Goal: Task Accomplishment & Management: Manage account settings

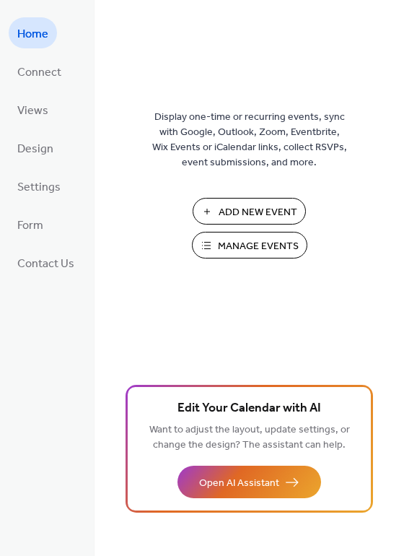
click at [279, 217] on span "Add New Event" at bounding box center [258, 212] width 79 height 15
click at [239, 249] on span "Manage Events" at bounding box center [258, 246] width 81 height 15
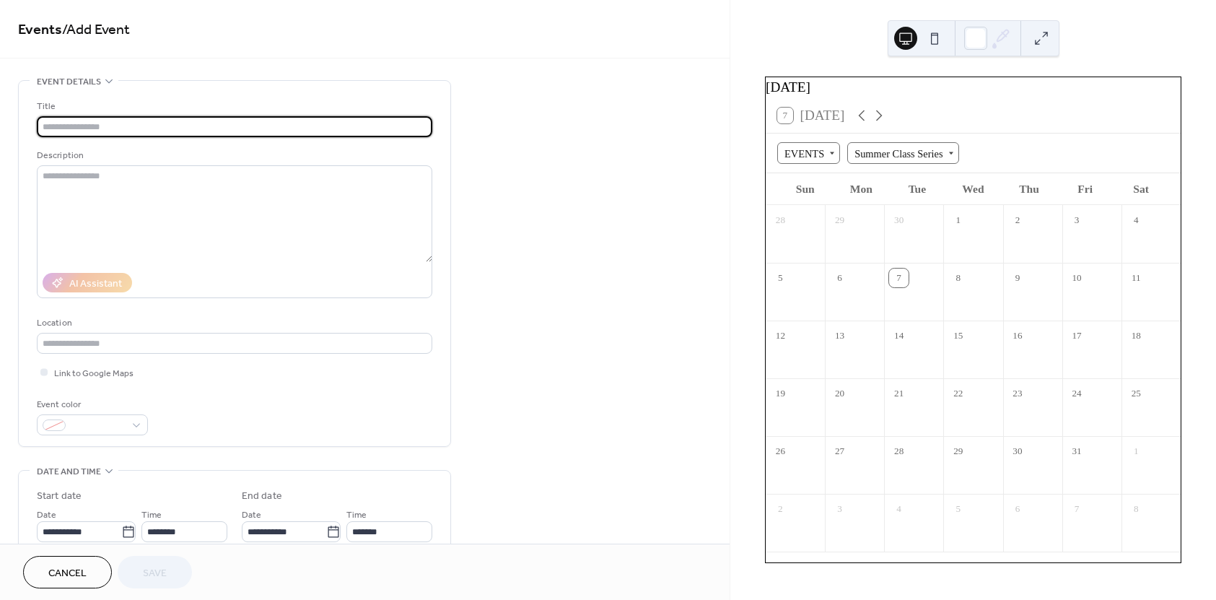
click at [141, 123] on input "text" at bounding box center [234, 126] width 395 height 21
click at [130, 186] on textarea at bounding box center [234, 213] width 395 height 97
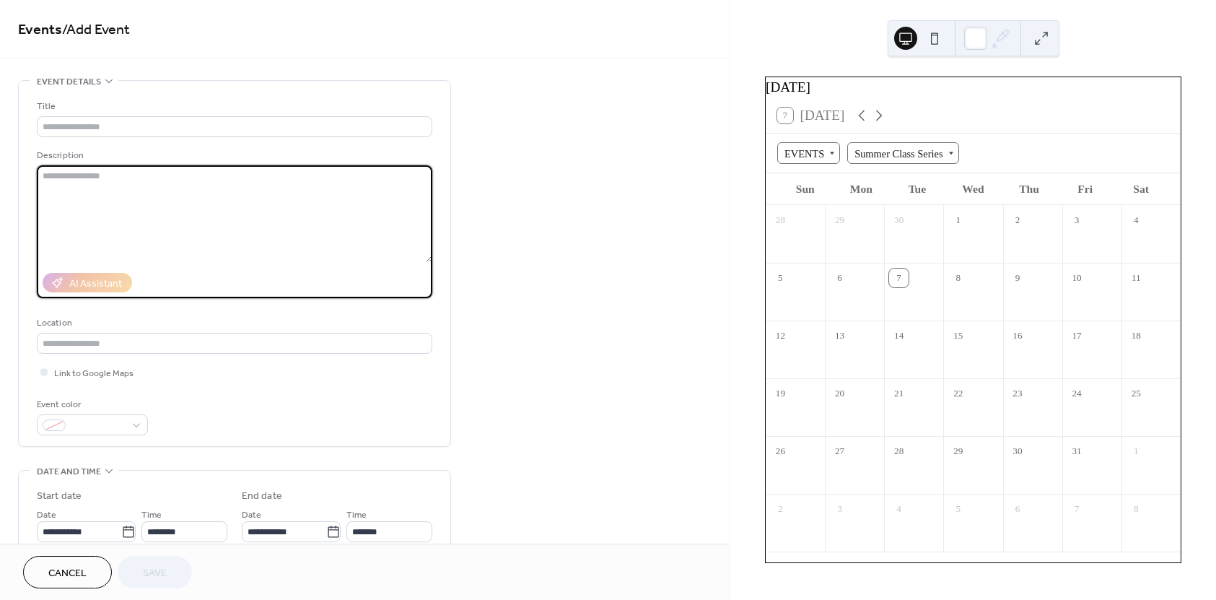
paste textarea "**********"
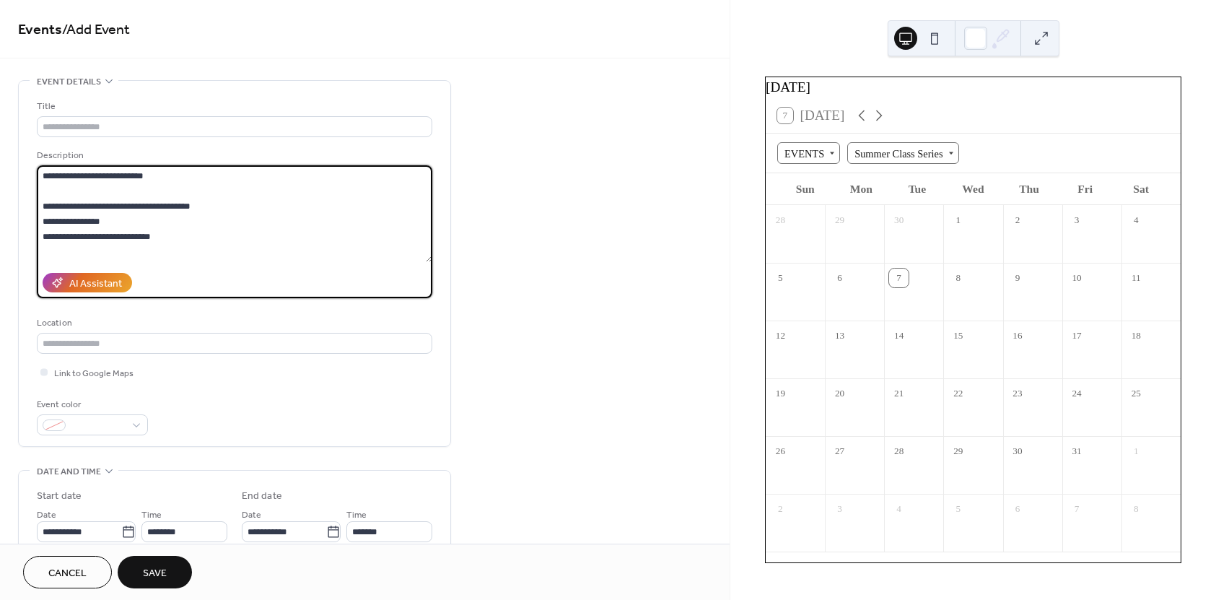
type textarea "**********"
click at [108, 126] on input "text" at bounding box center [234, 126] width 395 height 21
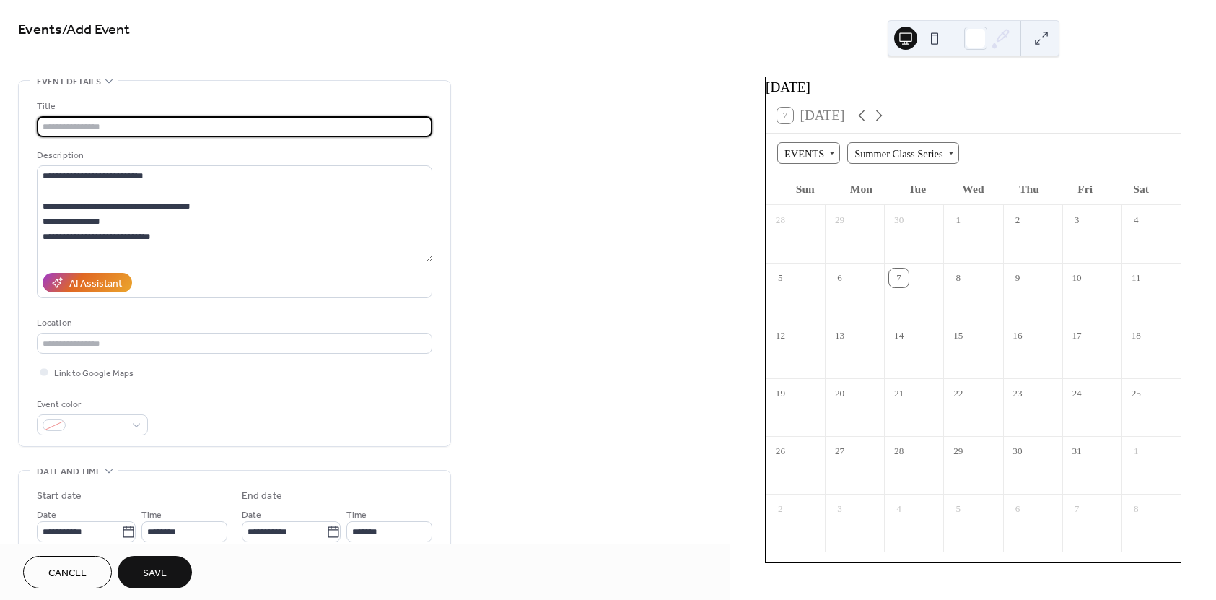
paste input "**********"
drag, startPoint x: 128, startPoint y: 123, endPoint x: -71, endPoint y: 100, distance: 200.4
click at [0, 100] on html "**********" at bounding box center [608, 300] width 1216 height 600
paste input "********"
type input "**********"
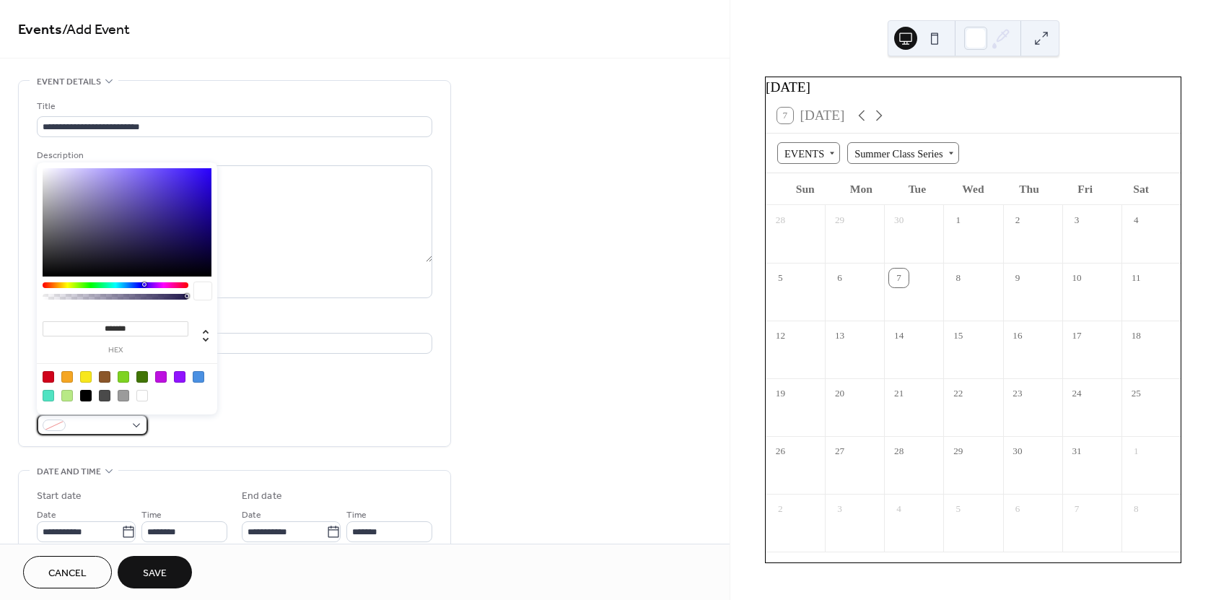
click at [133, 426] on div at bounding box center [92, 424] width 111 height 21
click at [65, 374] on div at bounding box center [67, 377] width 12 height 12
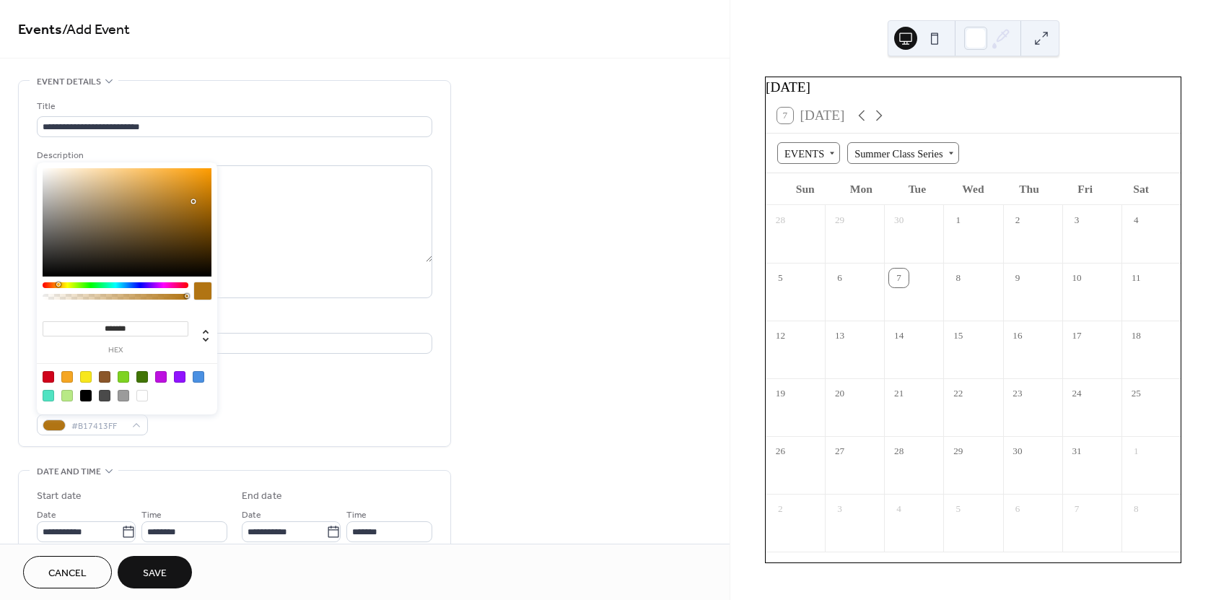
drag, startPoint x: 189, startPoint y: 183, endPoint x: 193, endPoint y: 201, distance: 19.3
click at [193, 201] on div at bounding box center [127, 222] width 169 height 108
click at [54, 284] on div at bounding box center [55, 284] width 4 height 4
type input "*******"
drag, startPoint x: 193, startPoint y: 196, endPoint x: 203, endPoint y: 182, distance: 17.5
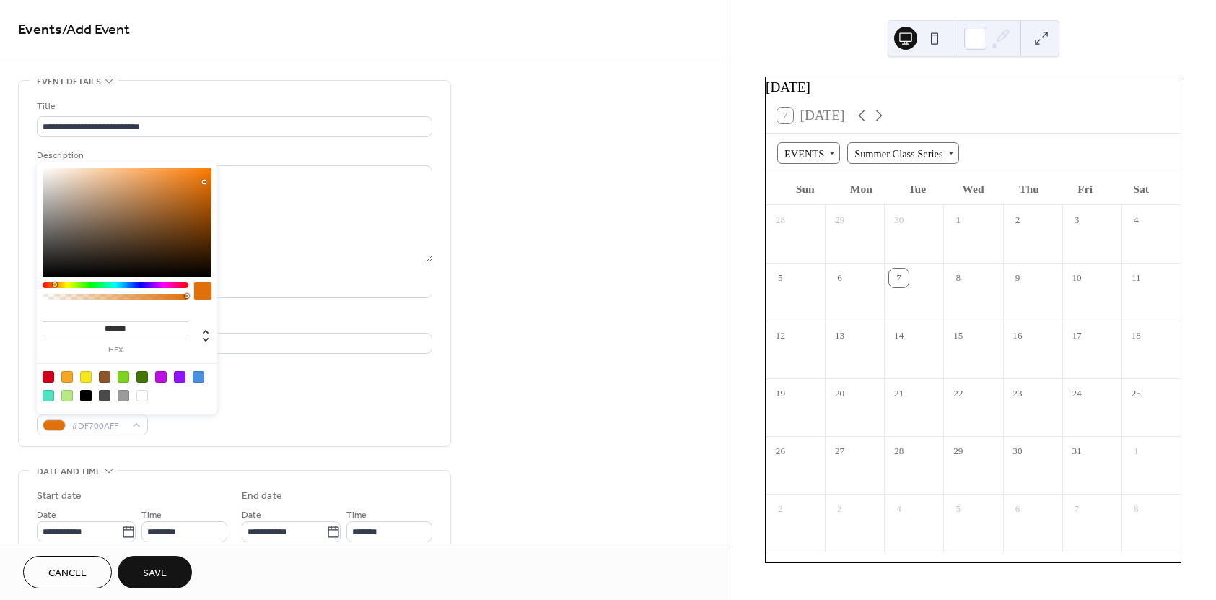
click at [203, 182] on div at bounding box center [127, 222] width 169 height 108
click at [275, 387] on div "**********" at bounding box center [234, 267] width 395 height 336
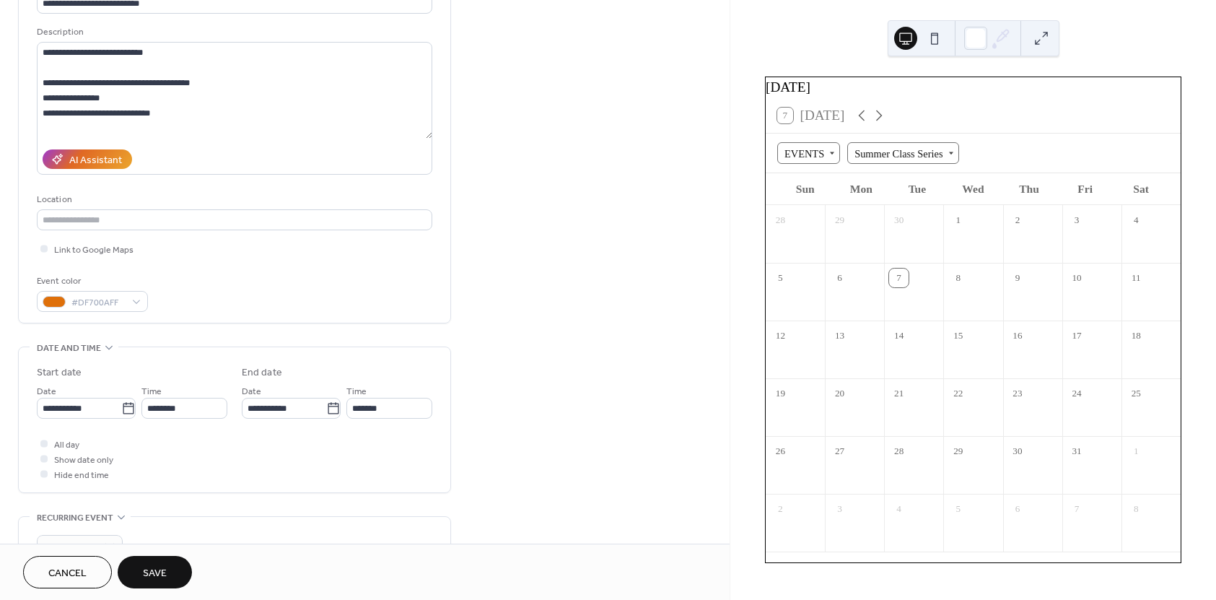
scroll to position [144, 0]
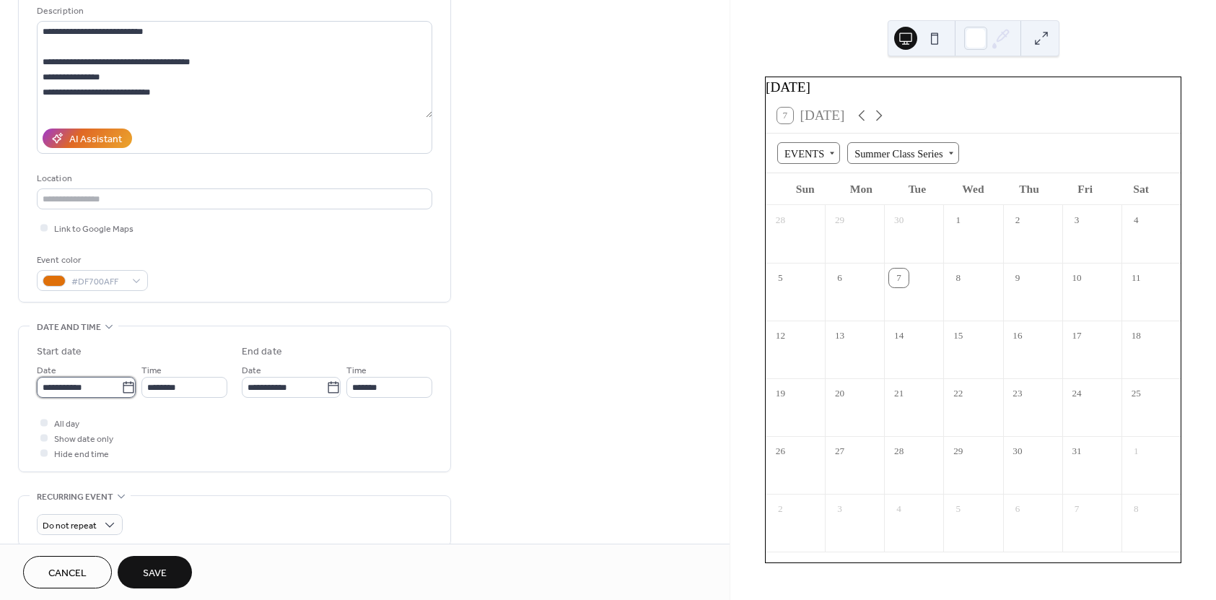
click at [89, 387] on input "**********" at bounding box center [79, 387] width 84 height 21
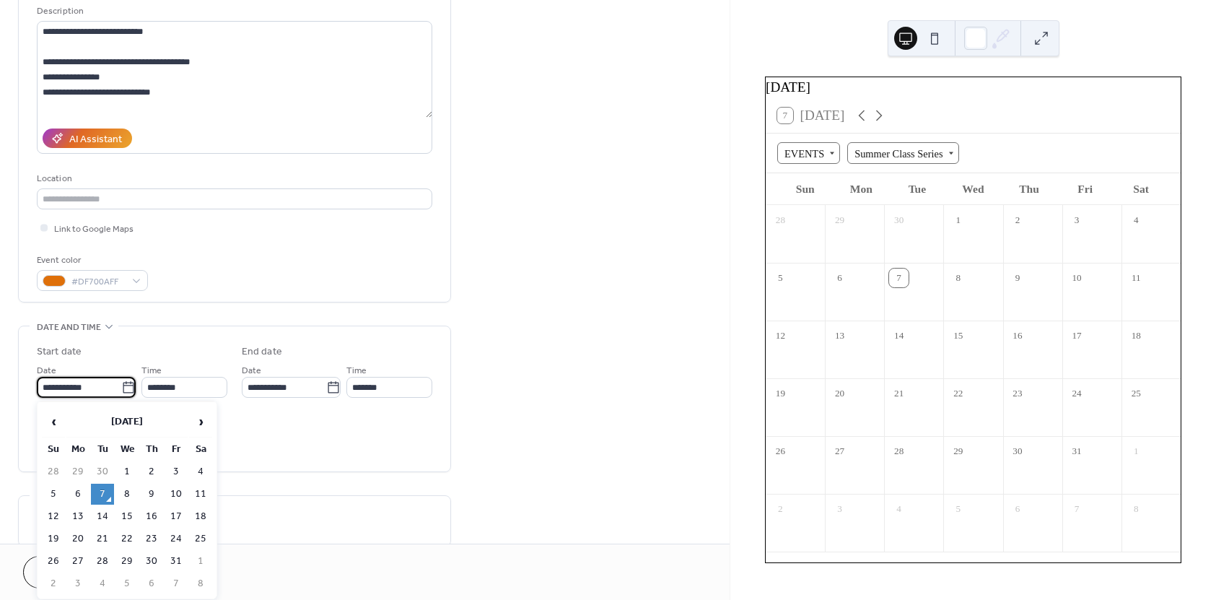
click at [89, 387] on input "**********" at bounding box center [79, 387] width 84 height 21
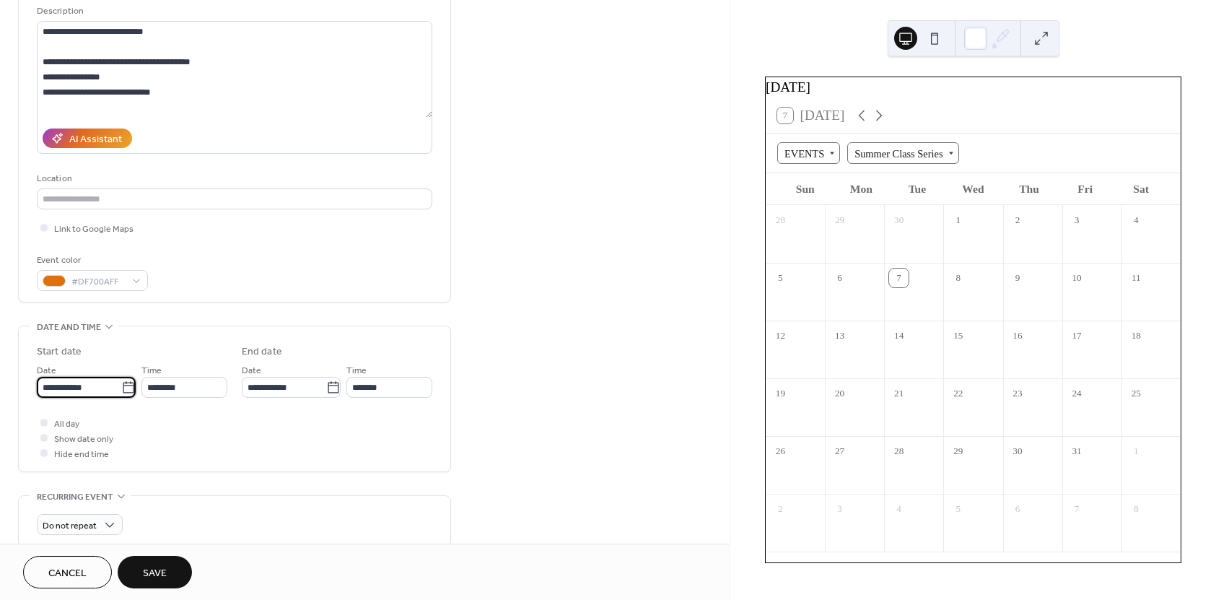
click at [89, 387] on input "**********" at bounding box center [79, 387] width 84 height 21
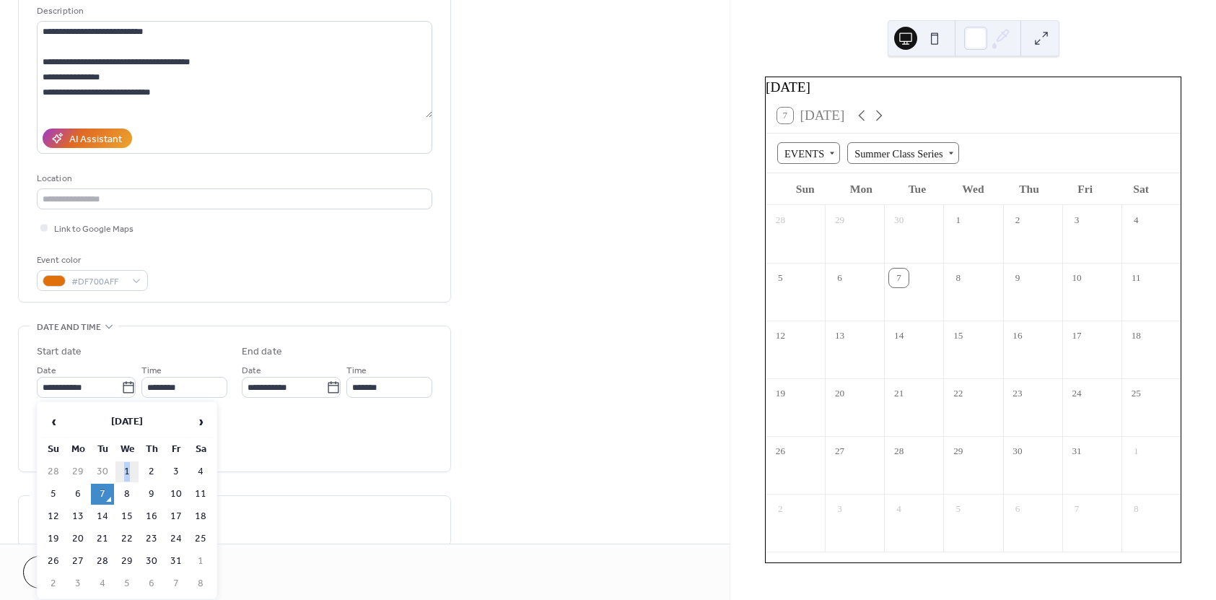
click at [126, 469] on td "1" at bounding box center [126, 471] width 23 height 21
type input "**********"
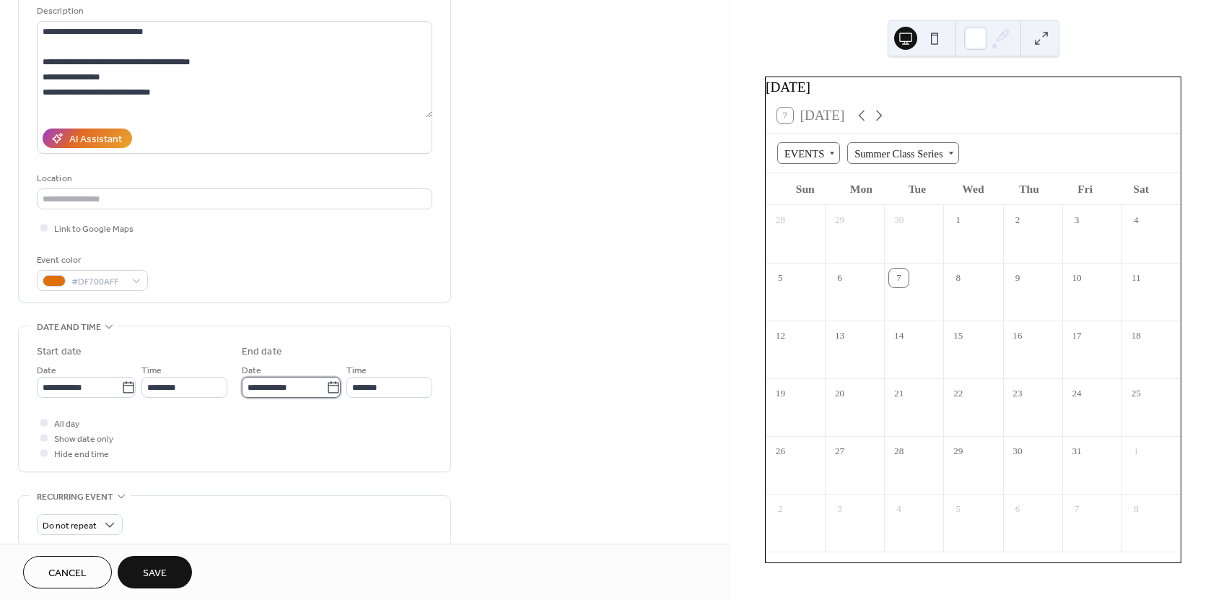
click at [267, 389] on input "**********" at bounding box center [284, 387] width 84 height 21
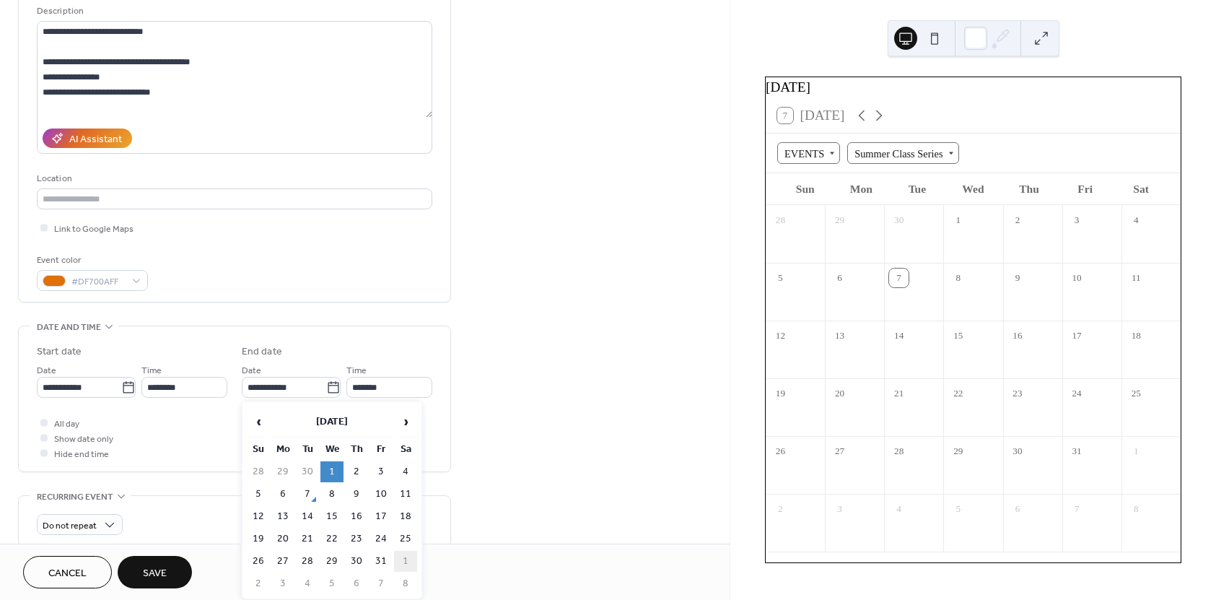
click at [411, 563] on td "1" at bounding box center [405, 561] width 23 height 21
type input "**********"
click at [62, 424] on span "All day" at bounding box center [66, 423] width 25 height 15
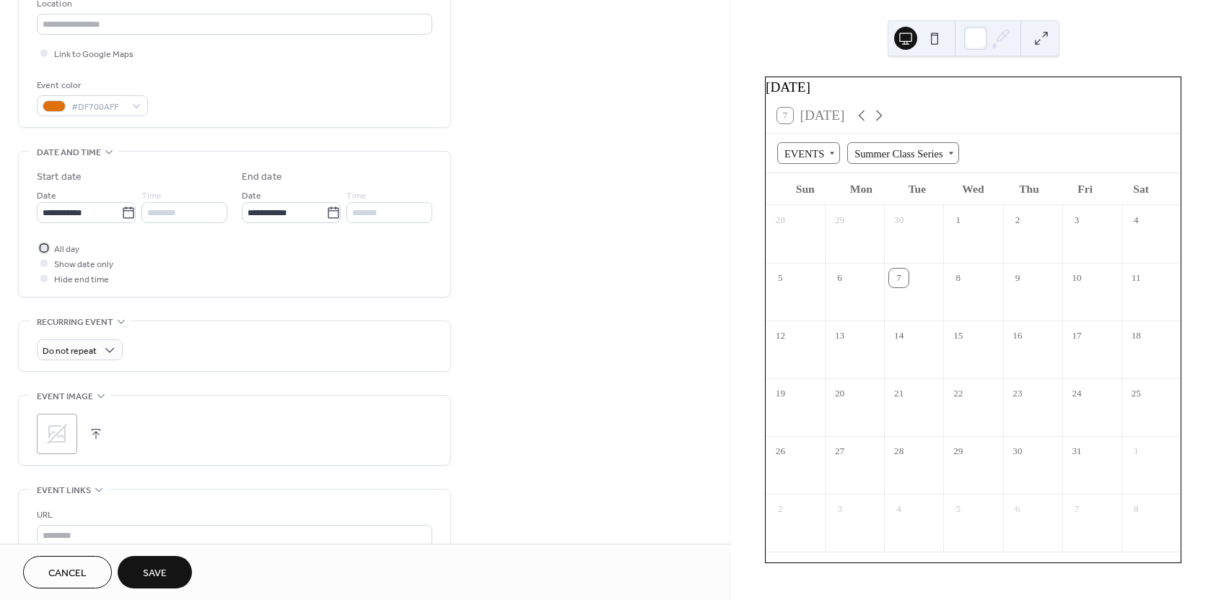
scroll to position [361, 0]
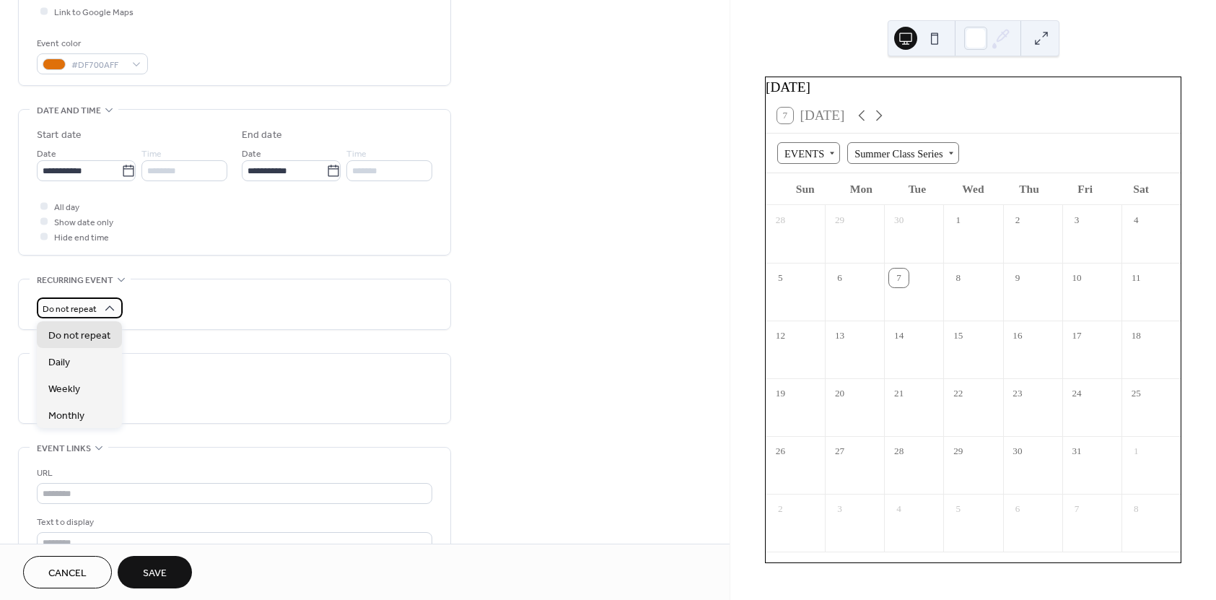
click at [105, 298] on div "Do not repeat" at bounding box center [80, 307] width 86 height 21
click at [100, 366] on div "Daily" at bounding box center [79, 361] width 85 height 27
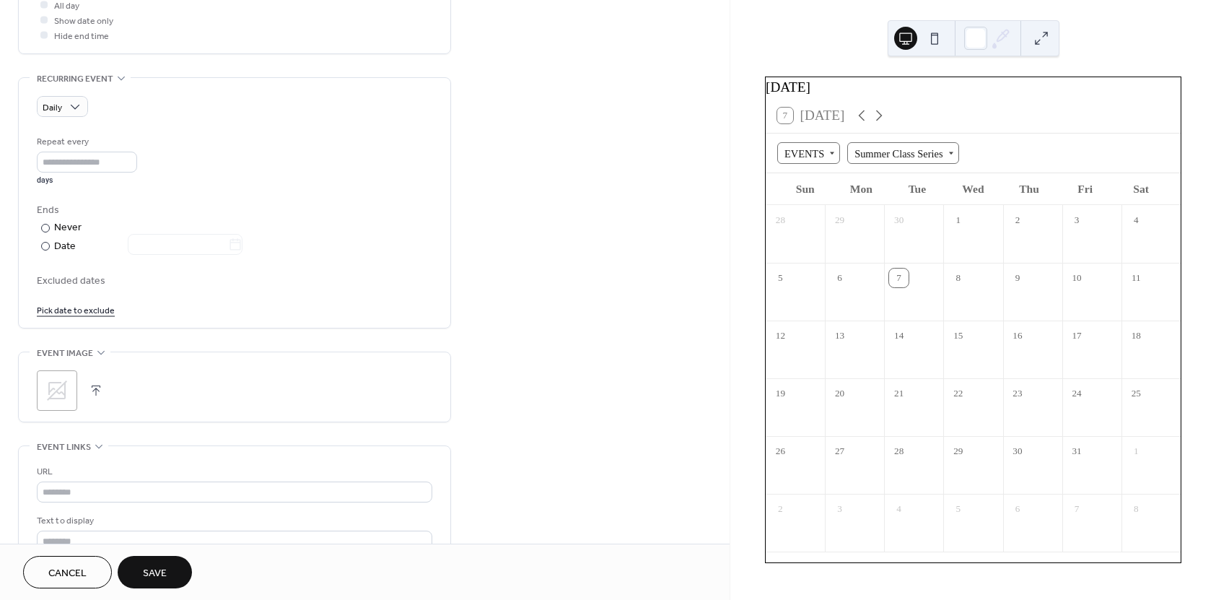
scroll to position [577, 0]
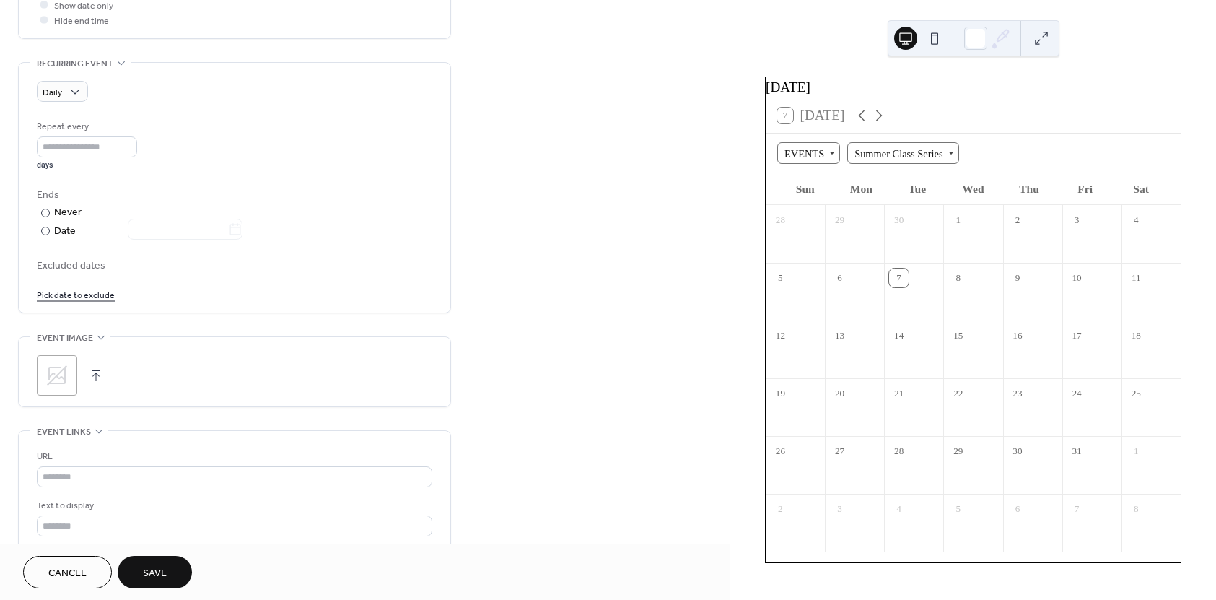
click at [100, 268] on span "Excluded dates" at bounding box center [234, 265] width 395 height 15
click at [82, 296] on link "Pick date to exclude" at bounding box center [76, 293] width 78 height 15
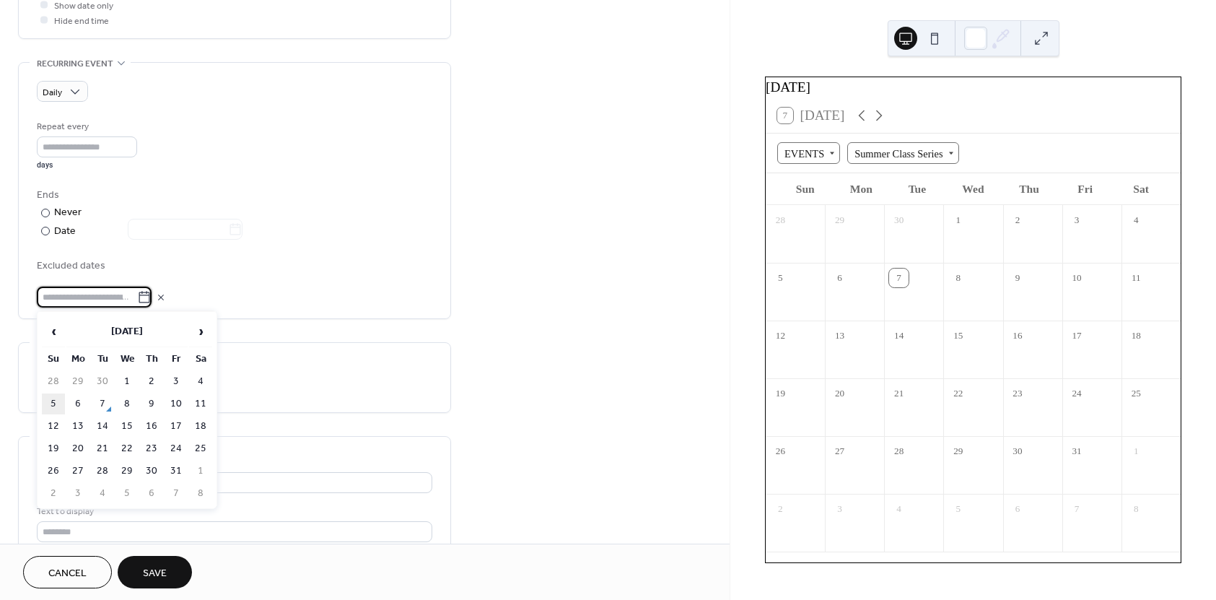
click at [56, 404] on td "5" at bounding box center [53, 403] width 23 height 21
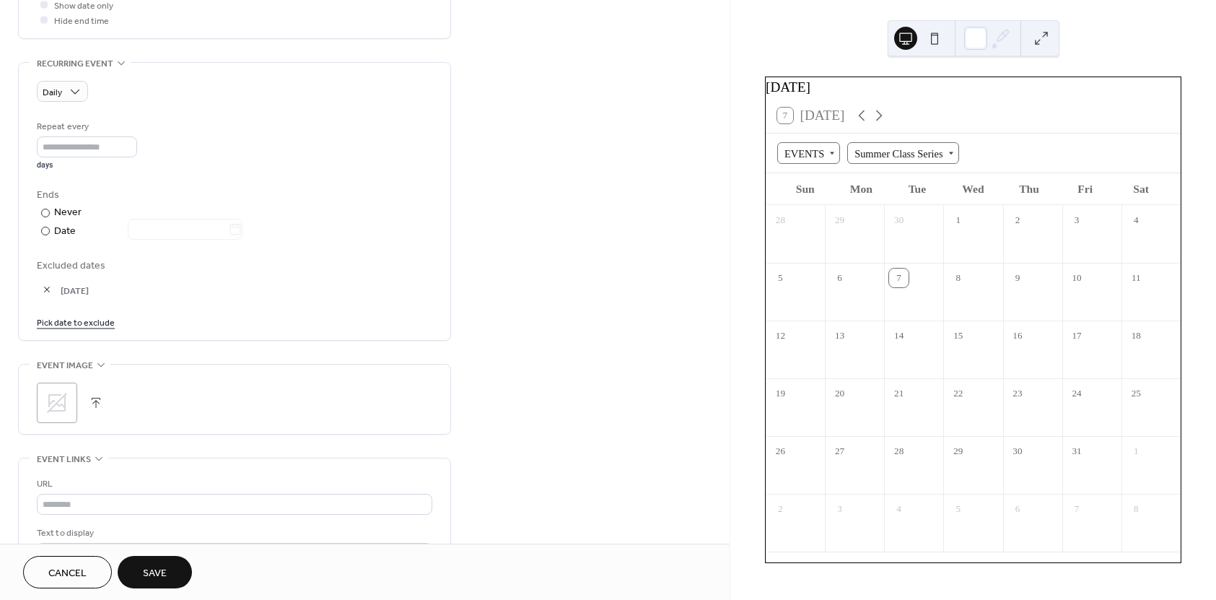
click at [87, 323] on link "Pick date to exclude" at bounding box center [76, 321] width 78 height 15
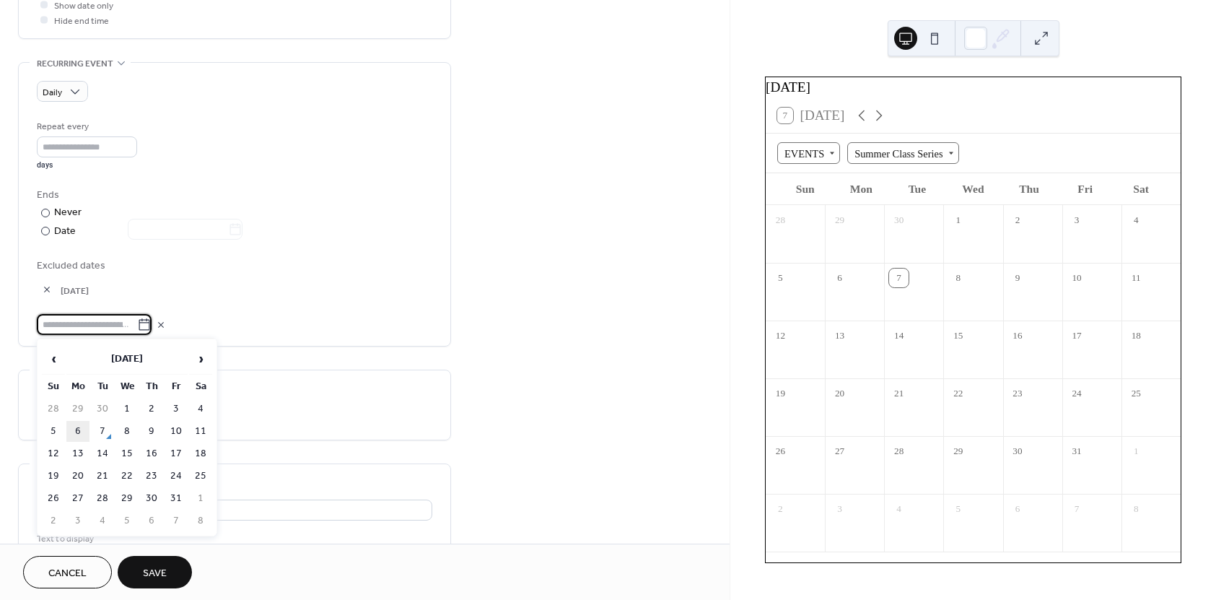
click at [74, 437] on td "6" at bounding box center [77, 431] width 23 height 21
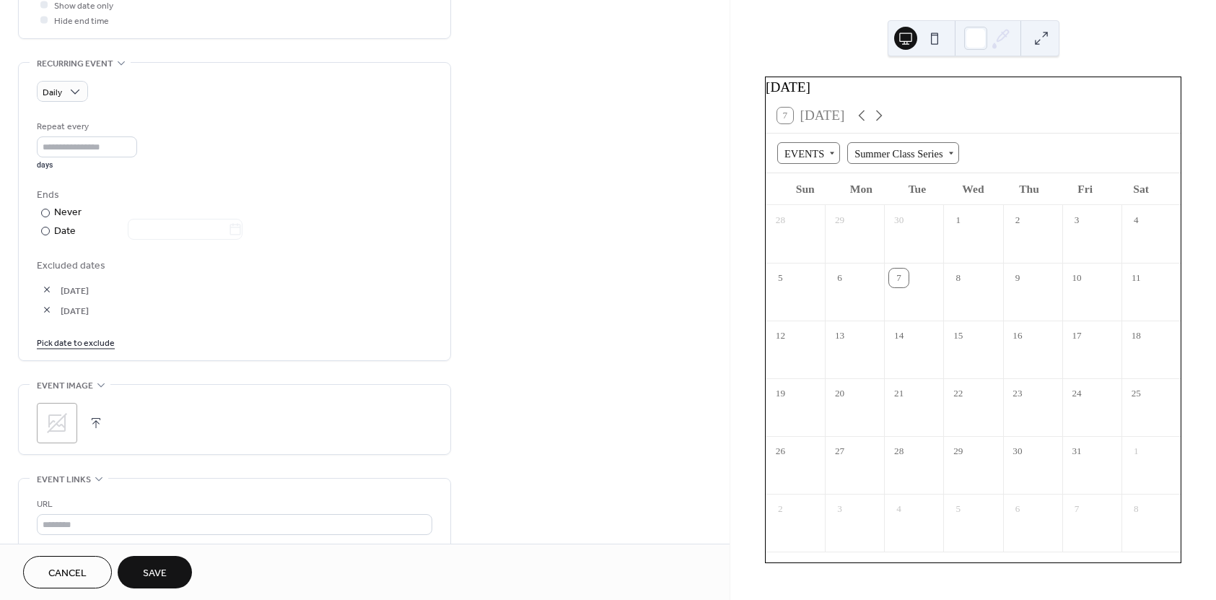
click at [74, 338] on link "Pick date to exclude" at bounding box center [76, 341] width 78 height 15
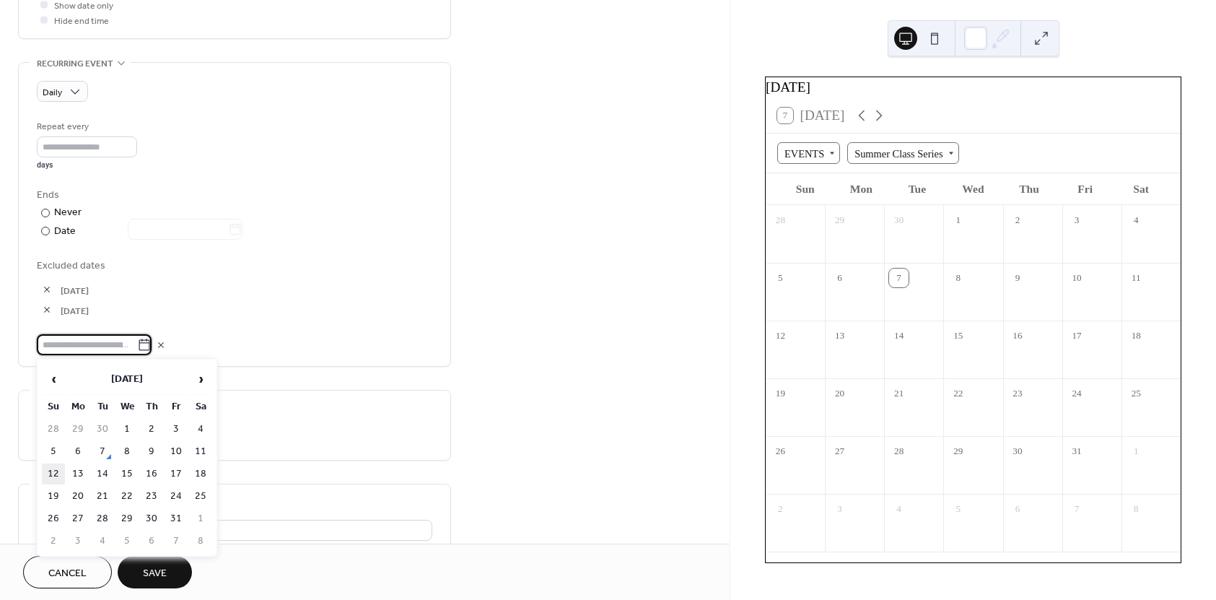
click at [56, 471] on td "12" at bounding box center [53, 473] width 23 height 21
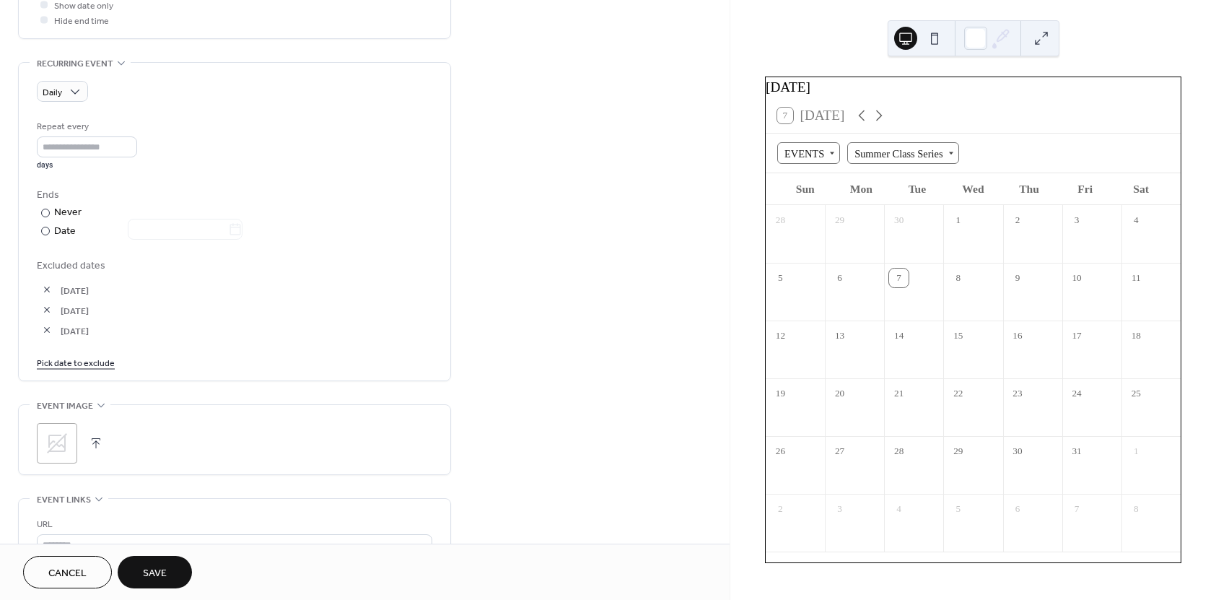
click at [72, 363] on link "Pick date to exclude" at bounding box center [76, 361] width 78 height 15
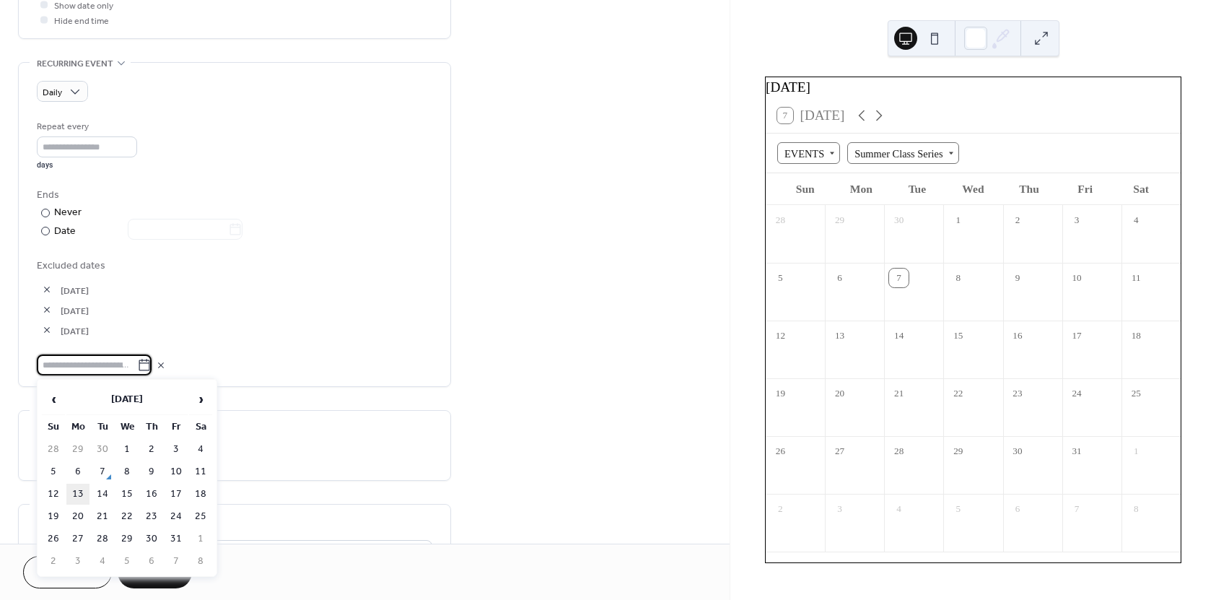
click at [73, 492] on td "13" at bounding box center [77, 493] width 23 height 21
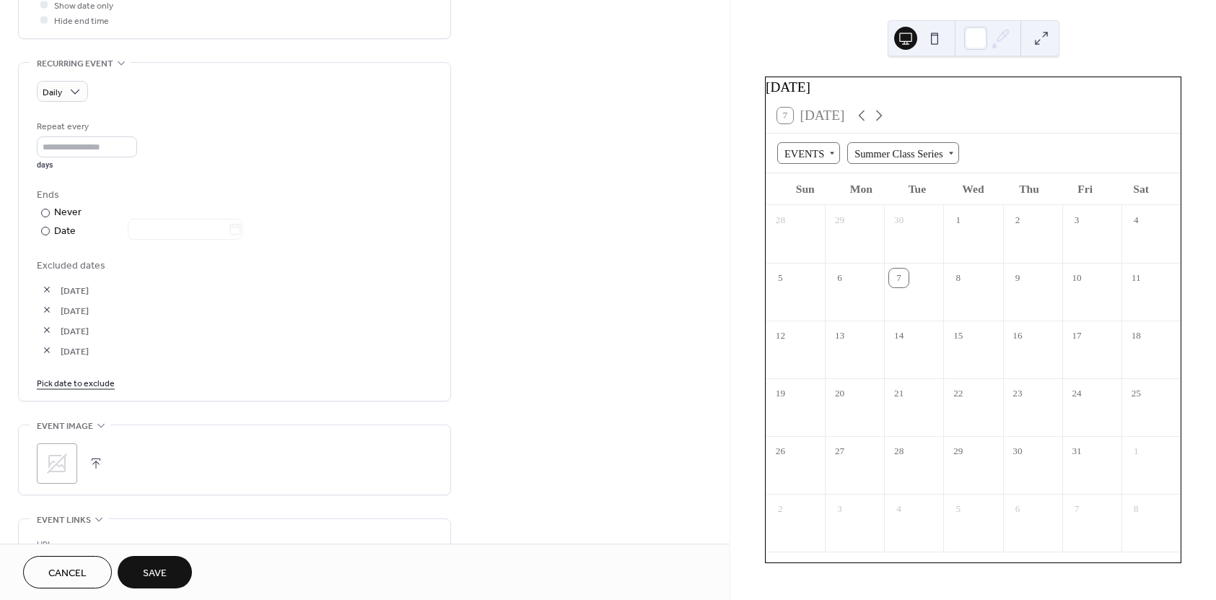
click at [79, 380] on link "Pick date to exclude" at bounding box center [76, 381] width 78 height 15
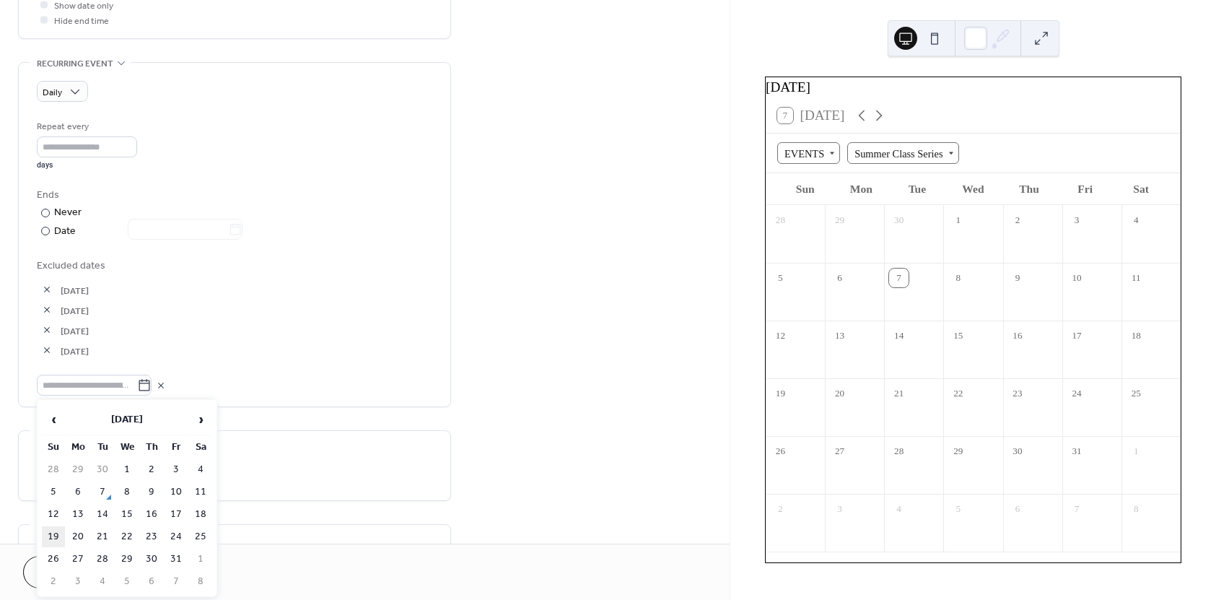
click at [51, 535] on td "19" at bounding box center [53, 536] width 23 height 21
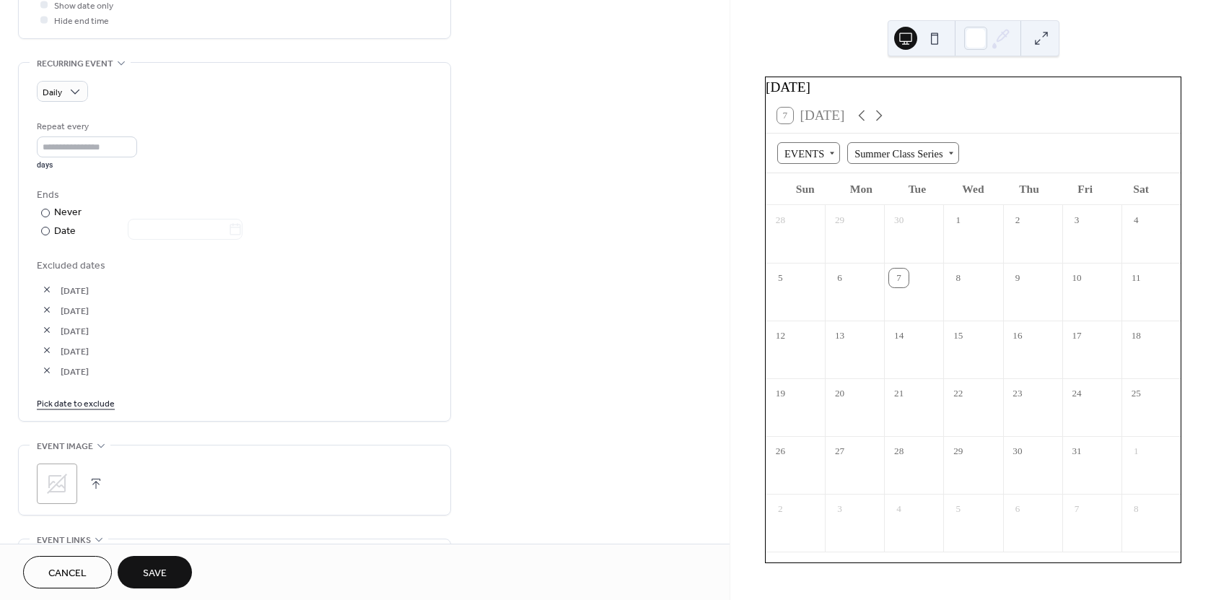
click at [87, 402] on link "Pick date to exclude" at bounding box center [76, 402] width 78 height 15
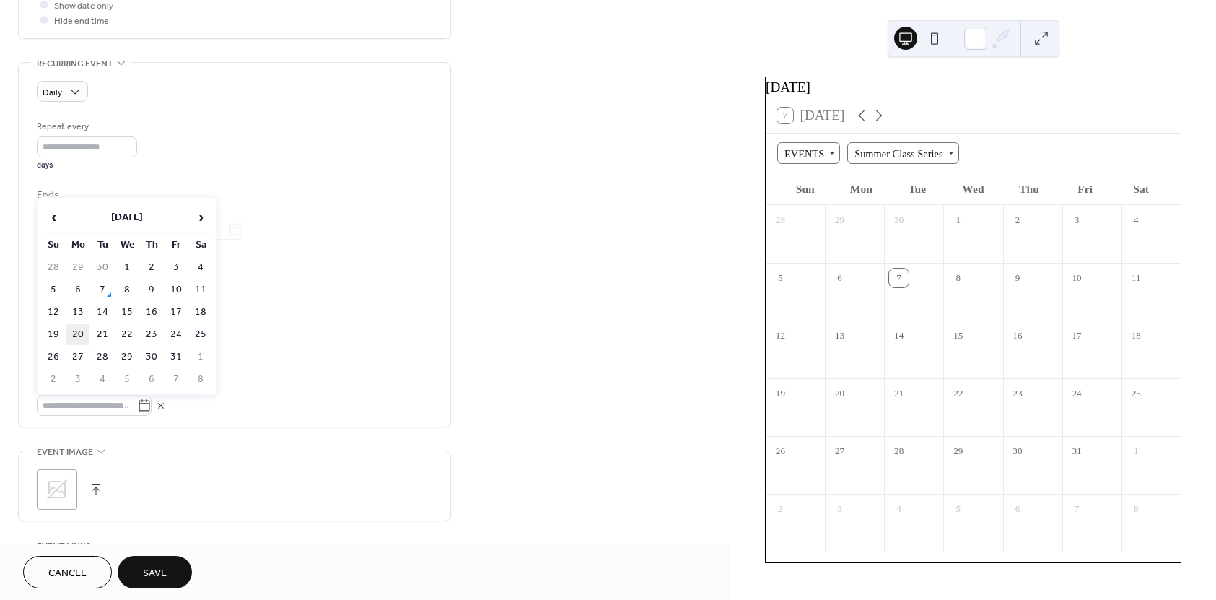
click at [75, 336] on td "20" at bounding box center [77, 334] width 23 height 21
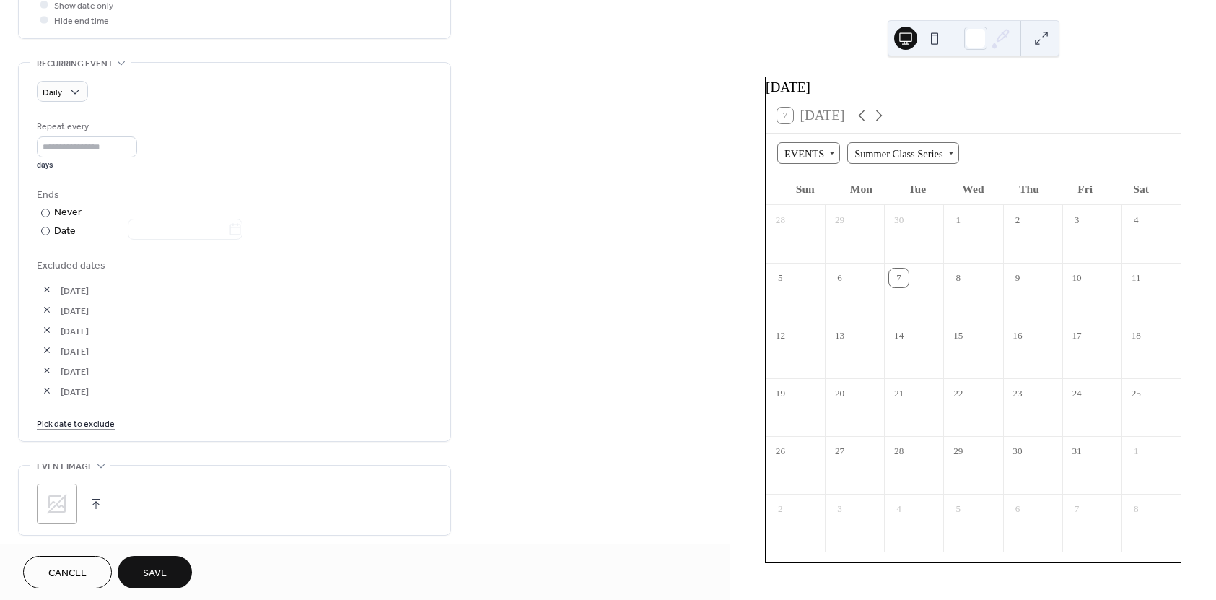
click at [83, 426] on link "Pick date to exclude" at bounding box center [76, 422] width 78 height 15
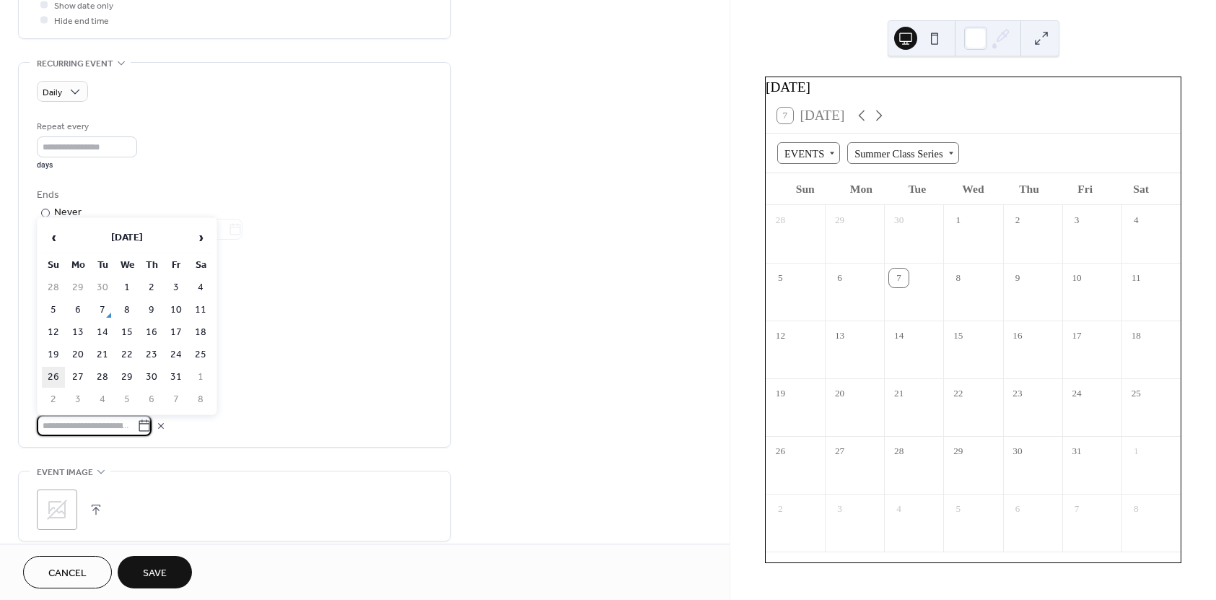
click at [54, 382] on td "26" at bounding box center [53, 377] width 23 height 21
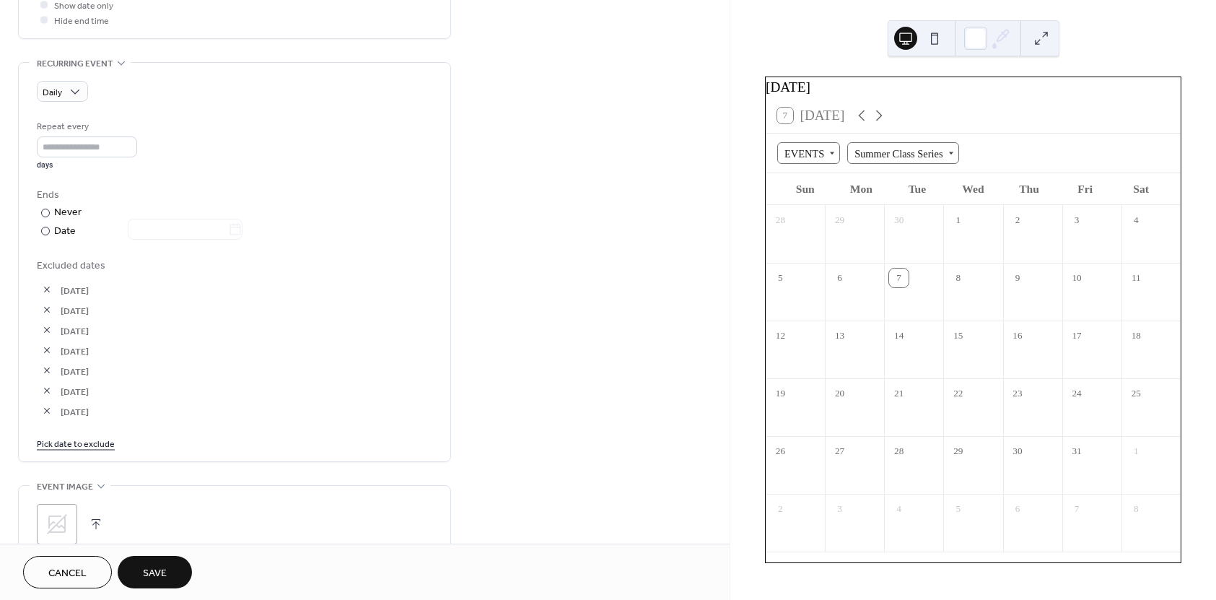
click at [74, 444] on link "Pick date to exclude" at bounding box center [76, 442] width 78 height 15
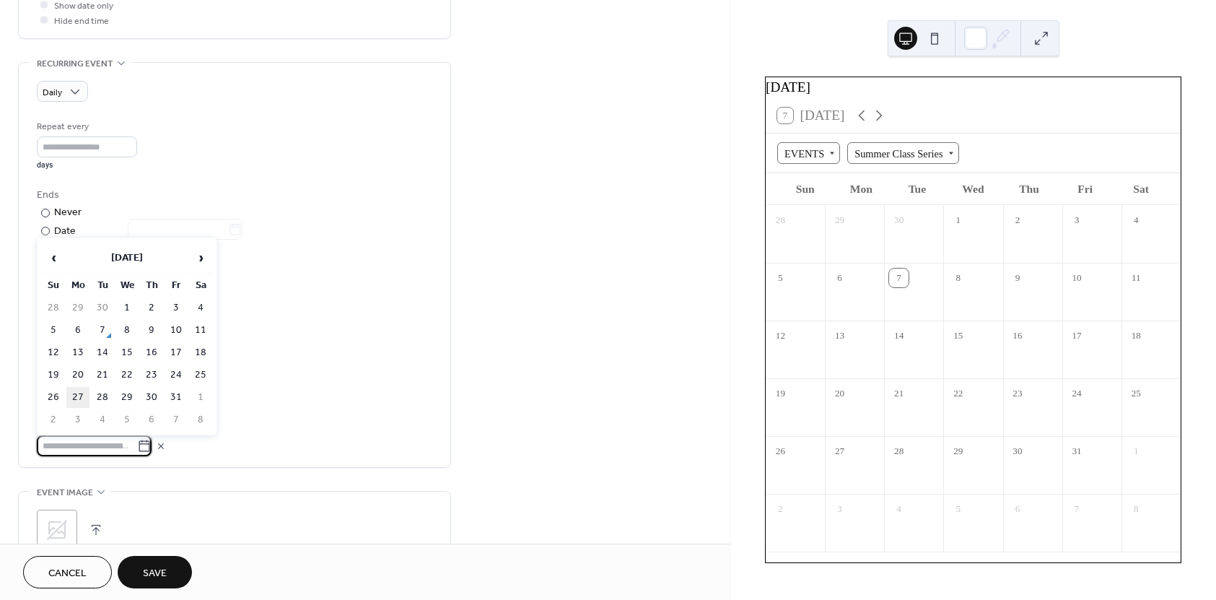
click at [74, 401] on td "27" at bounding box center [77, 397] width 23 height 21
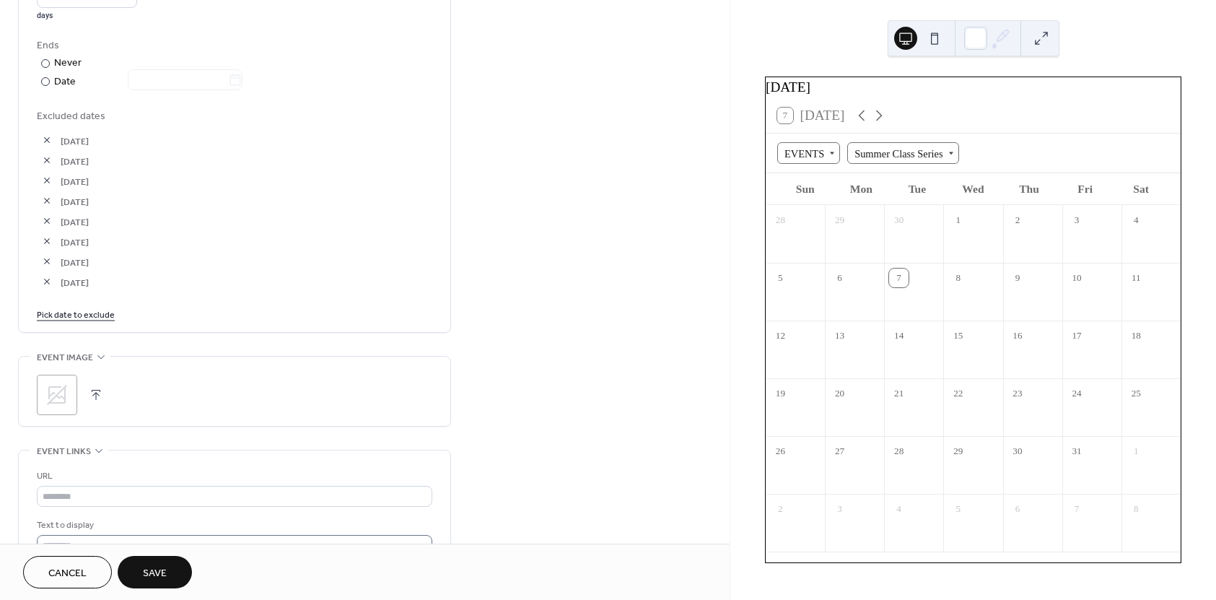
scroll to position [794, 0]
click at [61, 336] on icon at bounding box center [57, 327] width 20 height 20
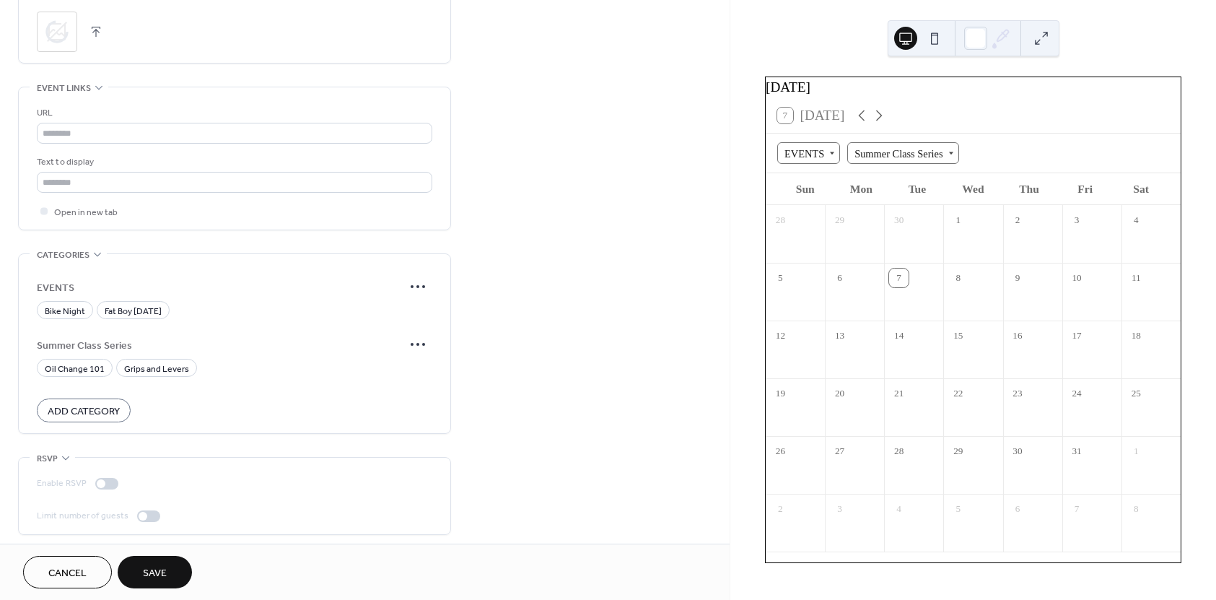
scroll to position [1095, 0]
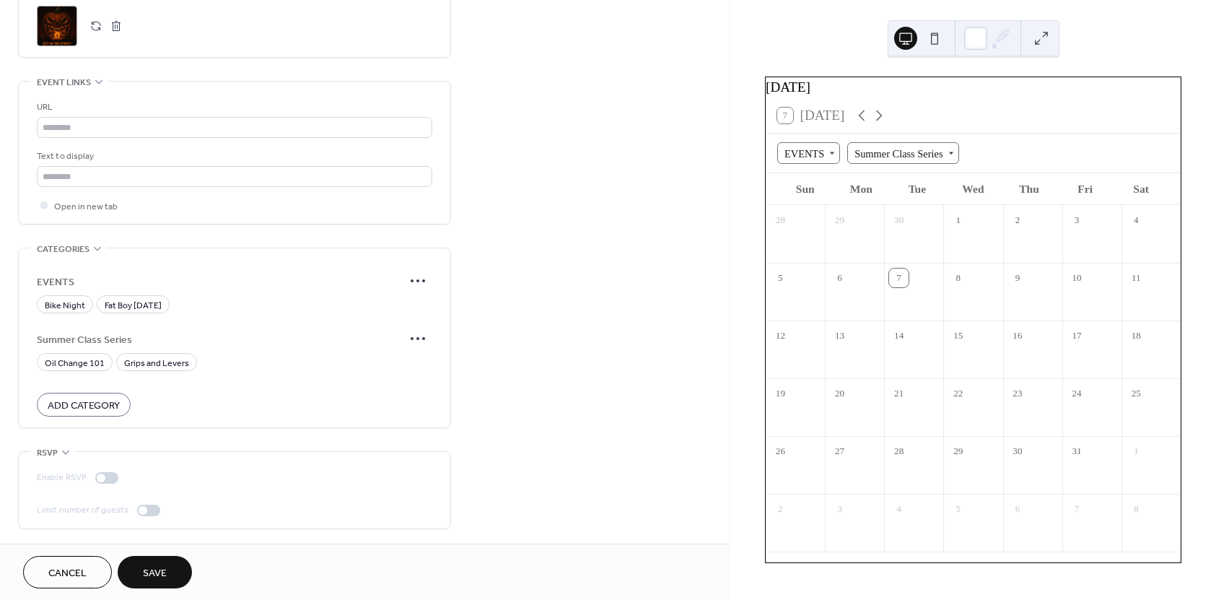
click at [161, 577] on span "Save" at bounding box center [155, 573] width 24 height 15
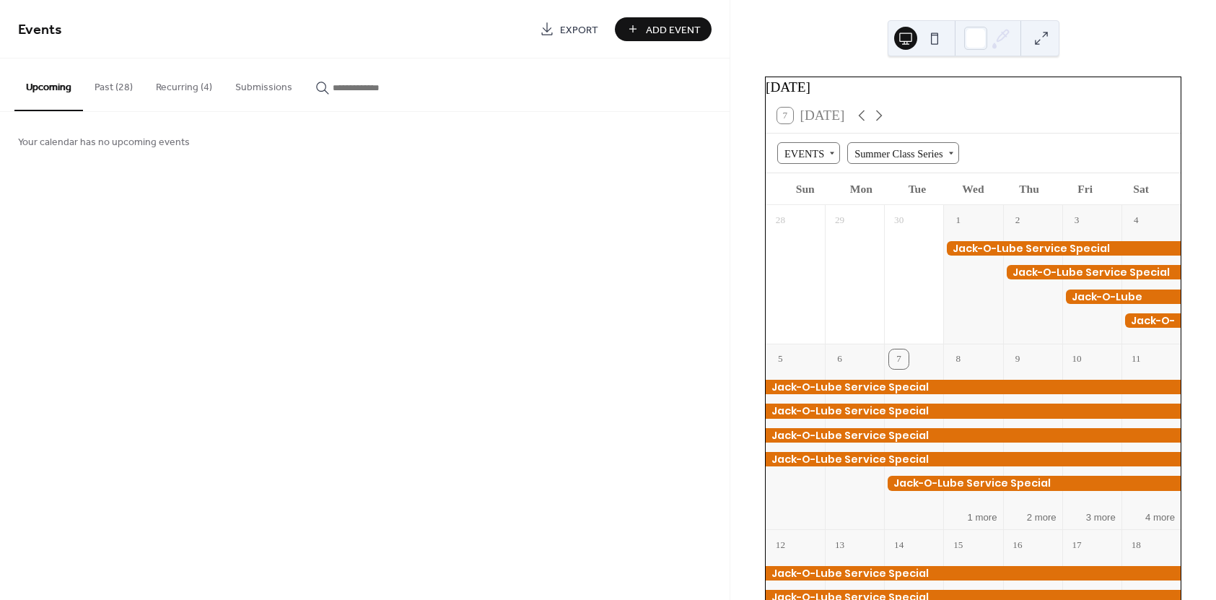
click at [177, 84] on button "Recurring (4)" at bounding box center [183, 83] width 79 height 51
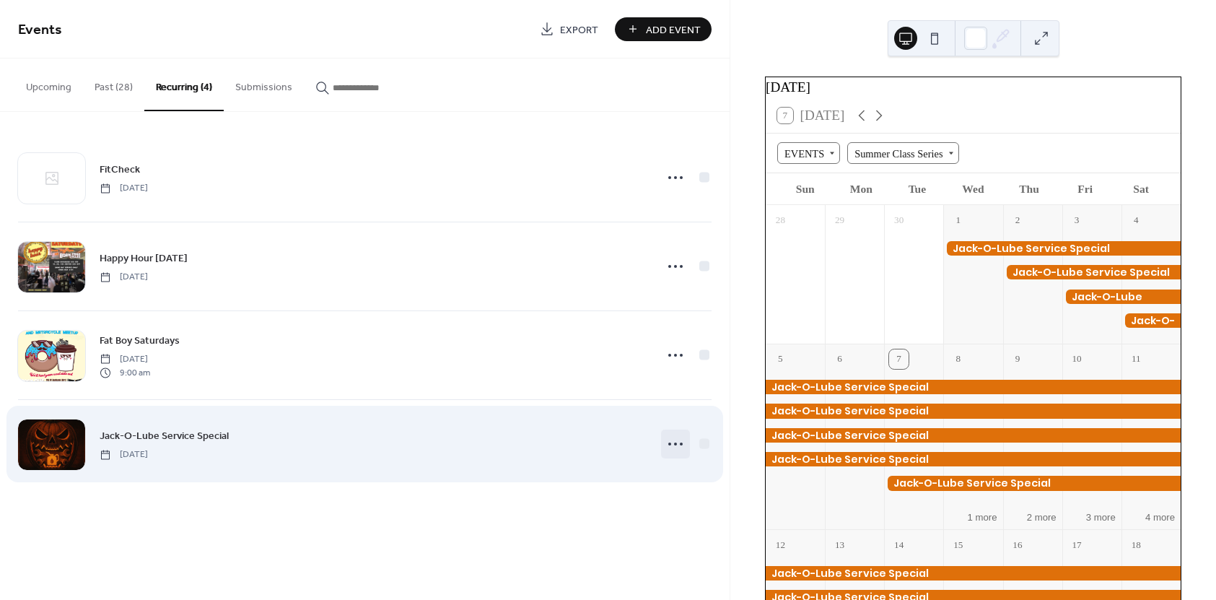
click at [661, 448] on div at bounding box center [675, 443] width 29 height 29
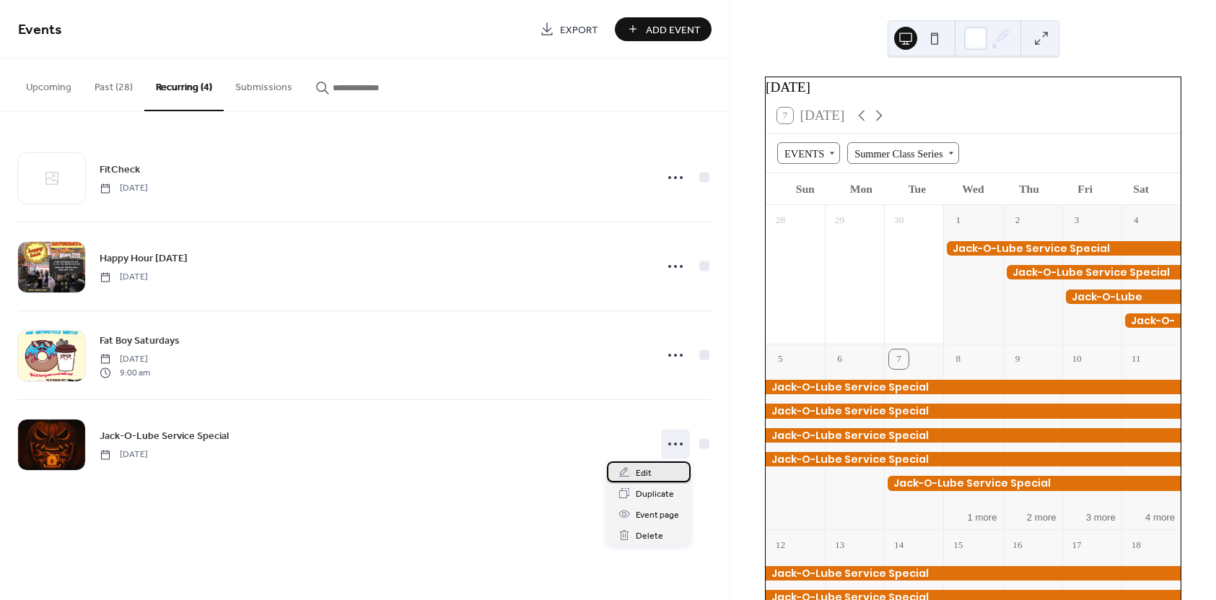
click at [655, 469] on div "Edit" at bounding box center [649, 471] width 84 height 21
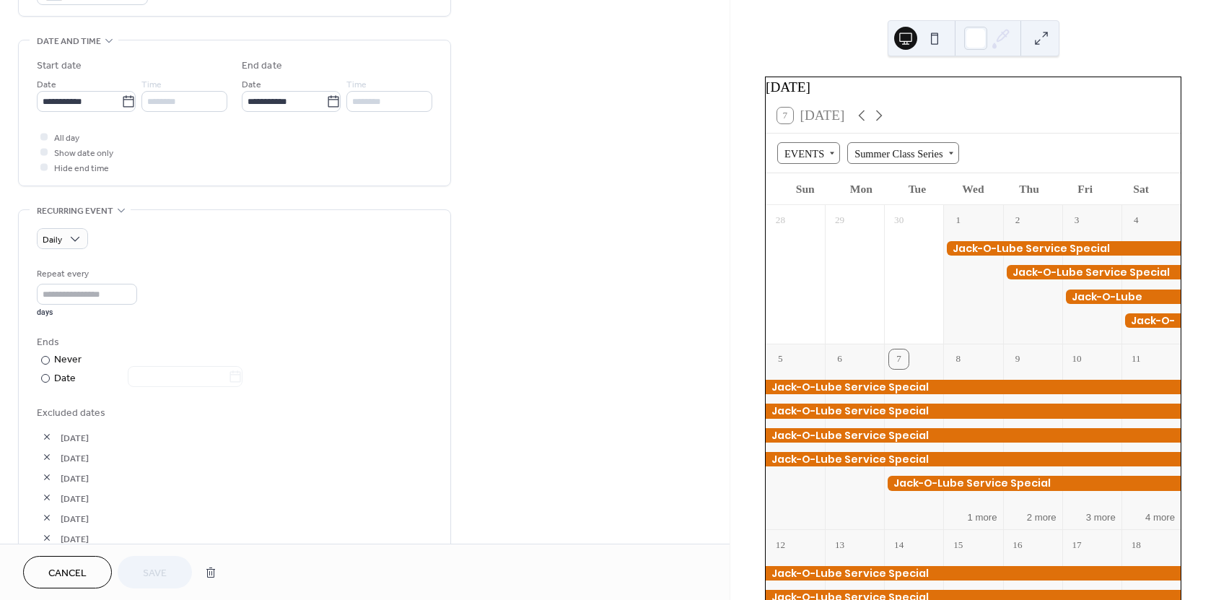
scroll to position [433, 0]
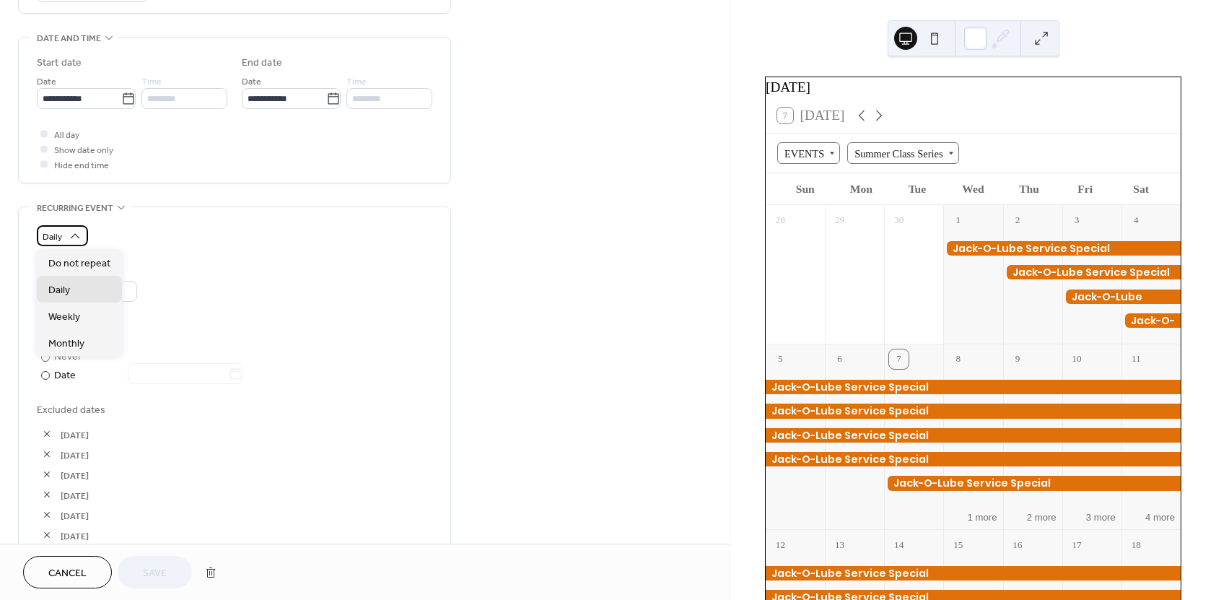
click at [66, 230] on div "Daily" at bounding box center [62, 235] width 51 height 21
click at [290, 279] on div "Repeat every * days" at bounding box center [234, 288] width 395 height 51
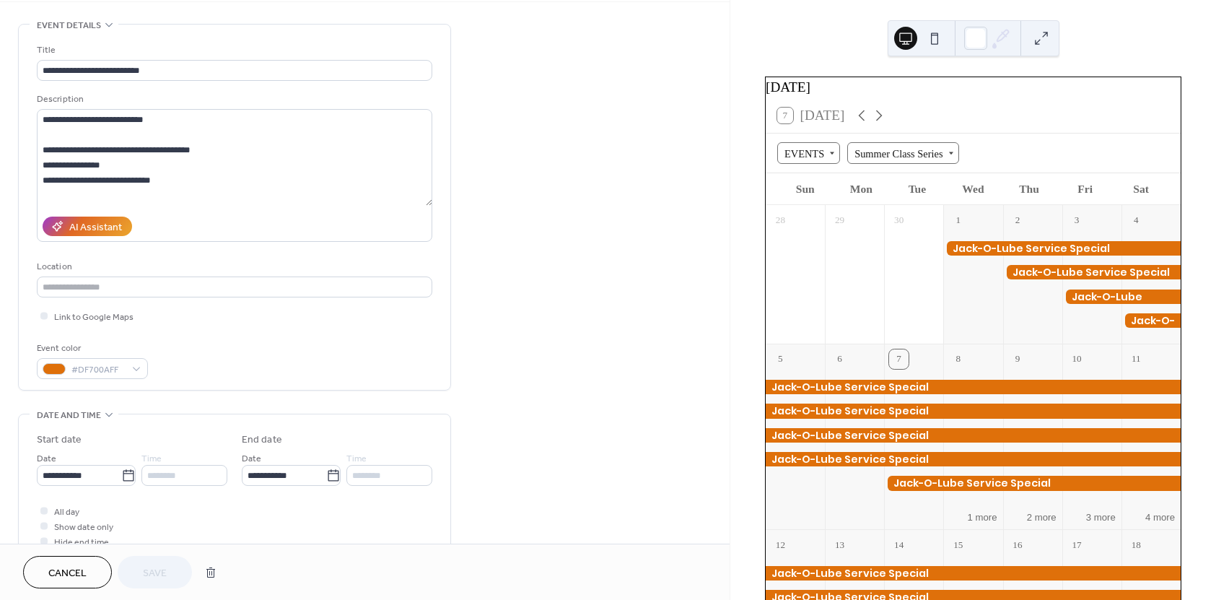
scroll to position [0, 0]
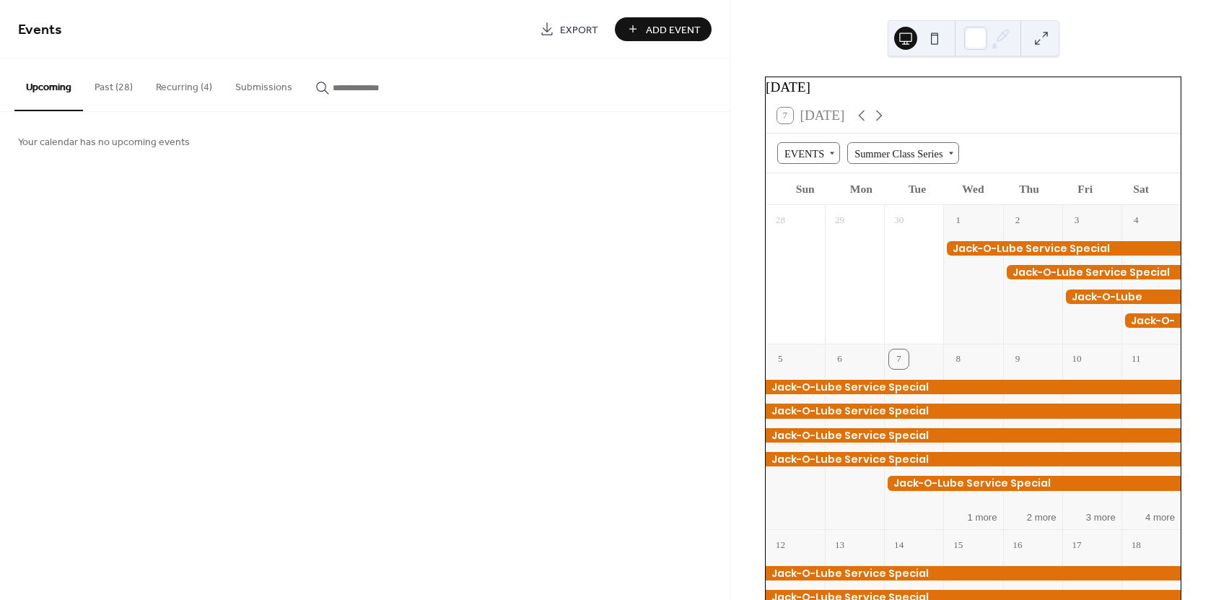
click at [178, 89] on button "Recurring (4)" at bounding box center [183, 83] width 79 height 51
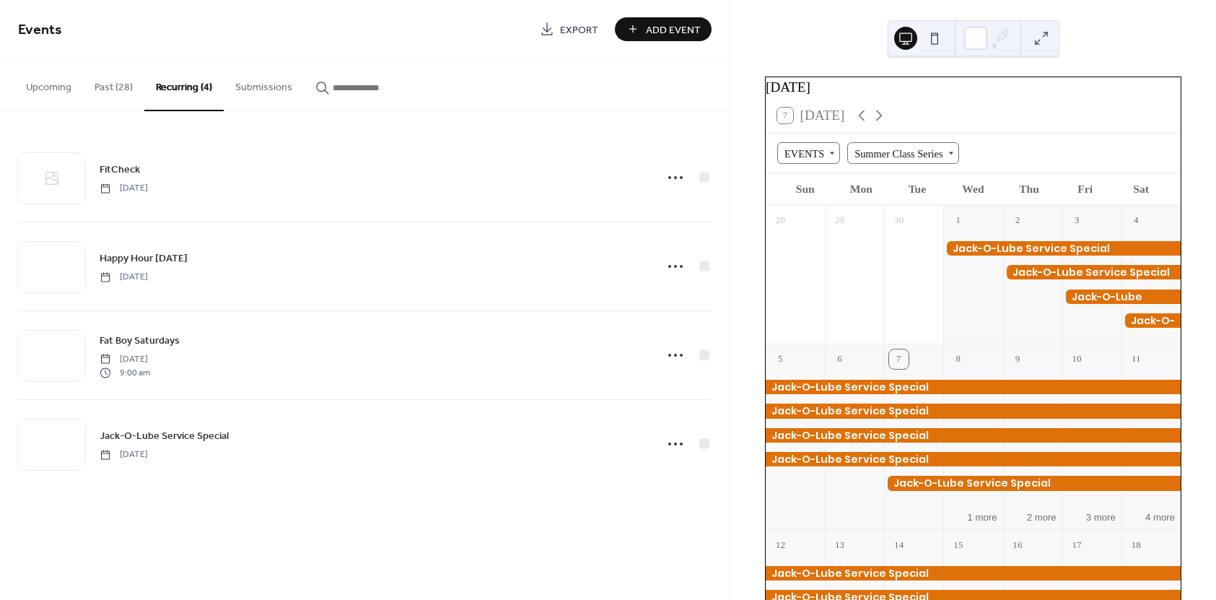
click at [117, 82] on button "Past (28)" at bounding box center [113, 83] width 61 height 51
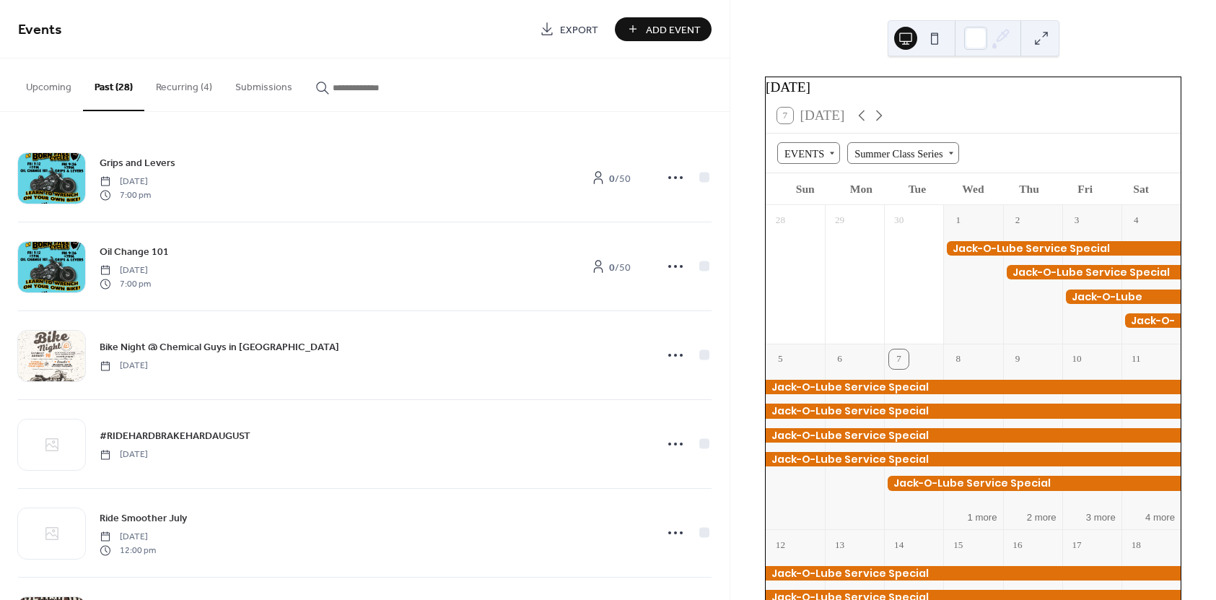
click at [55, 84] on button "Upcoming" at bounding box center [48, 83] width 69 height 51
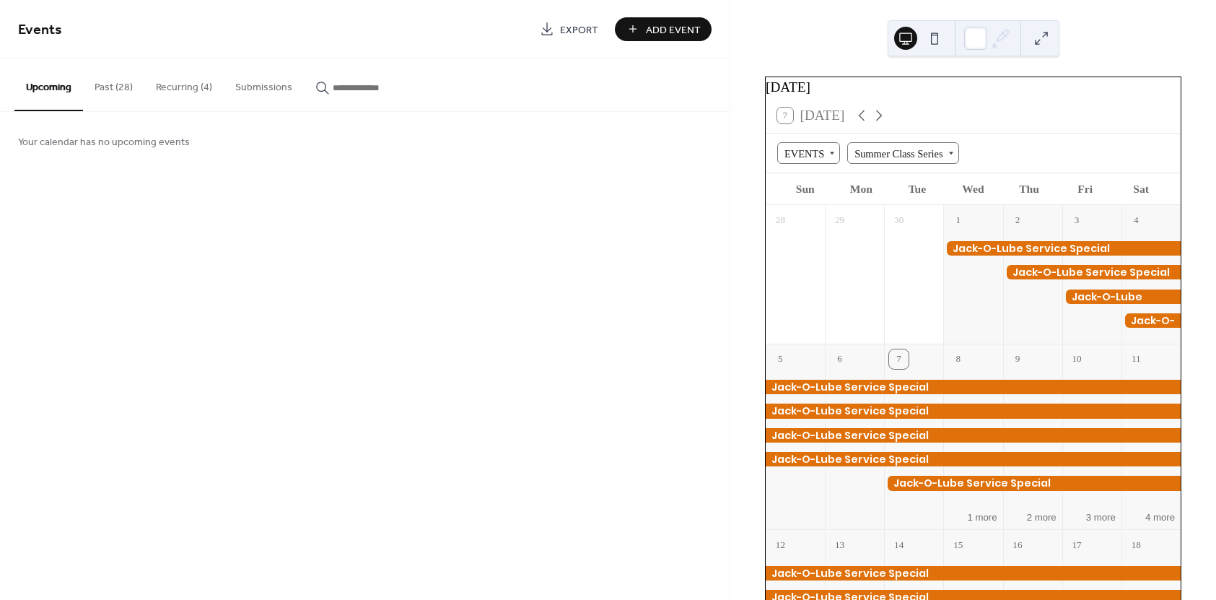
click at [195, 92] on button "Recurring (4)" at bounding box center [183, 83] width 79 height 51
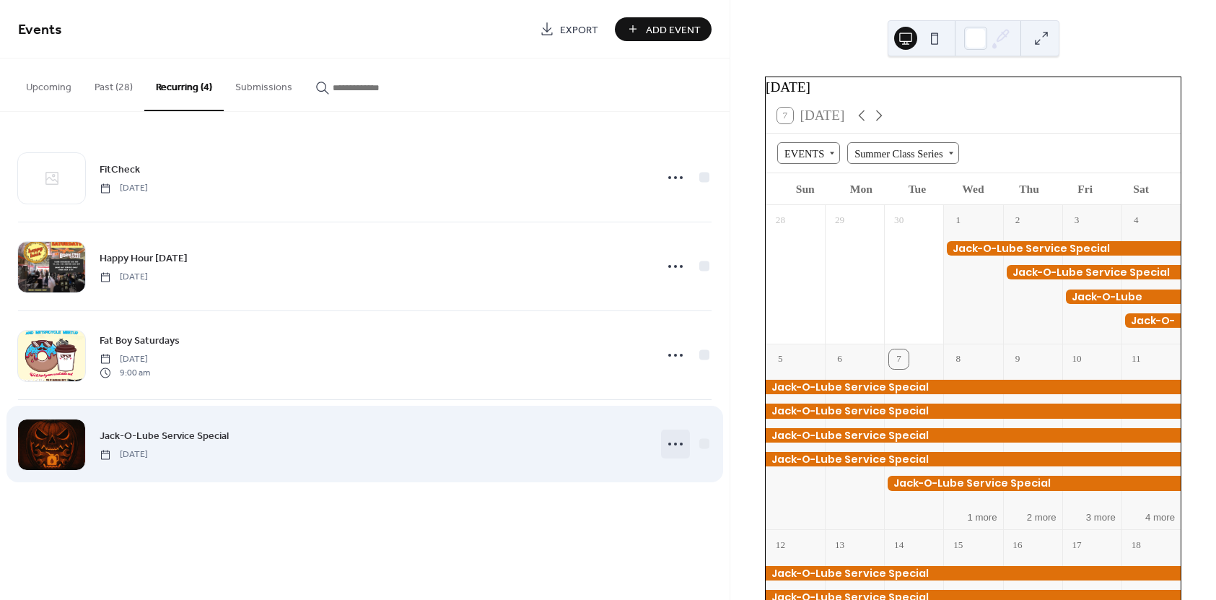
click at [680, 450] on icon at bounding box center [675, 443] width 23 height 23
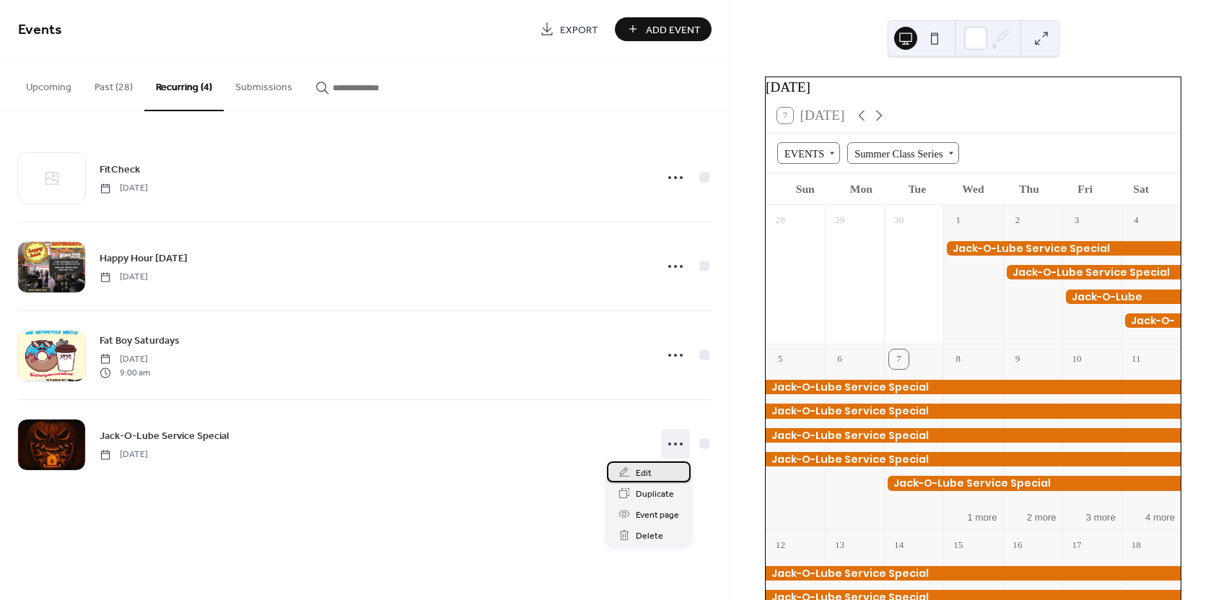
click at [637, 470] on span "Edit" at bounding box center [644, 472] width 16 height 15
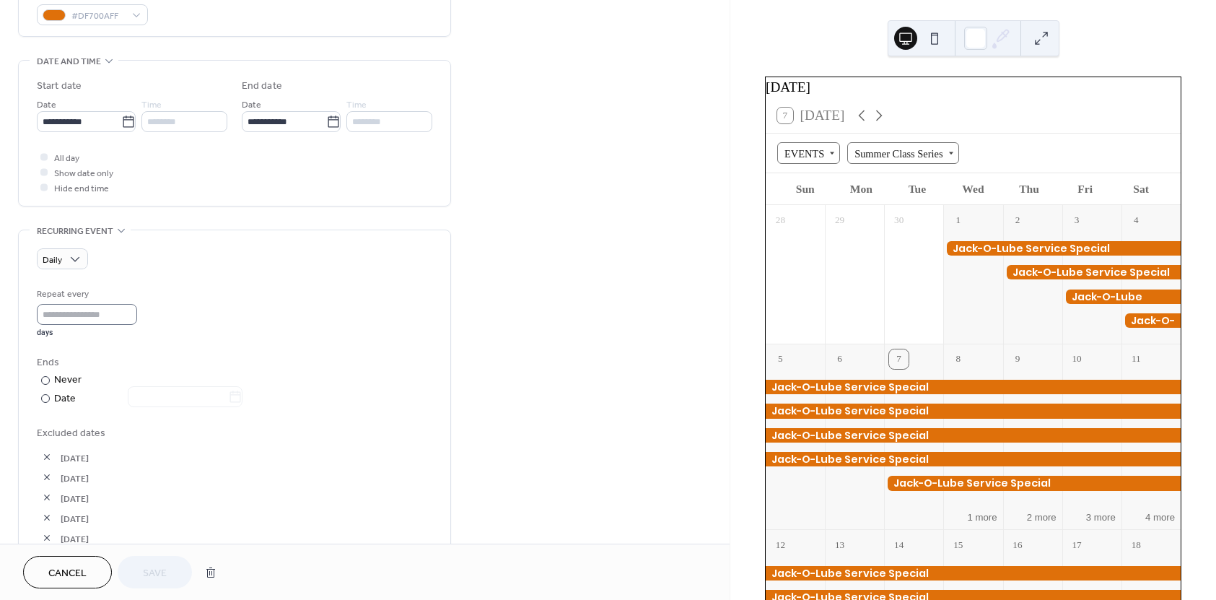
scroll to position [433, 0]
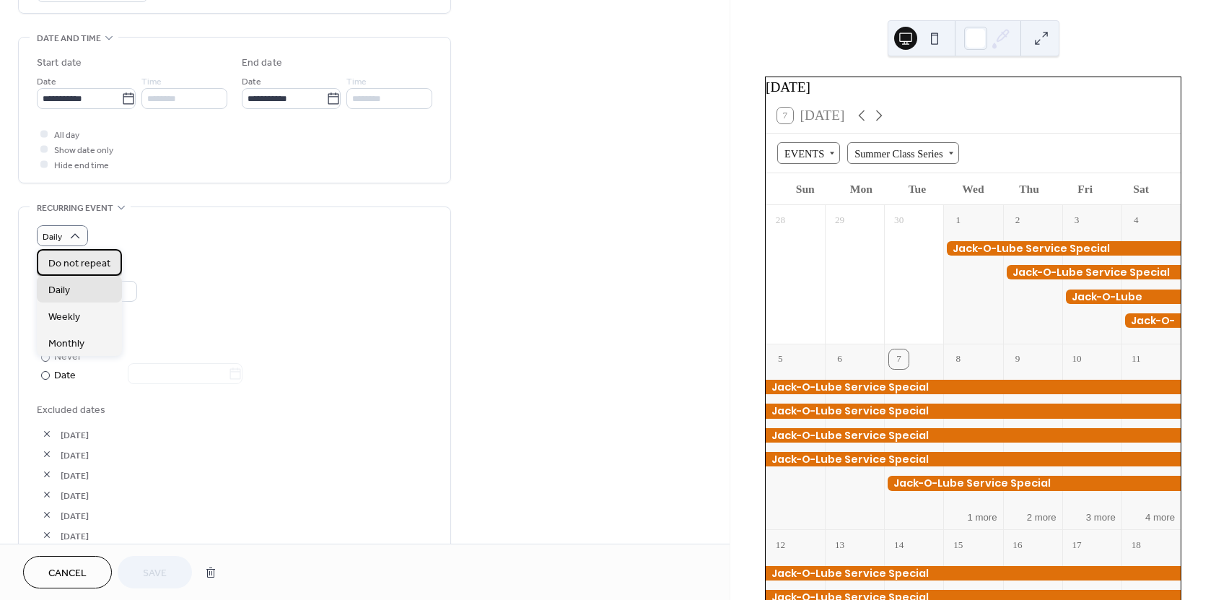
click at [84, 266] on span "Do not repeat" at bounding box center [79, 263] width 62 height 15
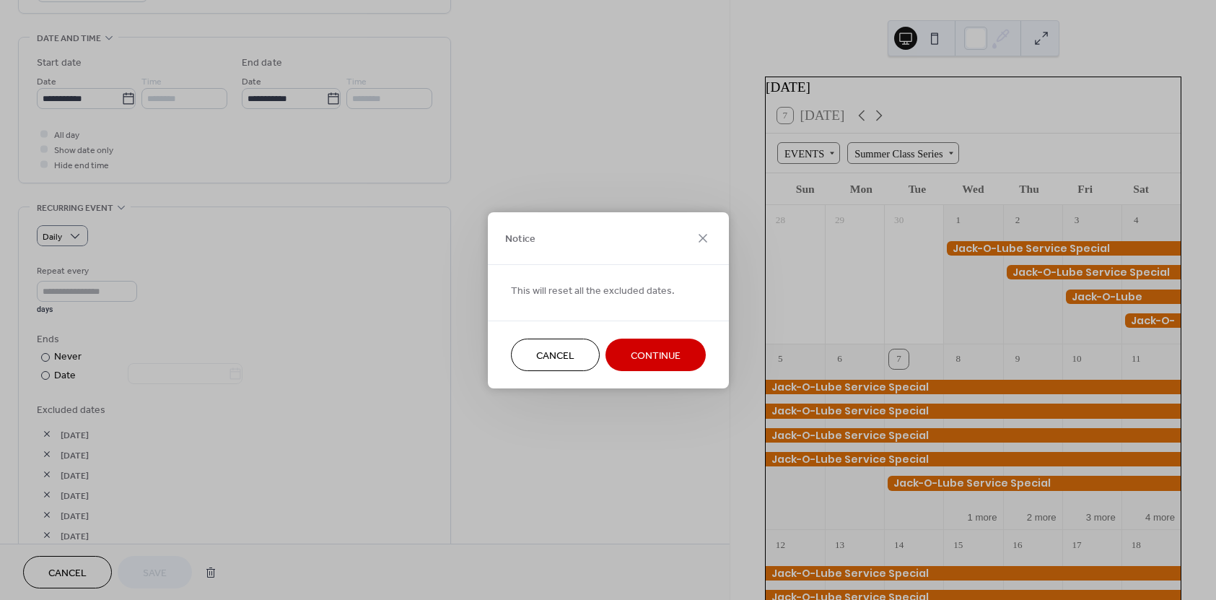
click at [675, 362] on span "Continue" at bounding box center [656, 355] width 50 height 15
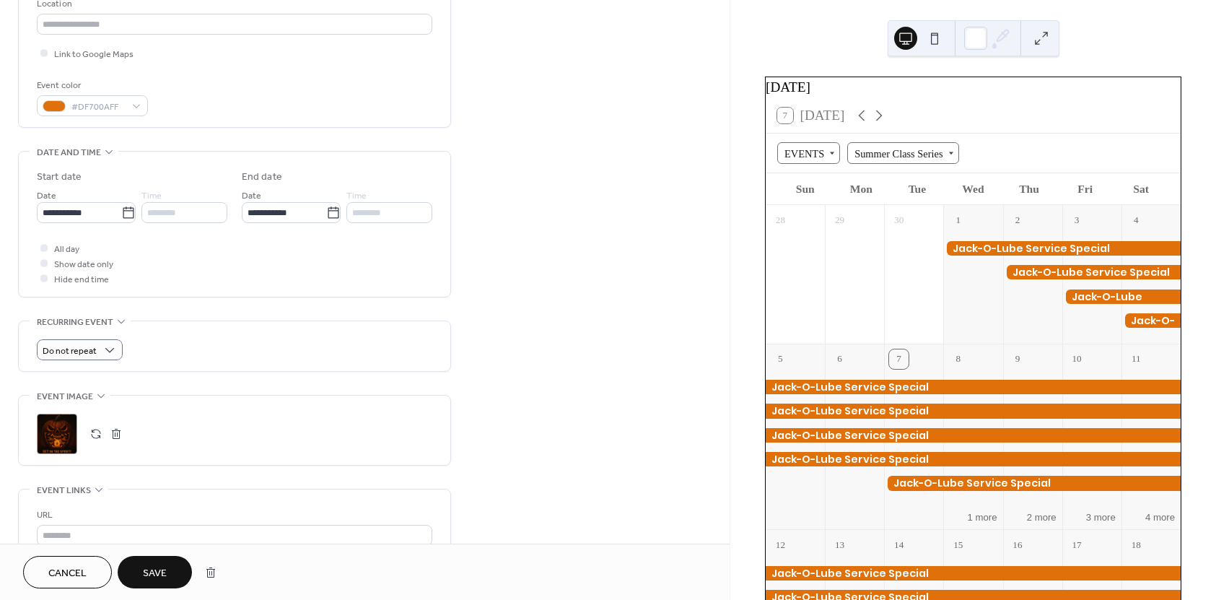
scroll to position [289, 0]
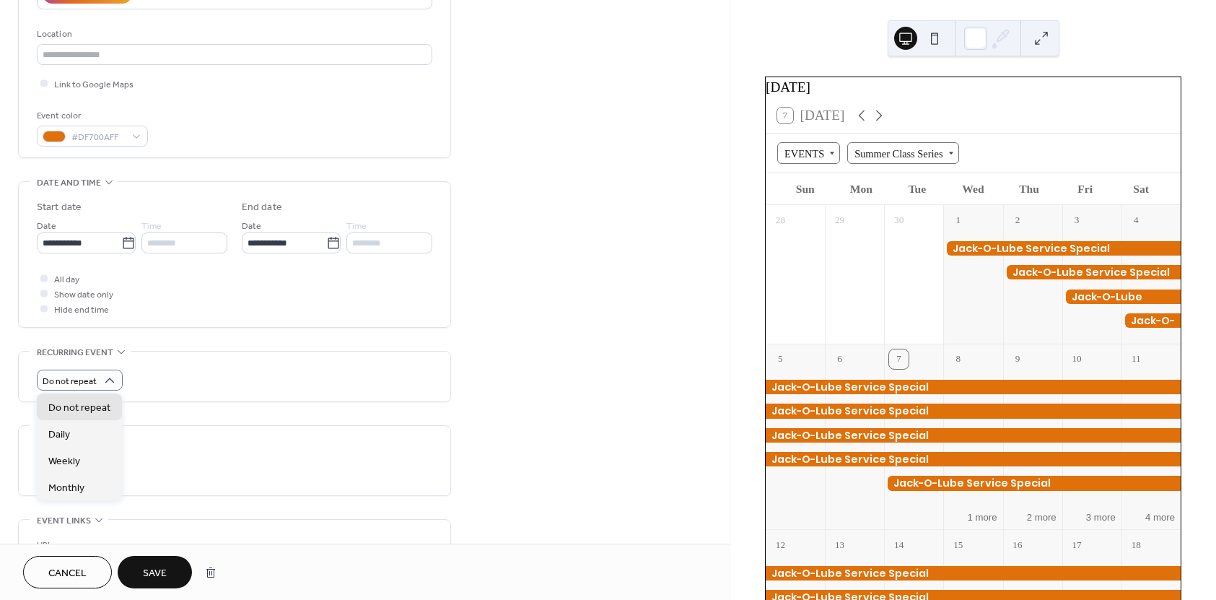
click at [185, 369] on div "Do not repeat" at bounding box center [234, 379] width 395 height 21
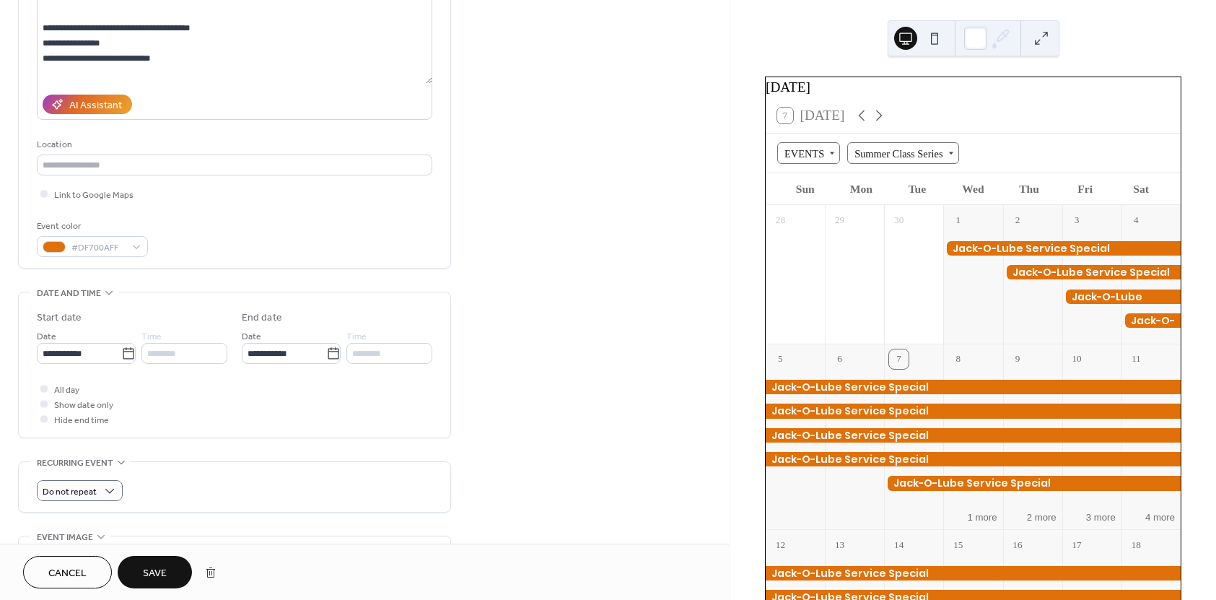
scroll to position [144, 0]
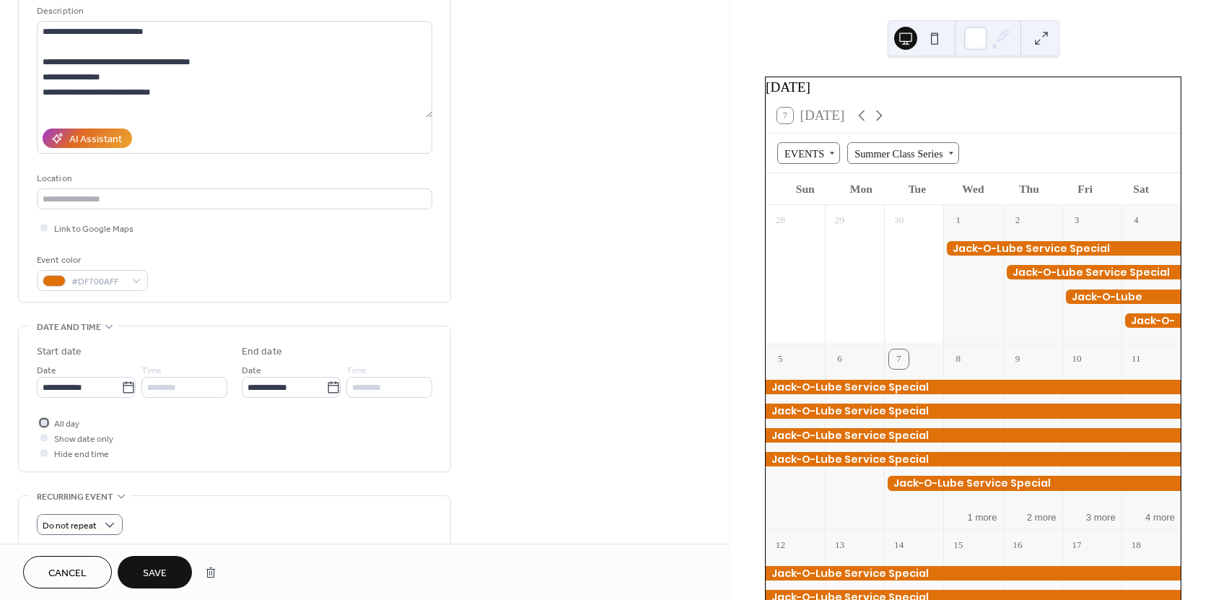
click at [45, 424] on div at bounding box center [43, 422] width 7 height 7
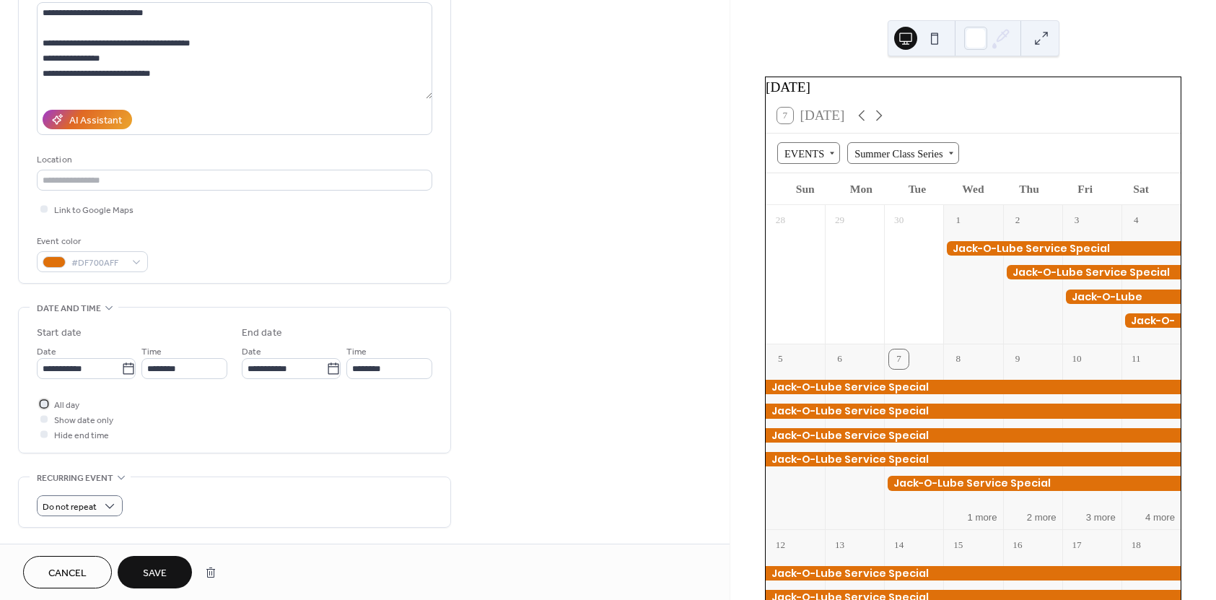
scroll to position [289, 0]
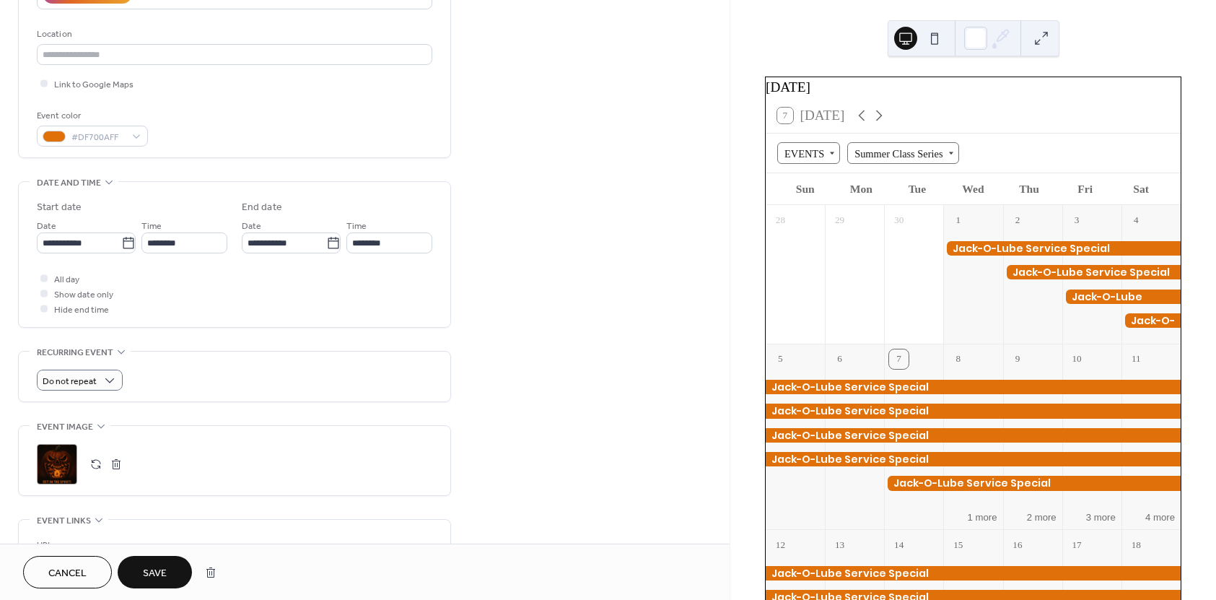
click at [146, 359] on div "Do not repeat" at bounding box center [234, 376] width 395 height 50
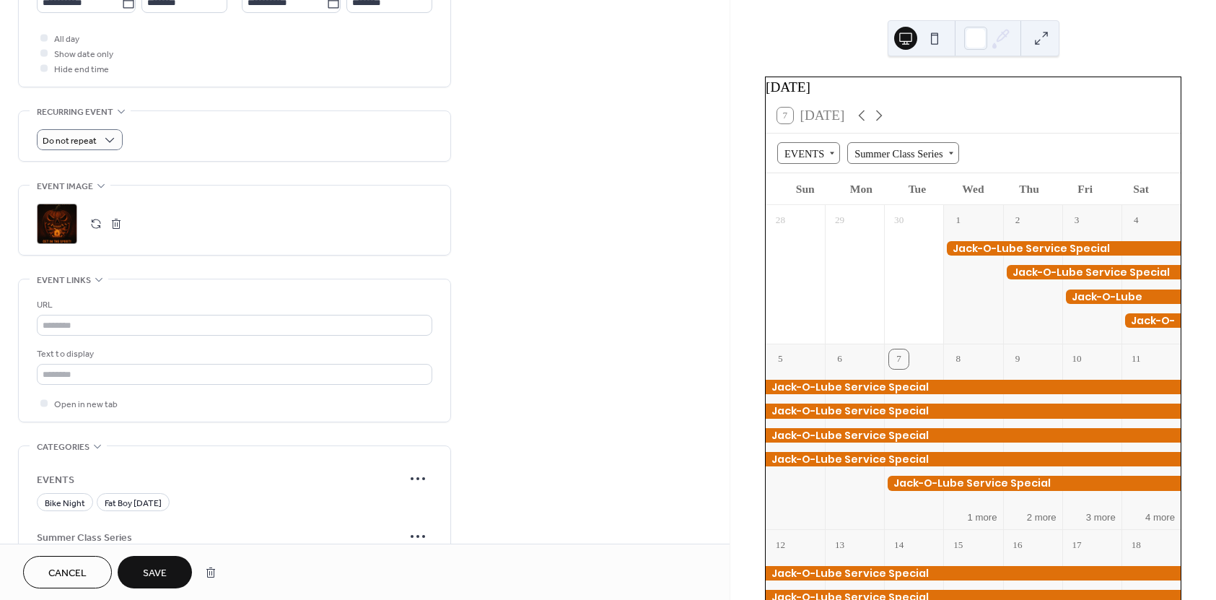
scroll to position [438, 0]
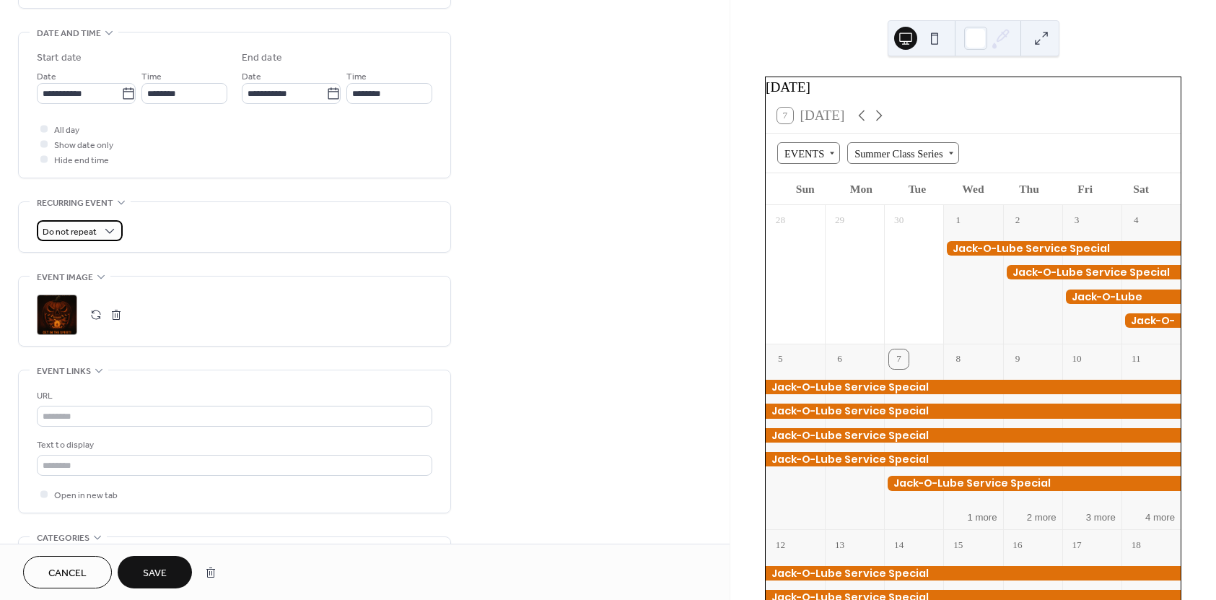
click at [109, 220] on div "Do not repeat" at bounding box center [80, 230] width 86 height 21
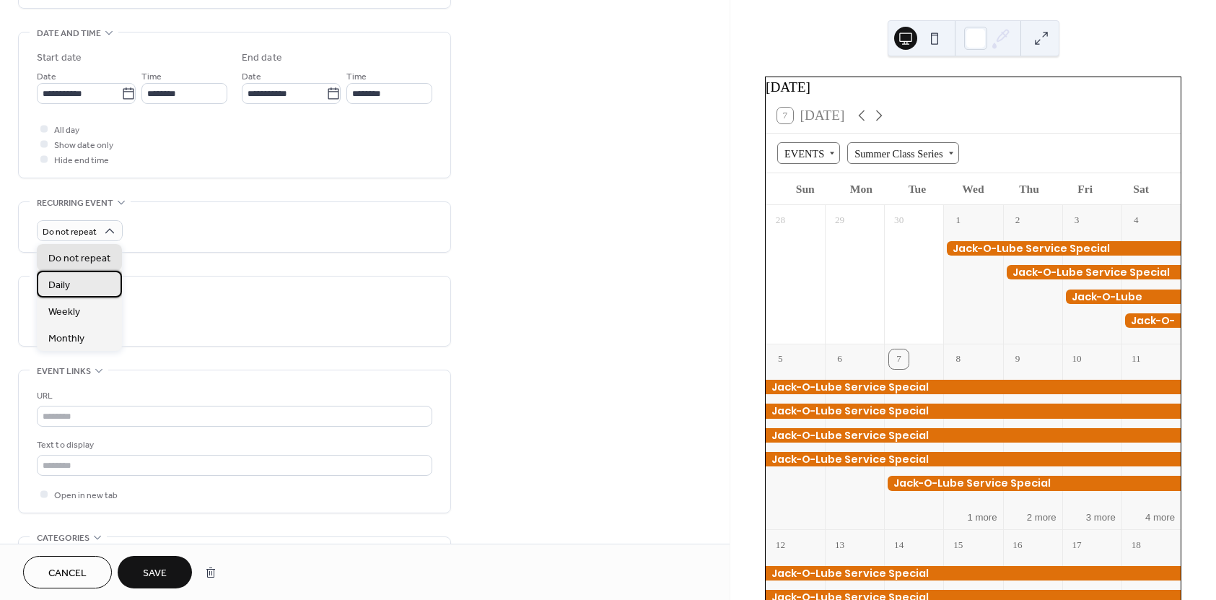
click at [105, 282] on div "Daily" at bounding box center [79, 284] width 85 height 27
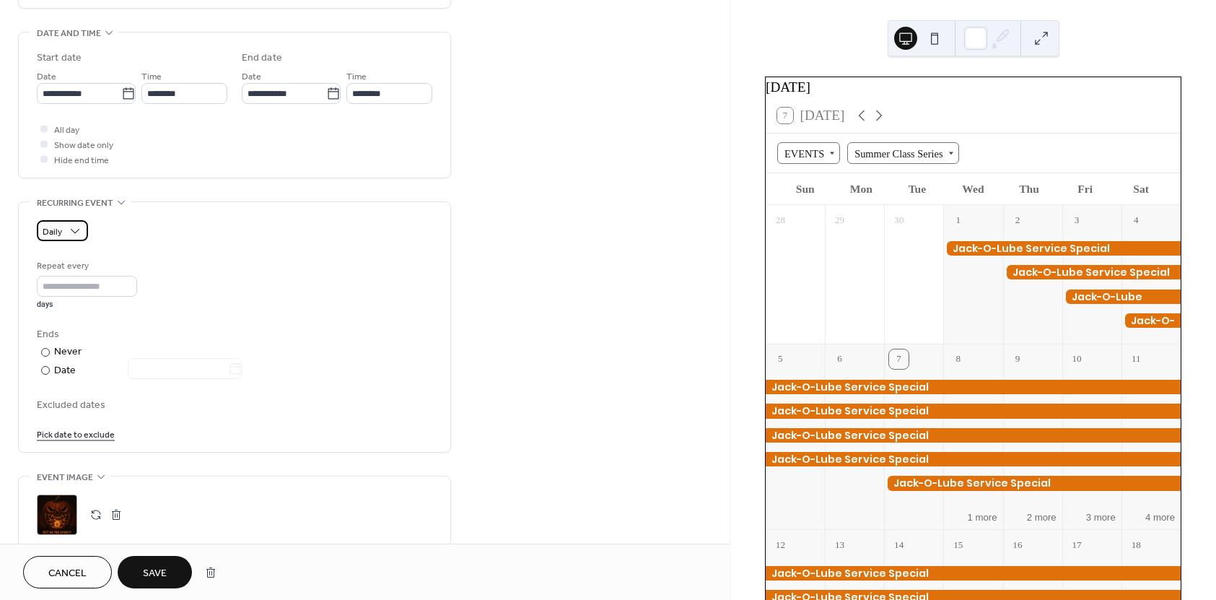
click at [77, 239] on div "Daily" at bounding box center [62, 230] width 51 height 21
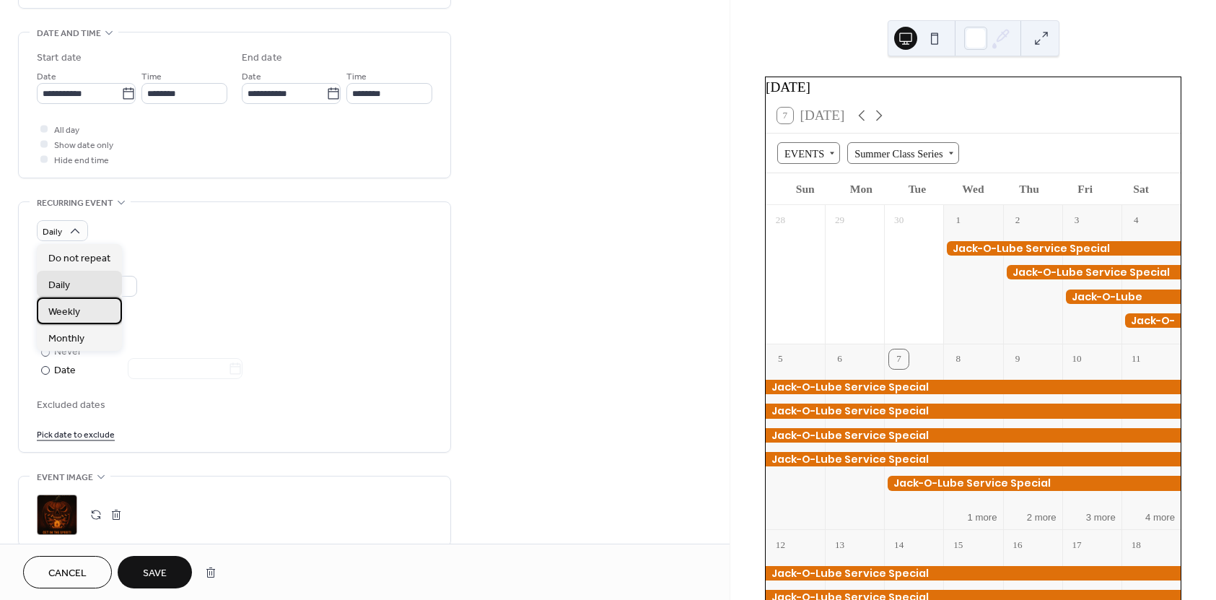
click at [90, 310] on div "Weekly" at bounding box center [79, 310] width 85 height 27
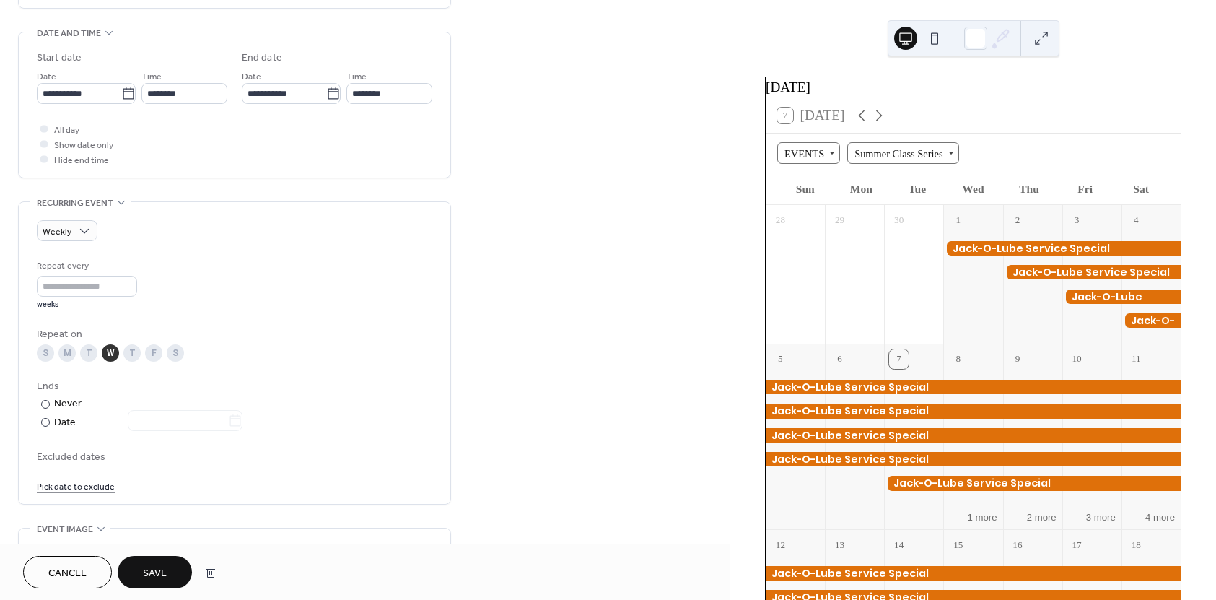
click at [84, 356] on div "T" at bounding box center [88, 352] width 17 height 17
click at [128, 357] on div "T" at bounding box center [131, 352] width 17 height 17
click at [154, 354] on div "F" at bounding box center [153, 352] width 17 height 17
click at [179, 354] on div "S" at bounding box center [175, 352] width 17 height 17
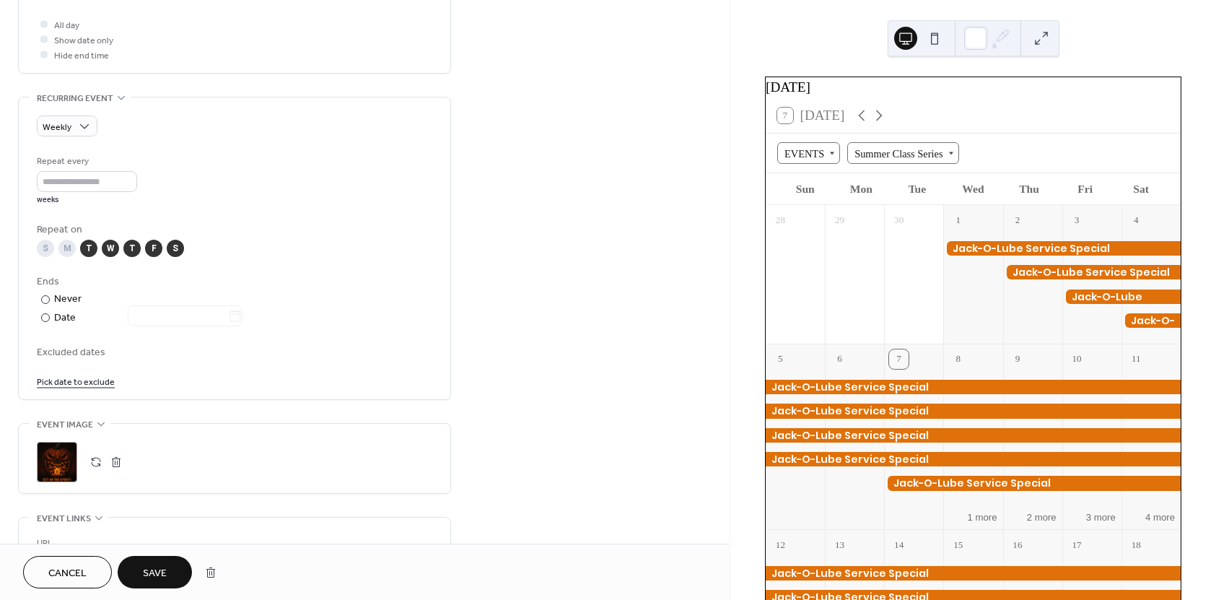
scroll to position [582, 0]
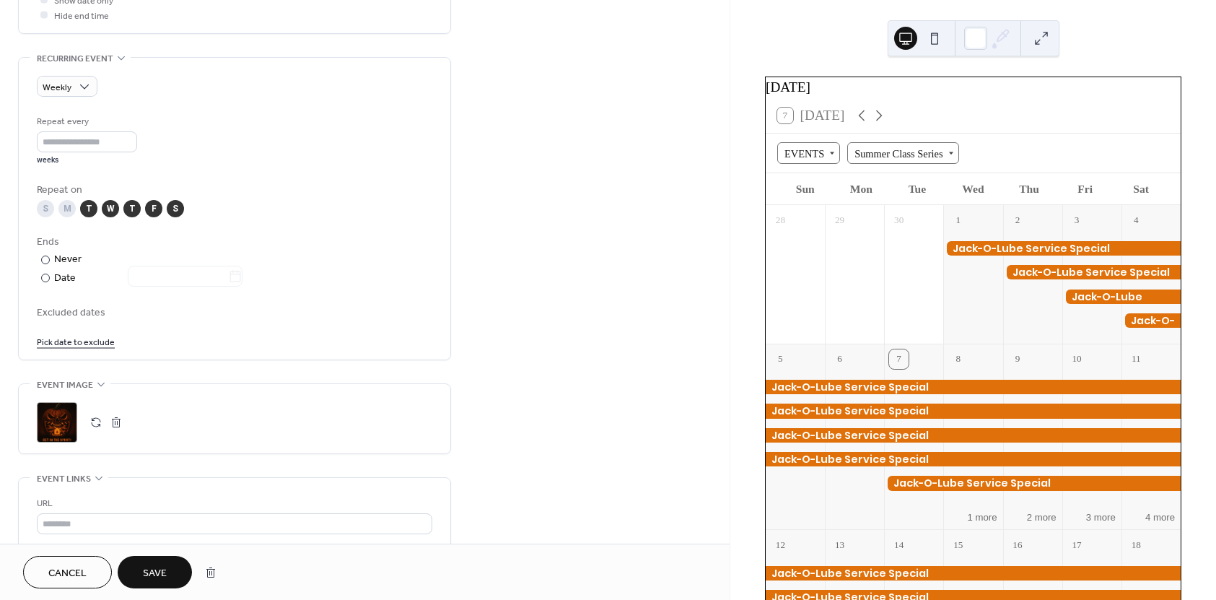
click at [167, 568] on button "Save" at bounding box center [155, 572] width 74 height 32
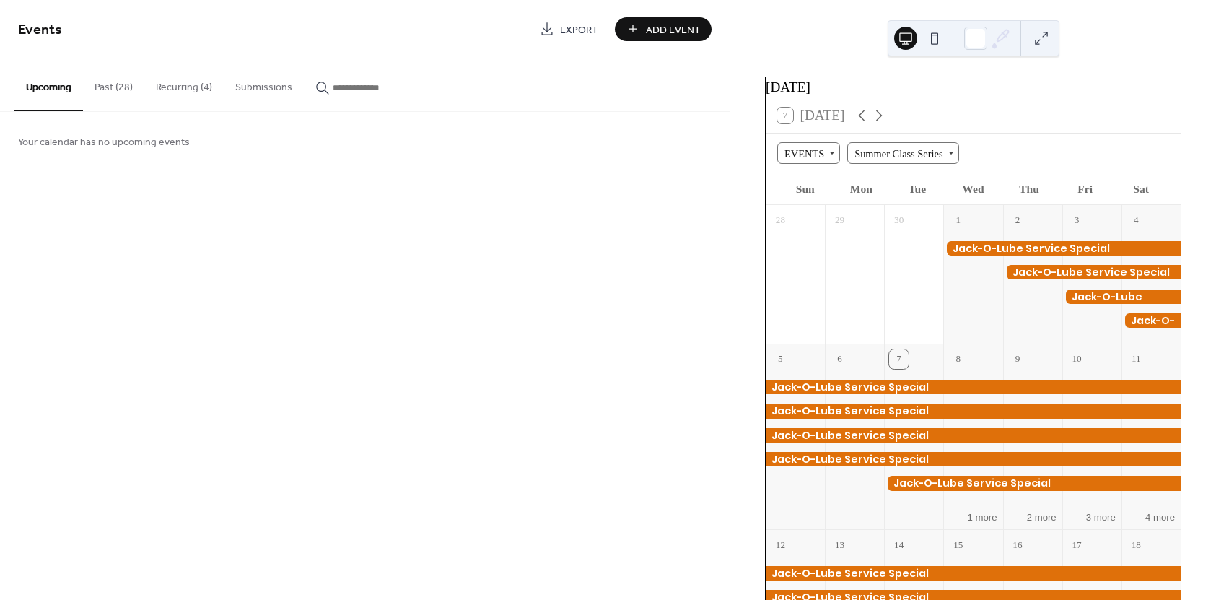
click at [183, 94] on button "Recurring (4)" at bounding box center [183, 83] width 79 height 51
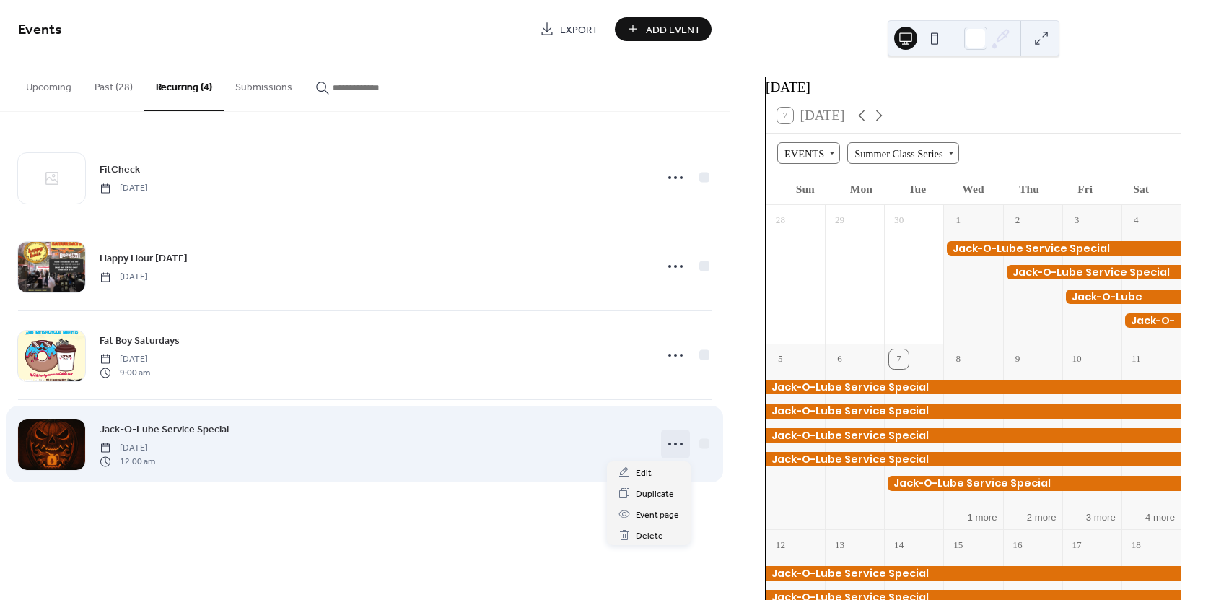
click at [683, 437] on icon at bounding box center [675, 443] width 23 height 23
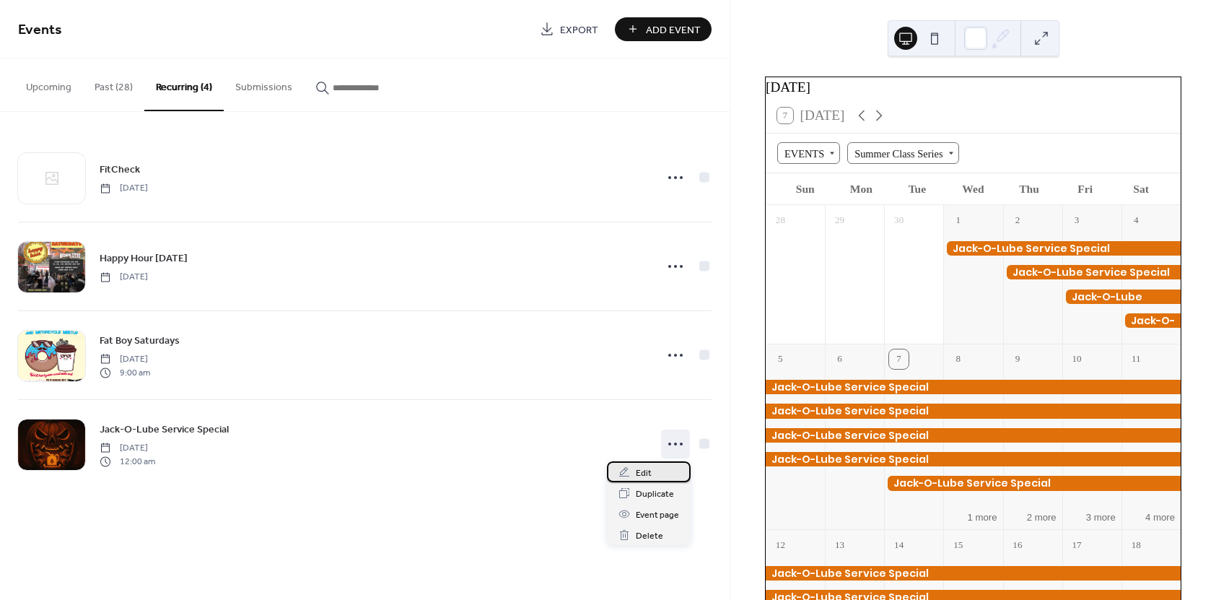
click at [661, 472] on div "Edit" at bounding box center [649, 471] width 84 height 21
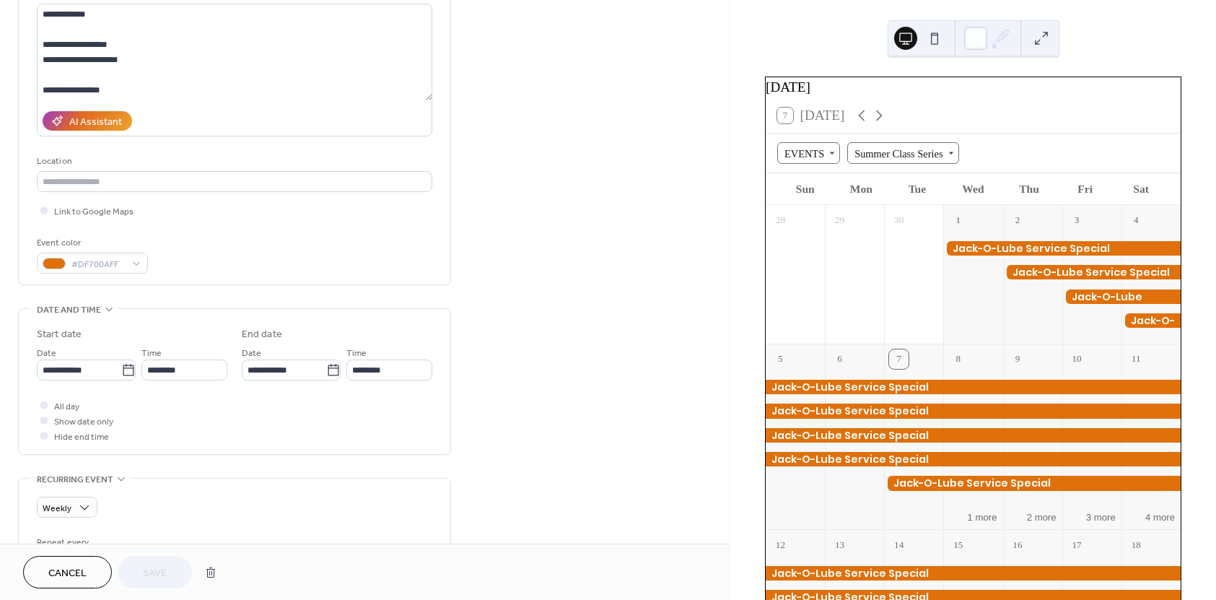
scroll to position [216, 0]
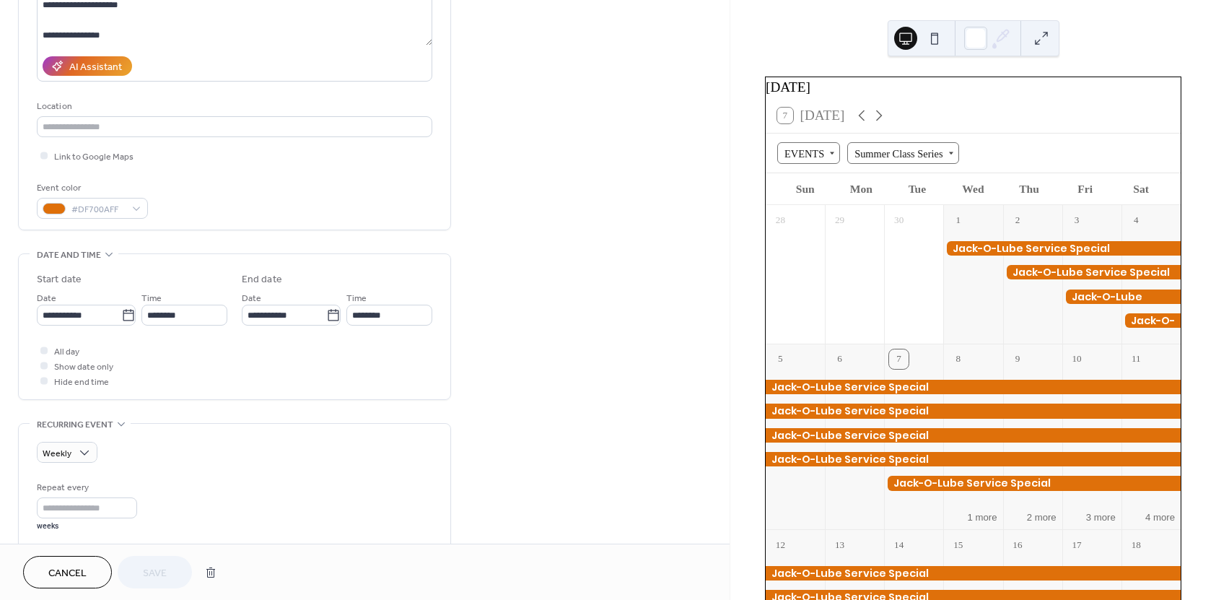
click at [106, 254] on div "•••" at bounding box center [234, 254] width 431 height 1
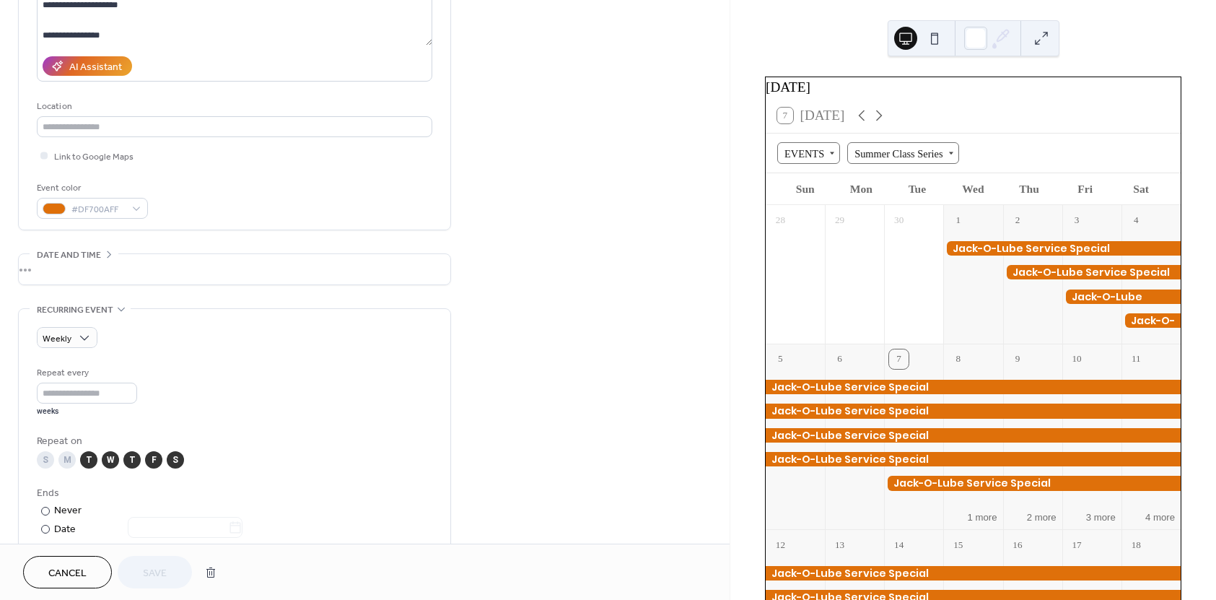
click at [106, 254] on div "•••" at bounding box center [234, 269] width 431 height 30
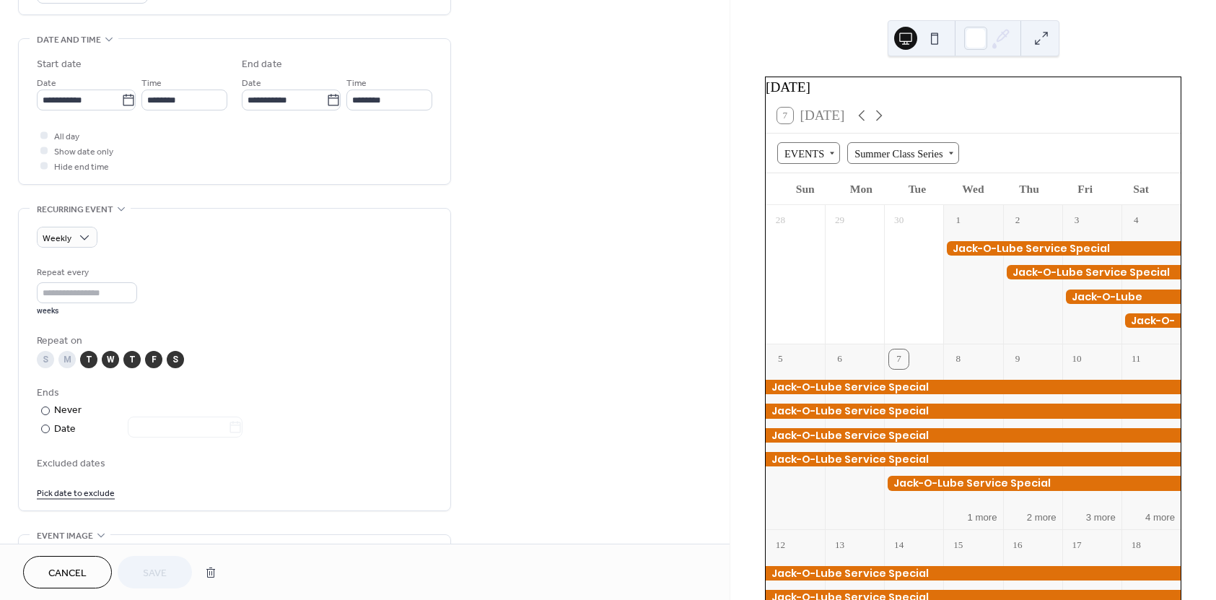
scroll to position [433, 0]
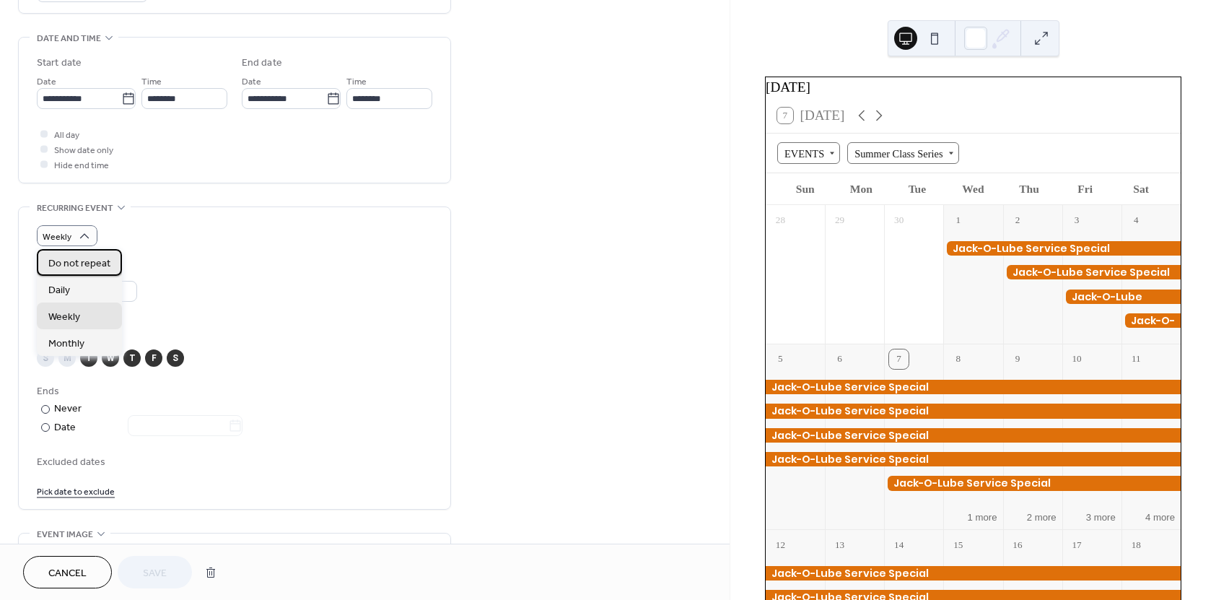
click at [88, 260] on span "Do not repeat" at bounding box center [79, 263] width 62 height 15
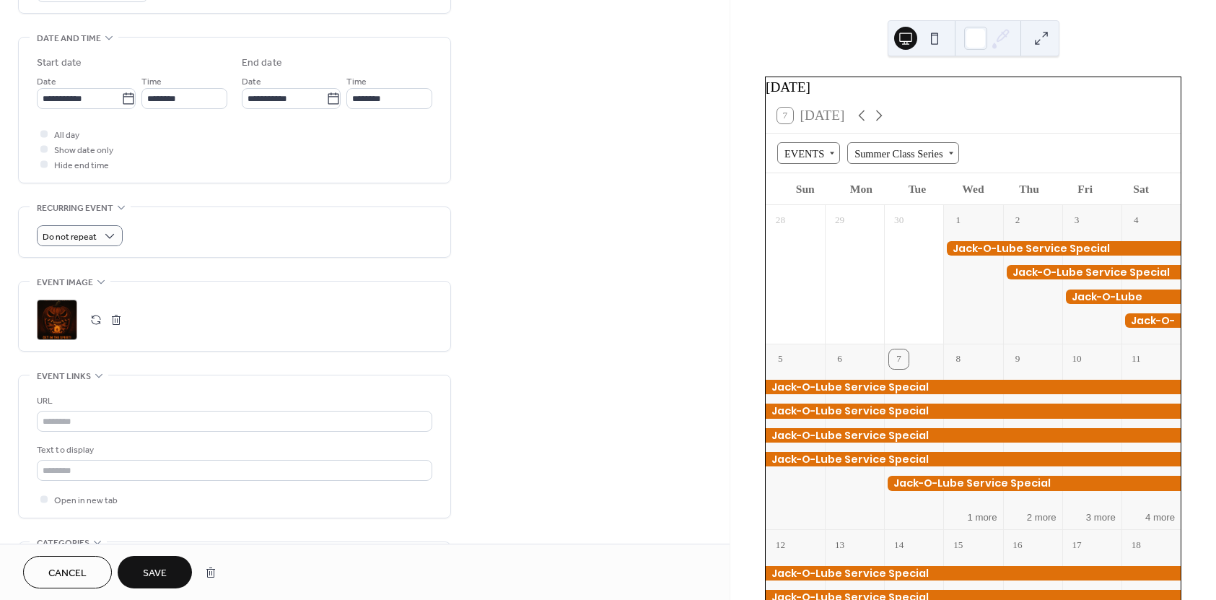
click at [159, 566] on span "Save" at bounding box center [155, 573] width 24 height 15
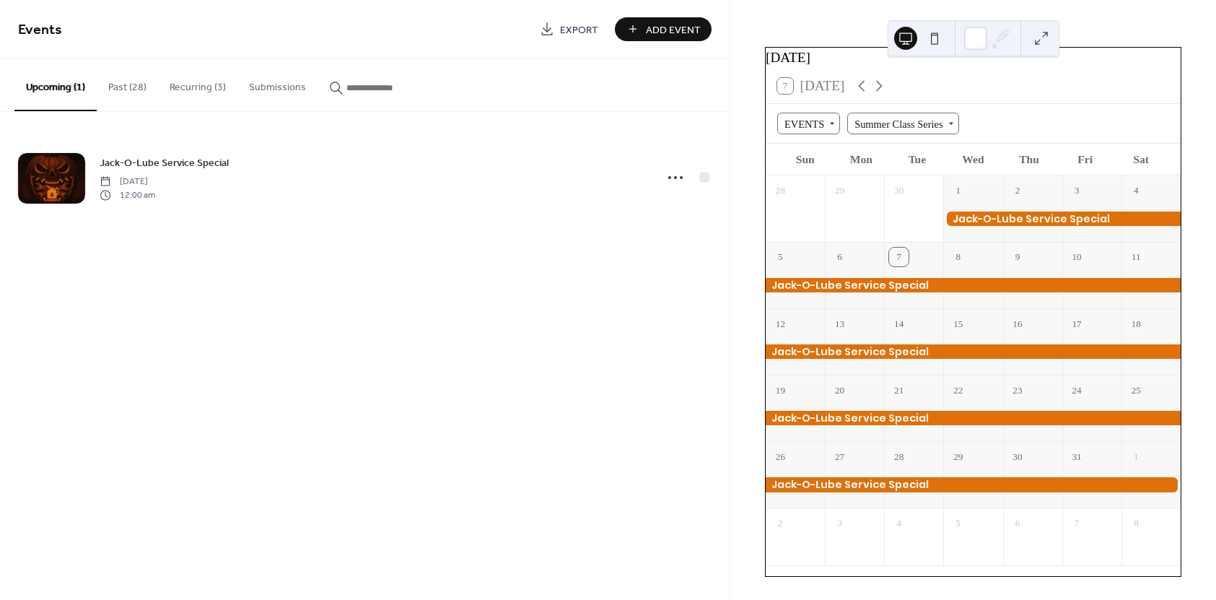
scroll to position [38, 0]
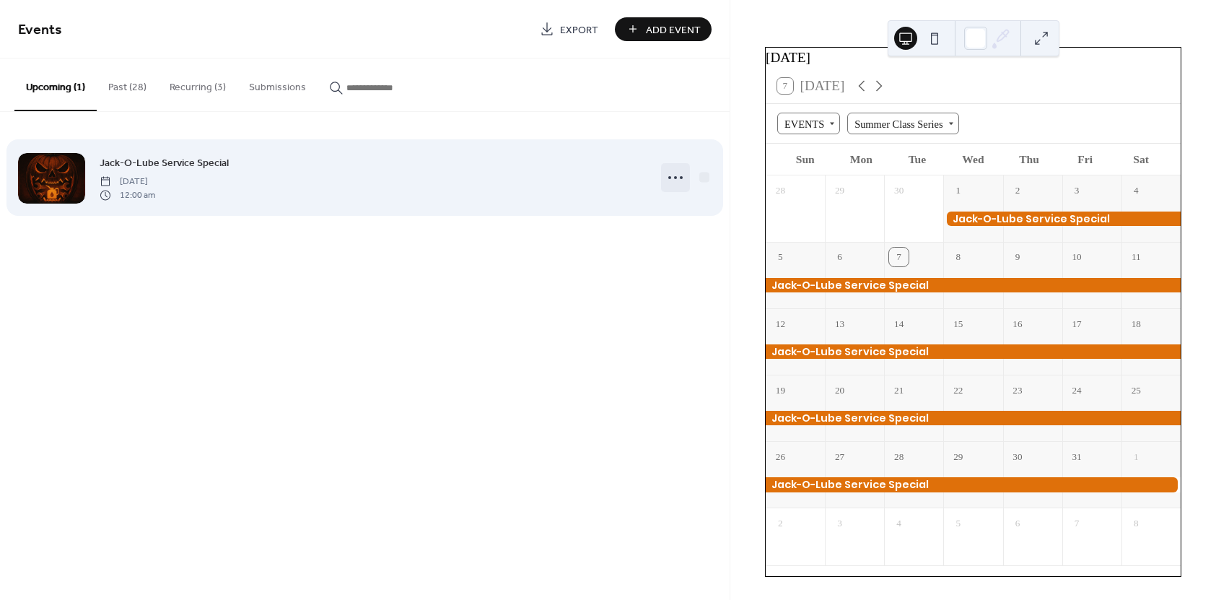
click at [678, 179] on icon at bounding box center [675, 177] width 23 height 23
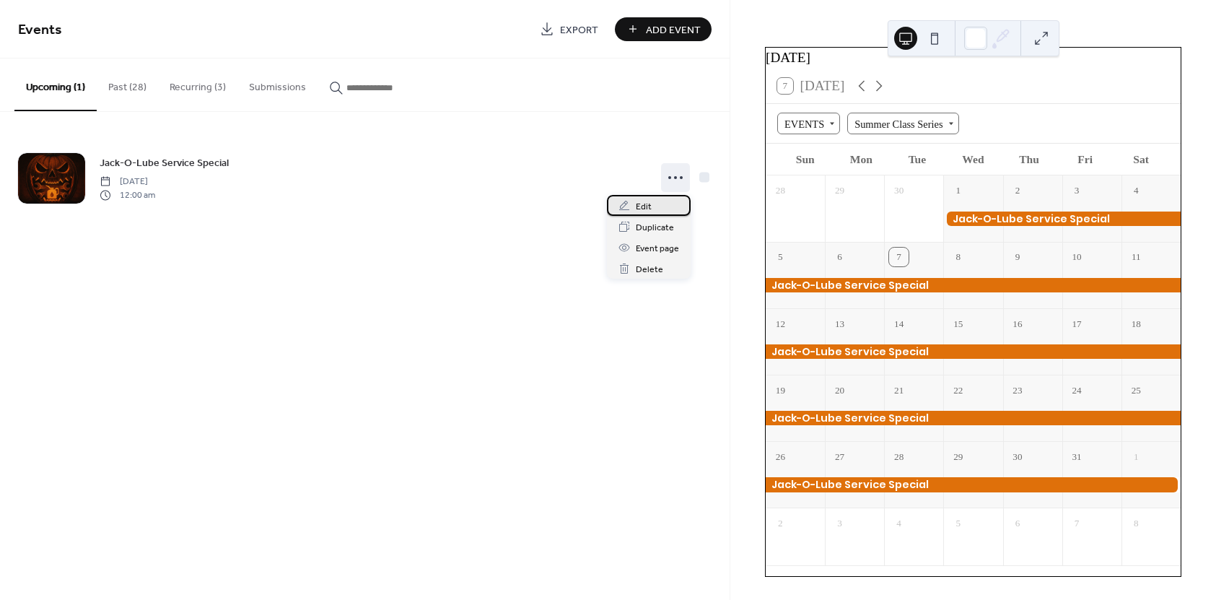
click at [653, 200] on div "Edit" at bounding box center [649, 205] width 84 height 21
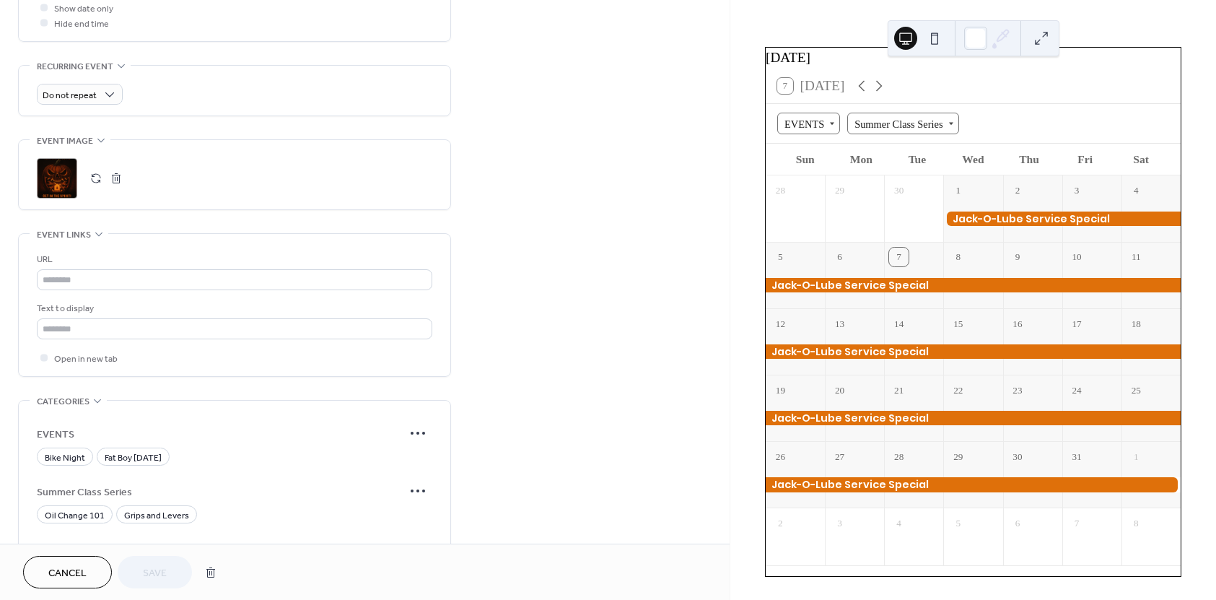
scroll to position [577, 0]
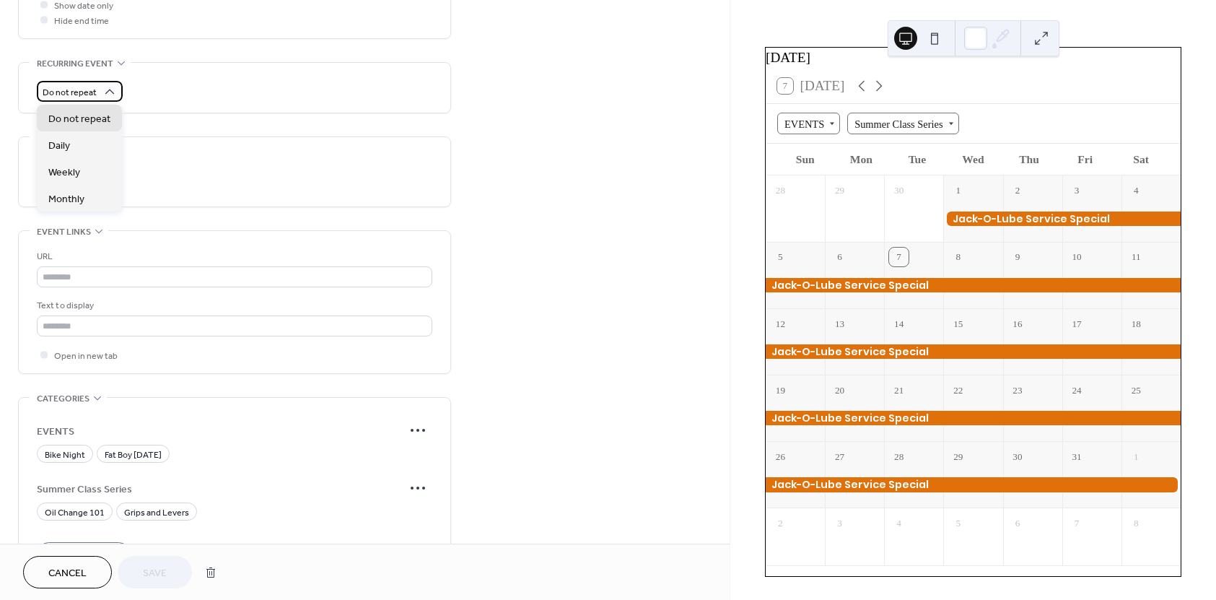
click at [95, 100] on span "Do not repeat" at bounding box center [70, 92] width 54 height 17
click at [175, 103] on div "Do not repeat" at bounding box center [234, 88] width 395 height 50
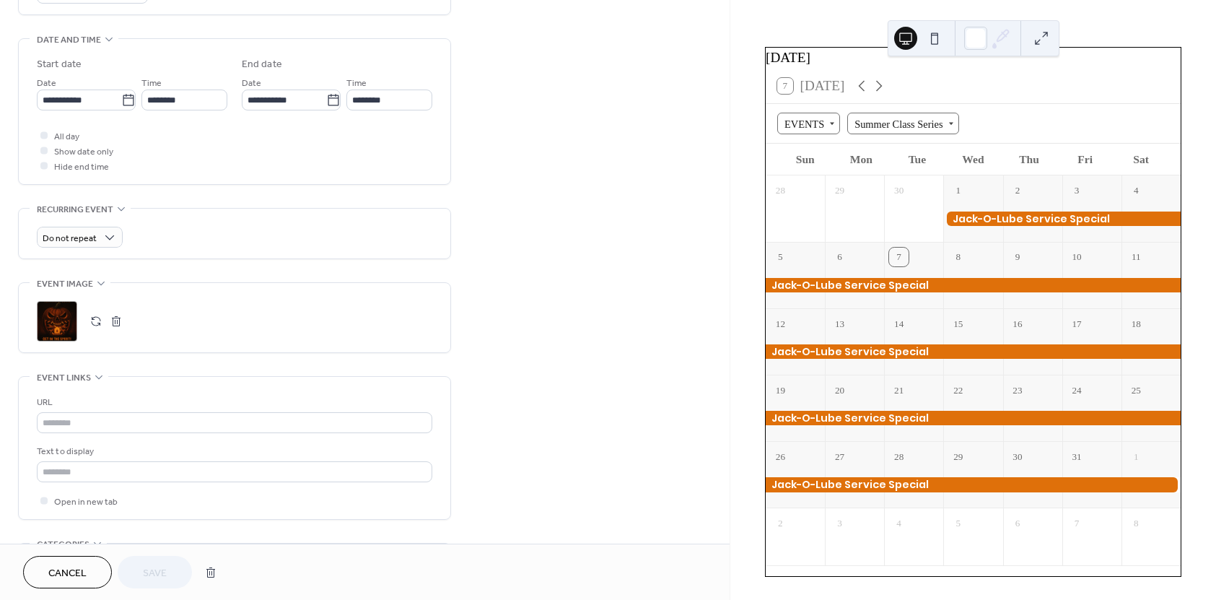
scroll to position [433, 0]
click at [99, 149] on span "Show date only" at bounding box center [83, 150] width 59 height 15
click at [161, 571] on span "Save" at bounding box center [155, 573] width 24 height 15
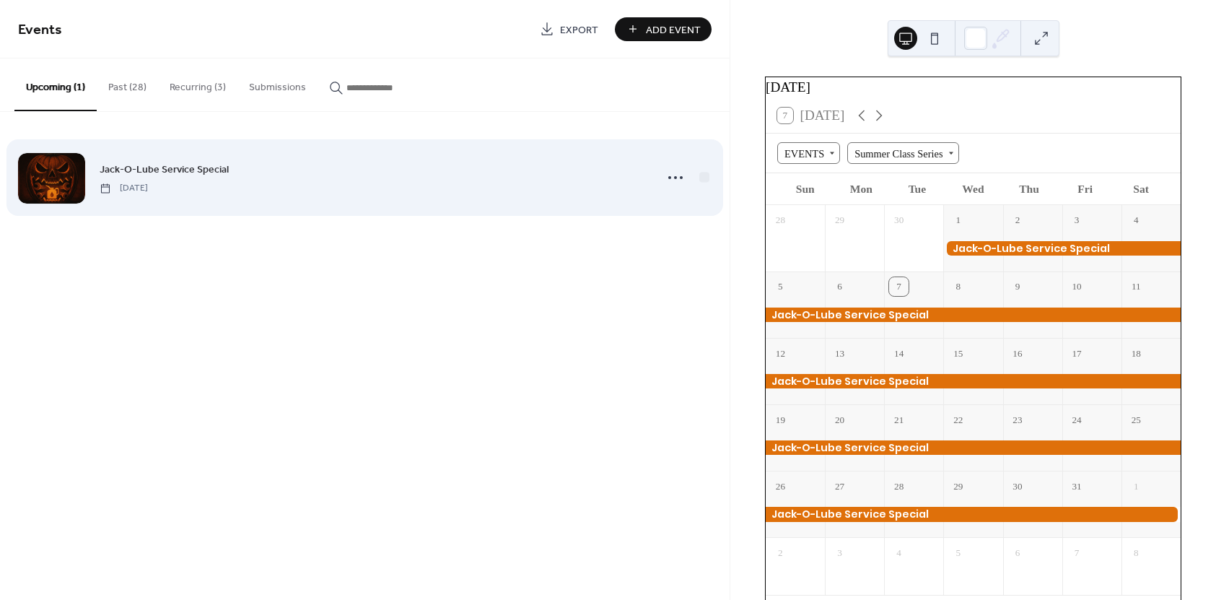
click at [653, 178] on div "Jack-O-Lube Service Special Wednesday, October 1, 2025" at bounding box center [364, 177] width 693 height 88
click at [662, 183] on div at bounding box center [675, 177] width 29 height 29
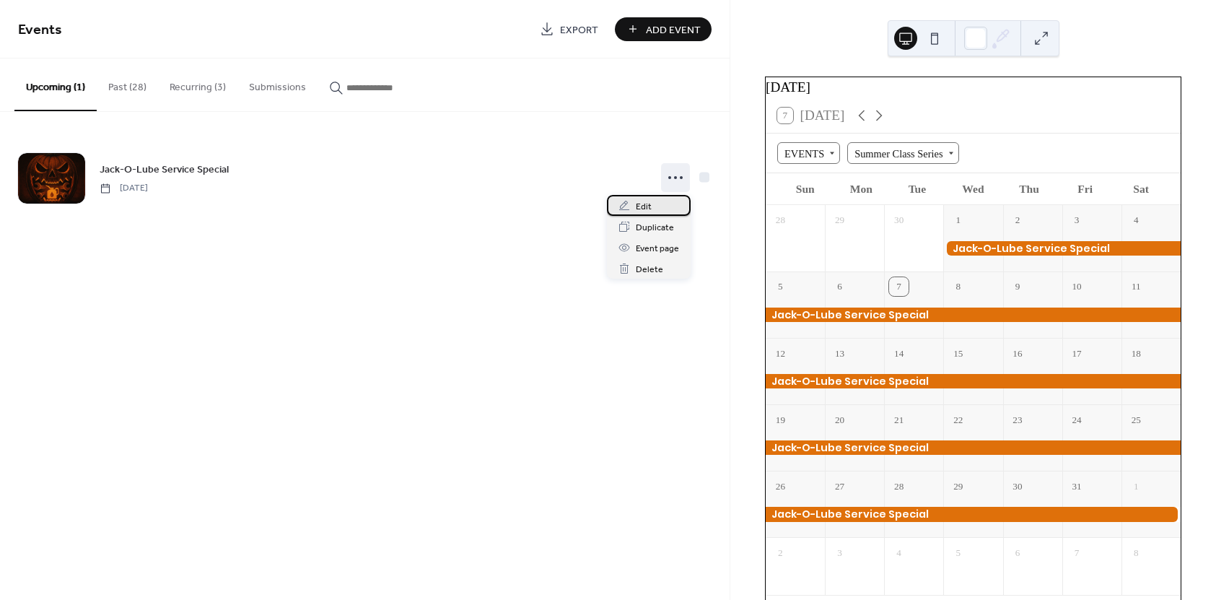
click at [641, 206] on span "Edit" at bounding box center [644, 206] width 16 height 15
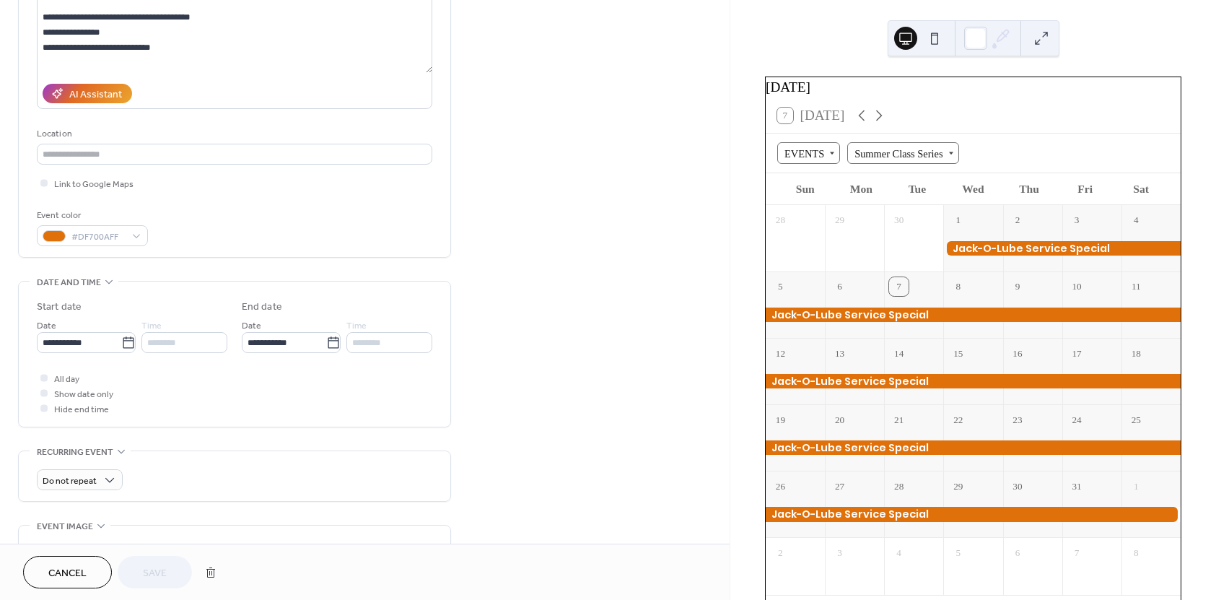
scroll to position [361, 0]
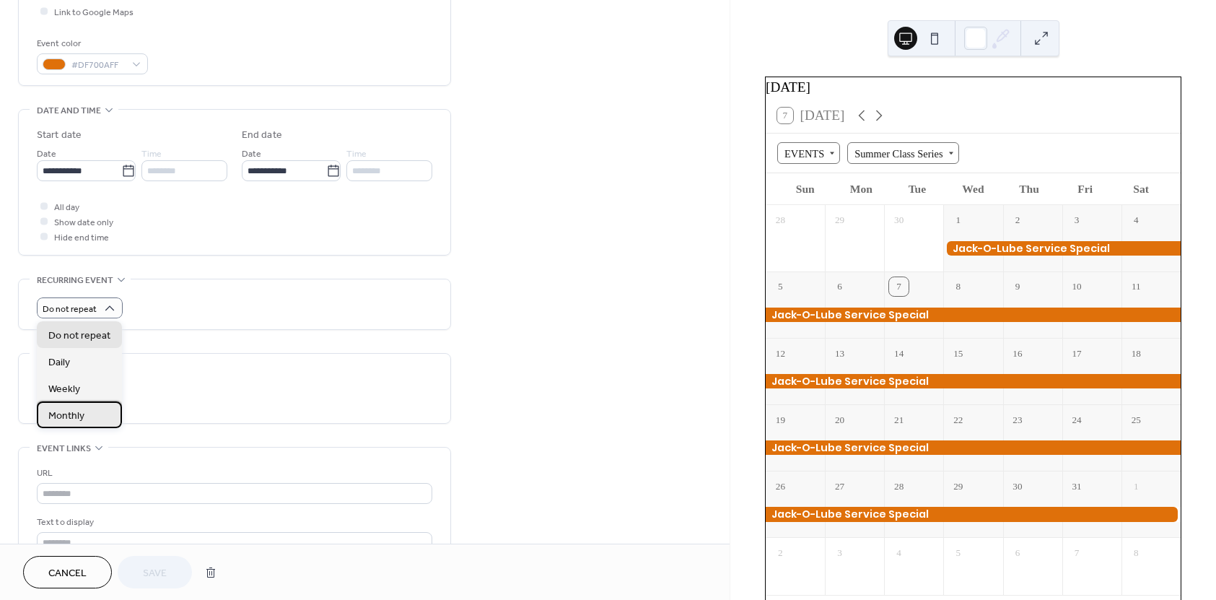
click at [68, 419] on span "Monthly" at bounding box center [66, 415] width 36 height 15
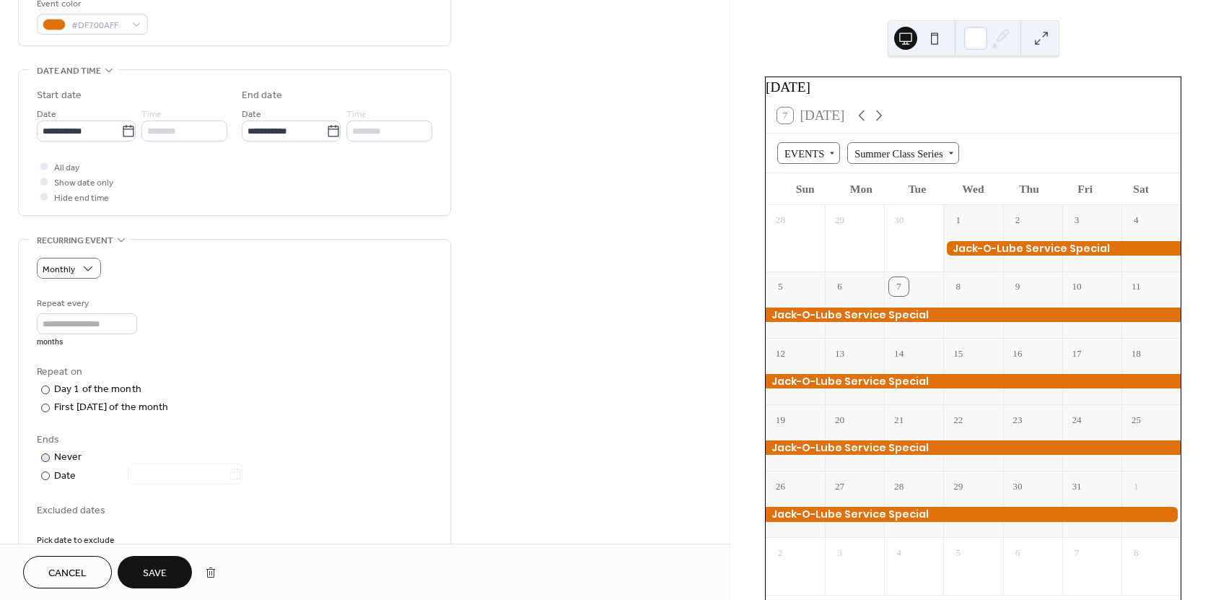
scroll to position [433, 0]
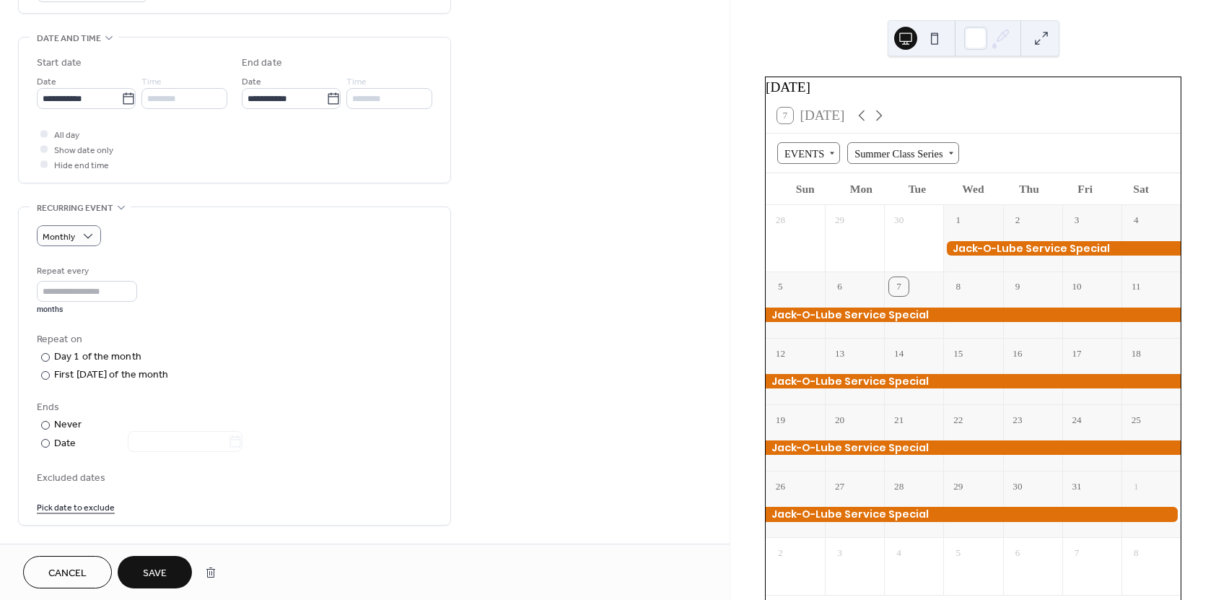
click at [96, 510] on link "Pick date to exclude" at bounding box center [76, 506] width 78 height 15
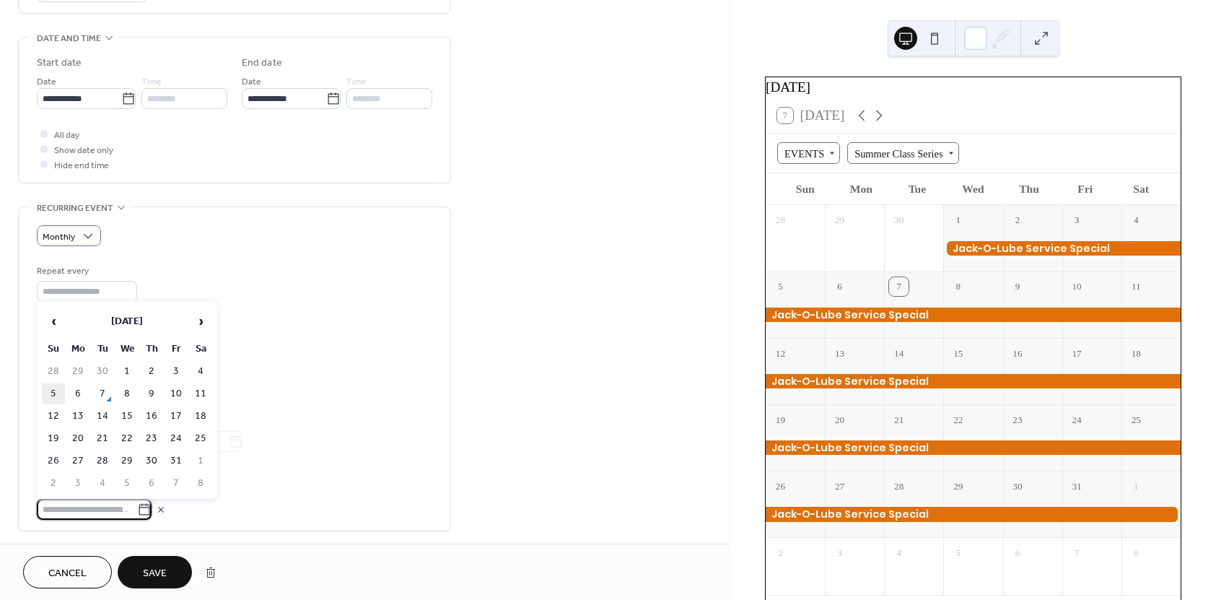
click at [58, 398] on td "5" at bounding box center [53, 393] width 23 height 21
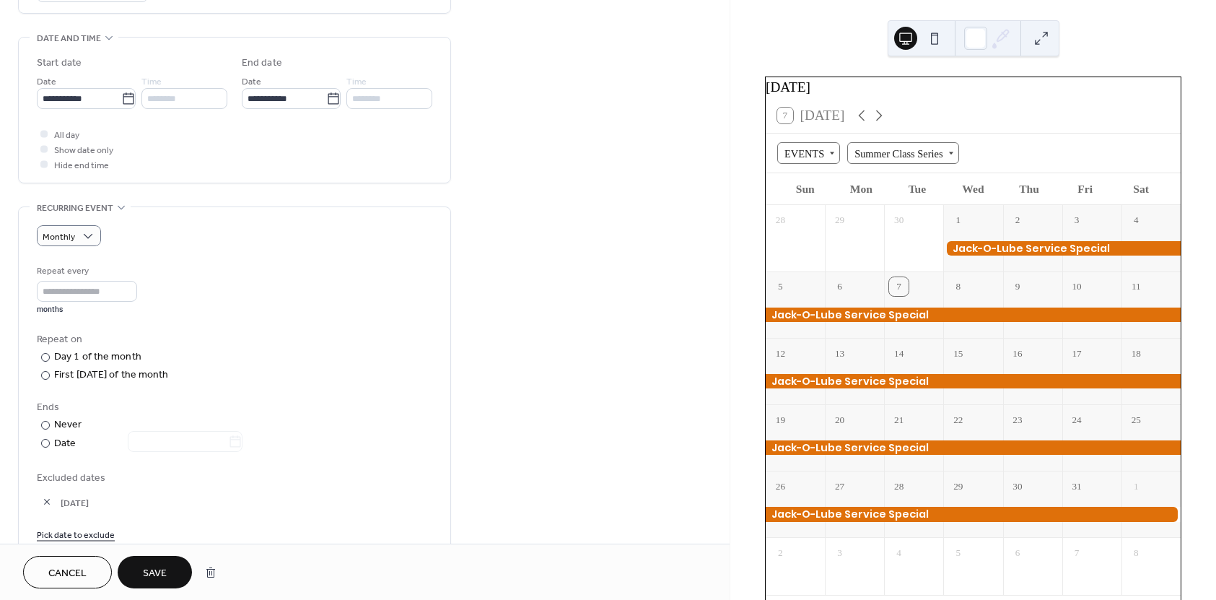
click at [104, 530] on link "Pick date to exclude" at bounding box center [76, 533] width 78 height 15
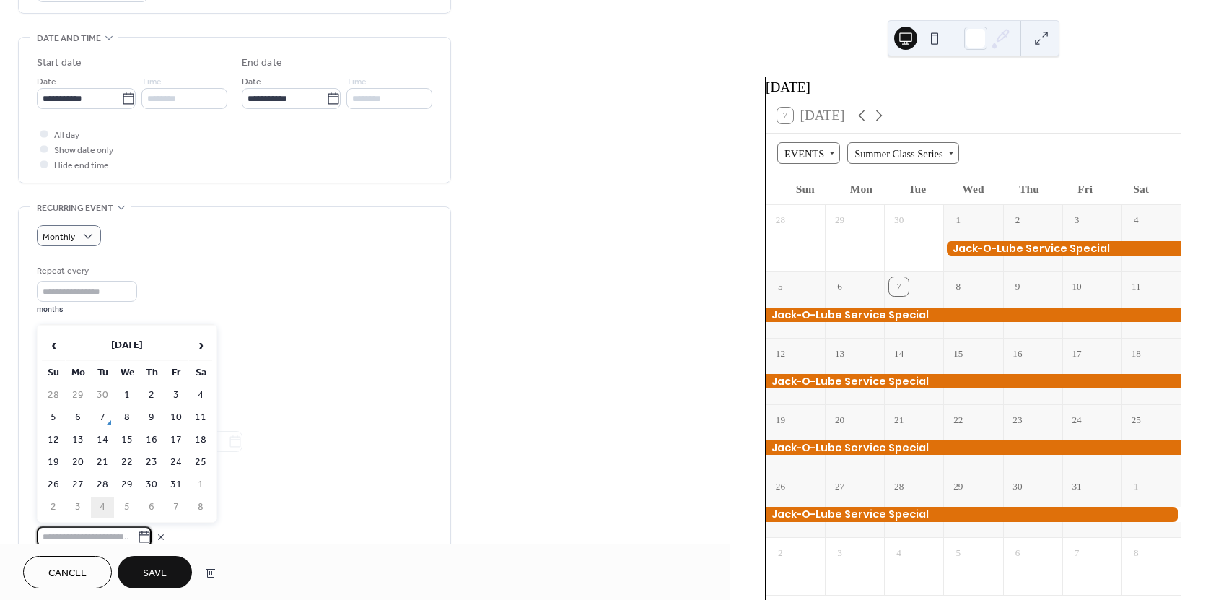
scroll to position [437, 0]
click at [79, 424] on td "6" at bounding box center [77, 417] width 23 height 21
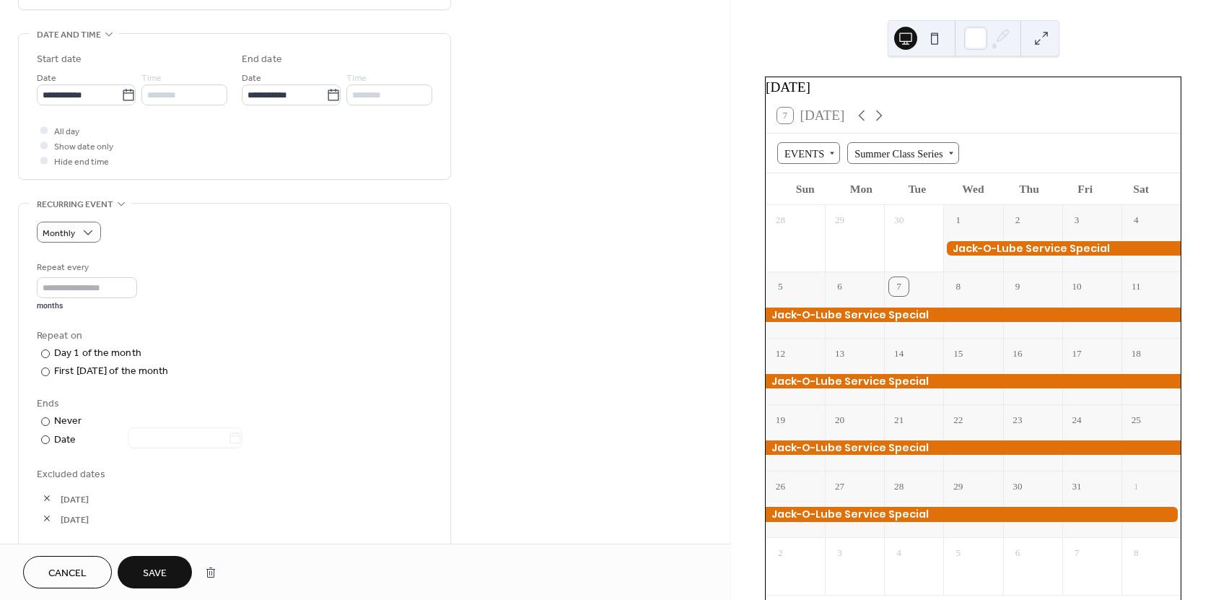
click at [159, 566] on span "Save" at bounding box center [155, 573] width 24 height 15
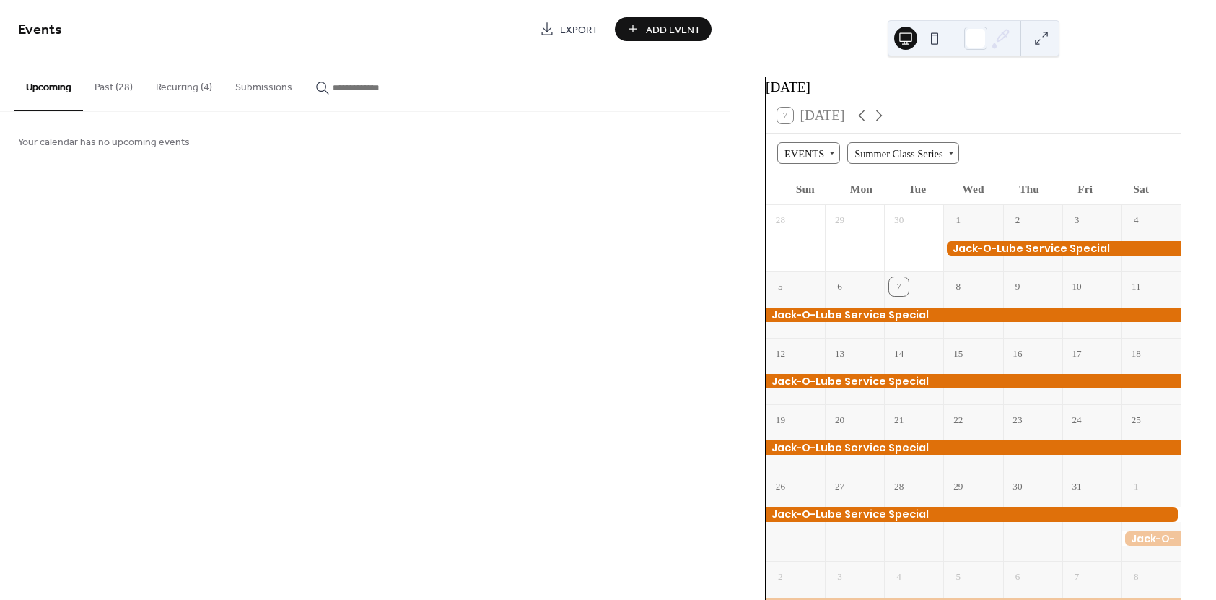
click at [155, 90] on button "Recurring (4)" at bounding box center [183, 83] width 79 height 51
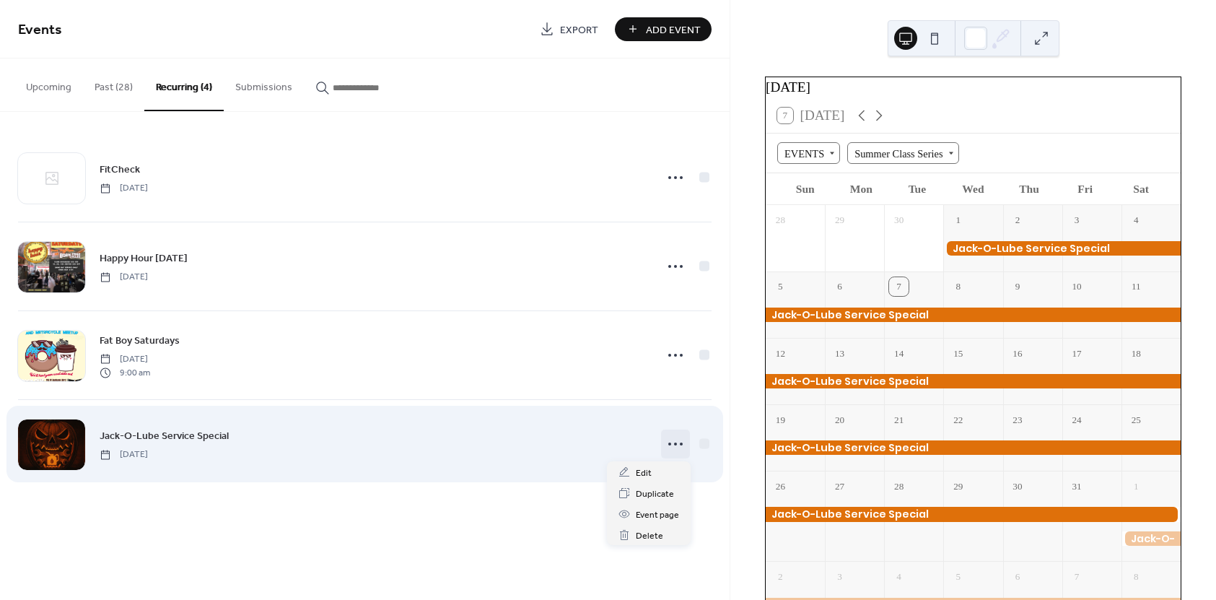
click at [670, 447] on icon at bounding box center [675, 443] width 23 height 23
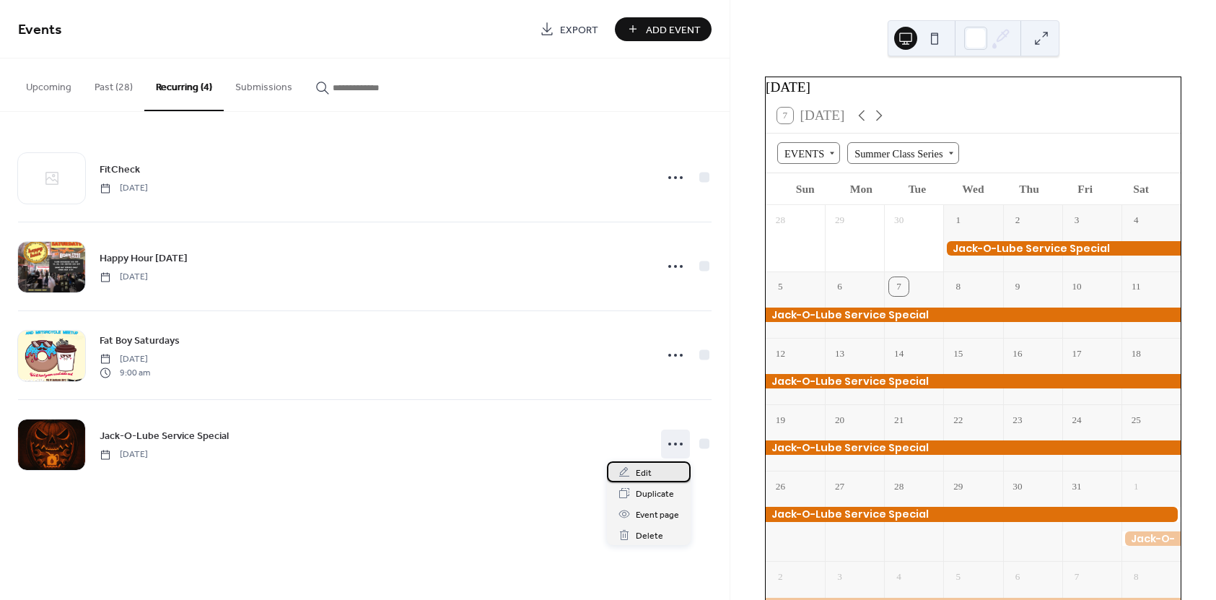
click at [641, 471] on span "Edit" at bounding box center [644, 472] width 16 height 15
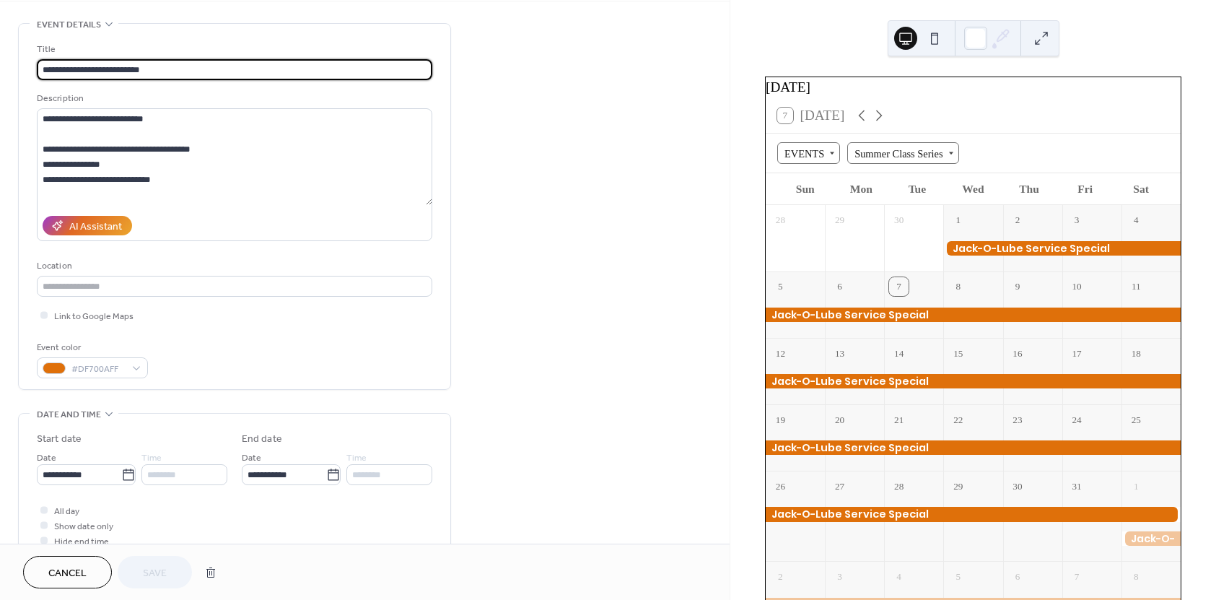
scroll to position [289, 0]
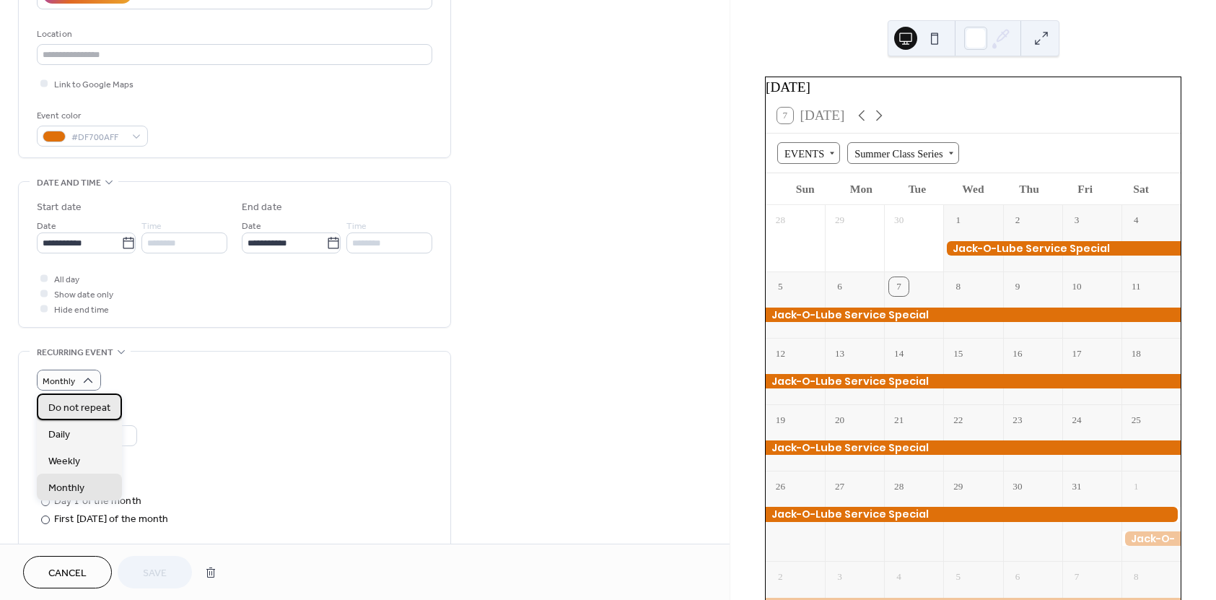
click at [92, 412] on span "Do not repeat" at bounding box center [79, 407] width 62 height 15
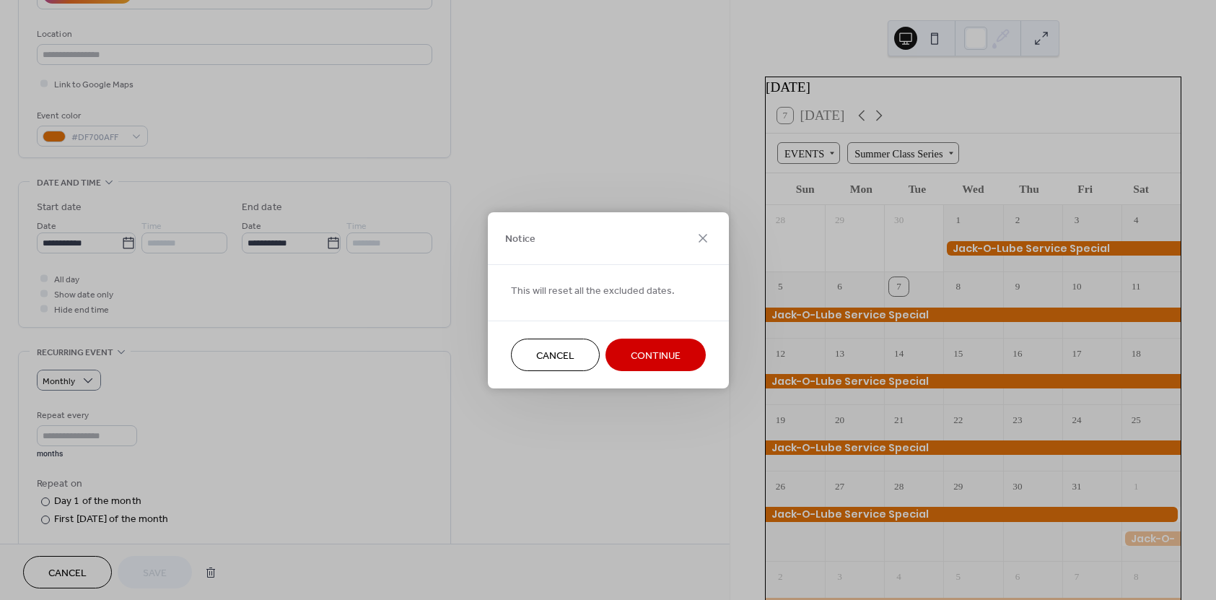
click at [695, 364] on button "Continue" at bounding box center [655, 354] width 100 height 32
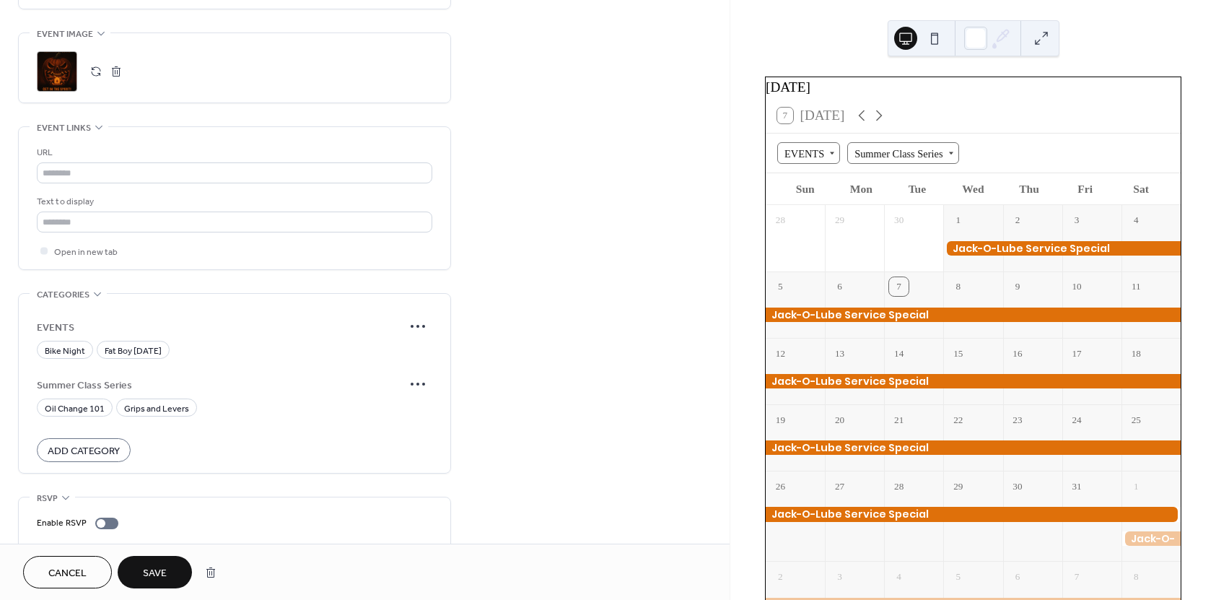
scroll to position [727, 0]
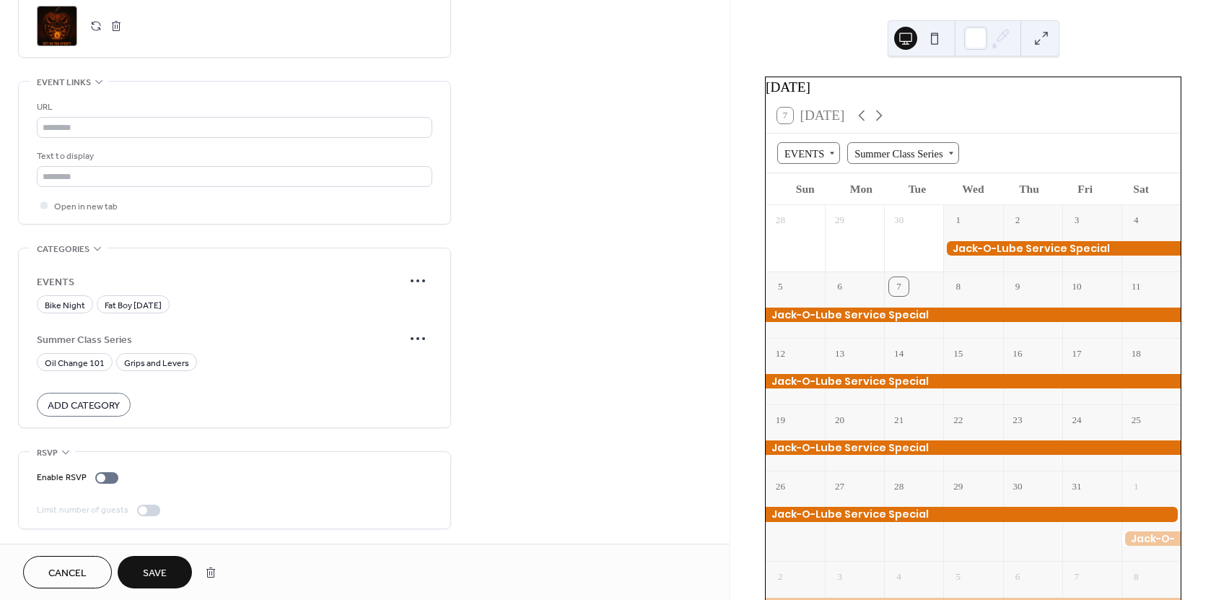
click at [150, 573] on span "Save" at bounding box center [155, 573] width 24 height 15
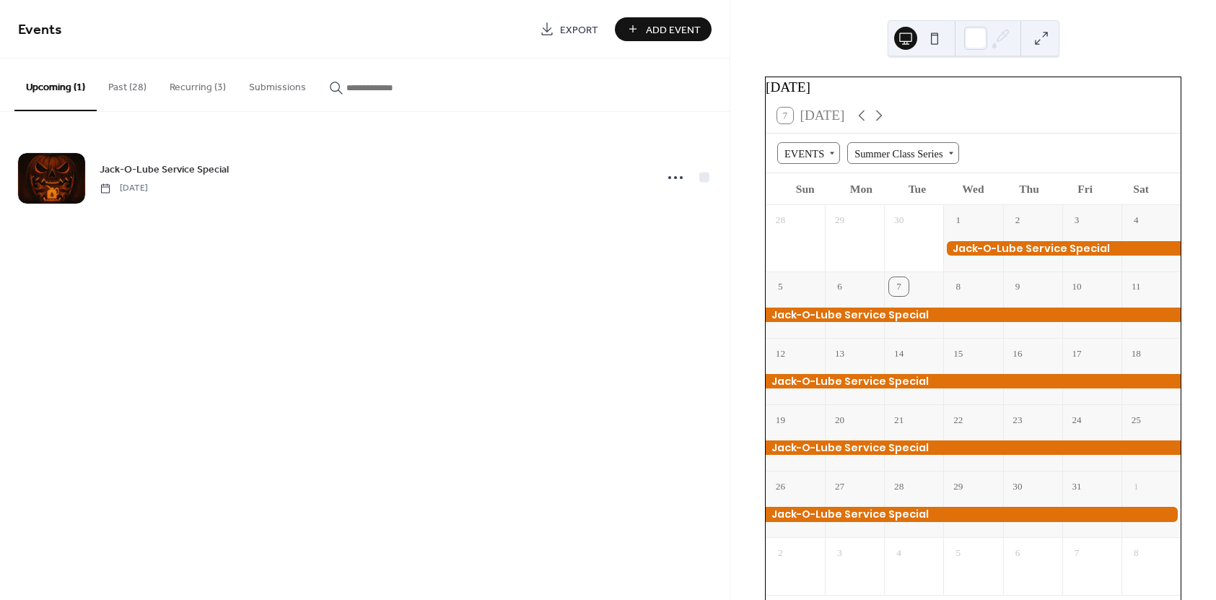
click at [688, 33] on span "Add Event" at bounding box center [673, 29] width 55 height 15
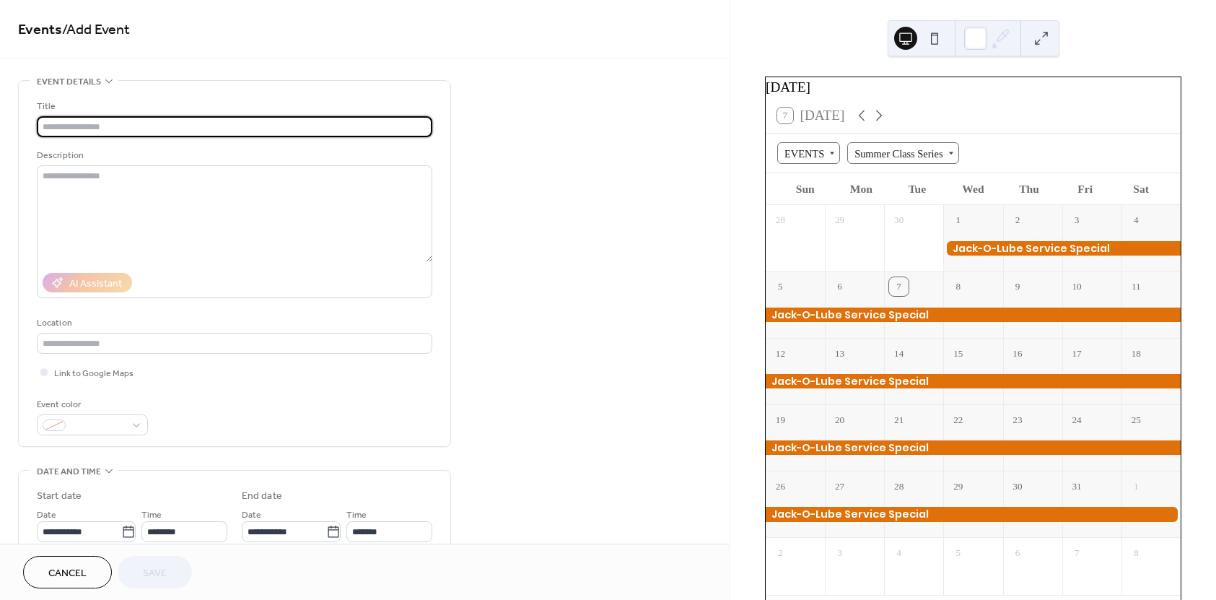
paste input "**********"
type input "**********"
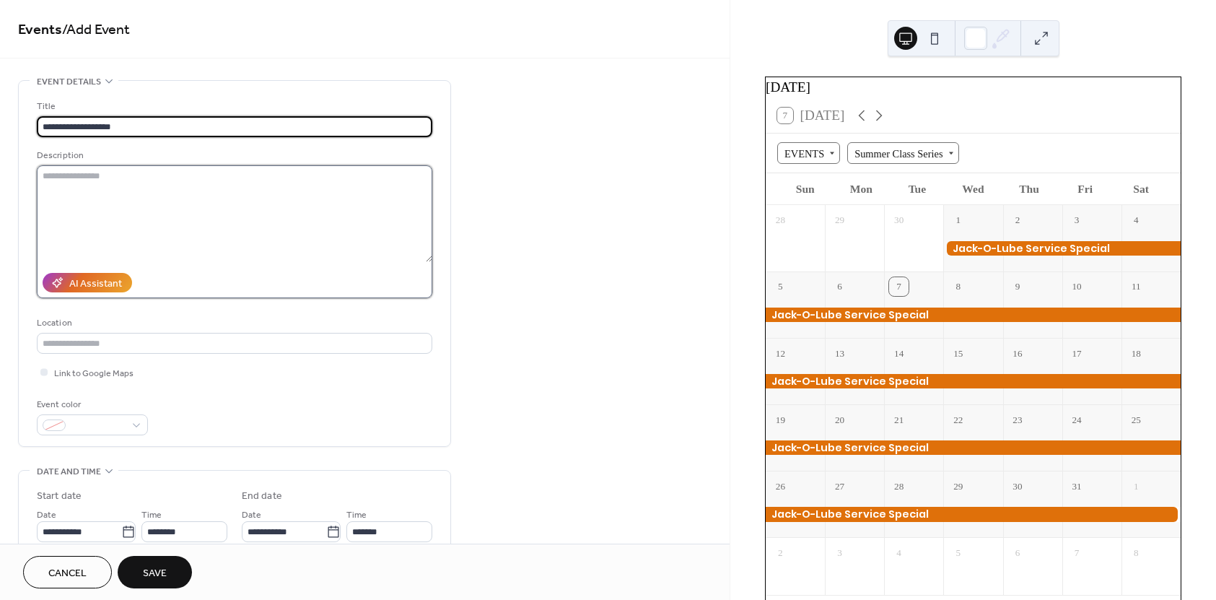
click at [110, 185] on textarea at bounding box center [234, 213] width 395 height 97
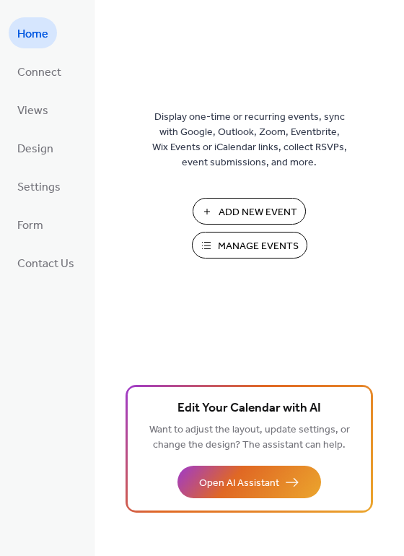
click at [260, 254] on span "Manage Events" at bounding box center [258, 246] width 81 height 15
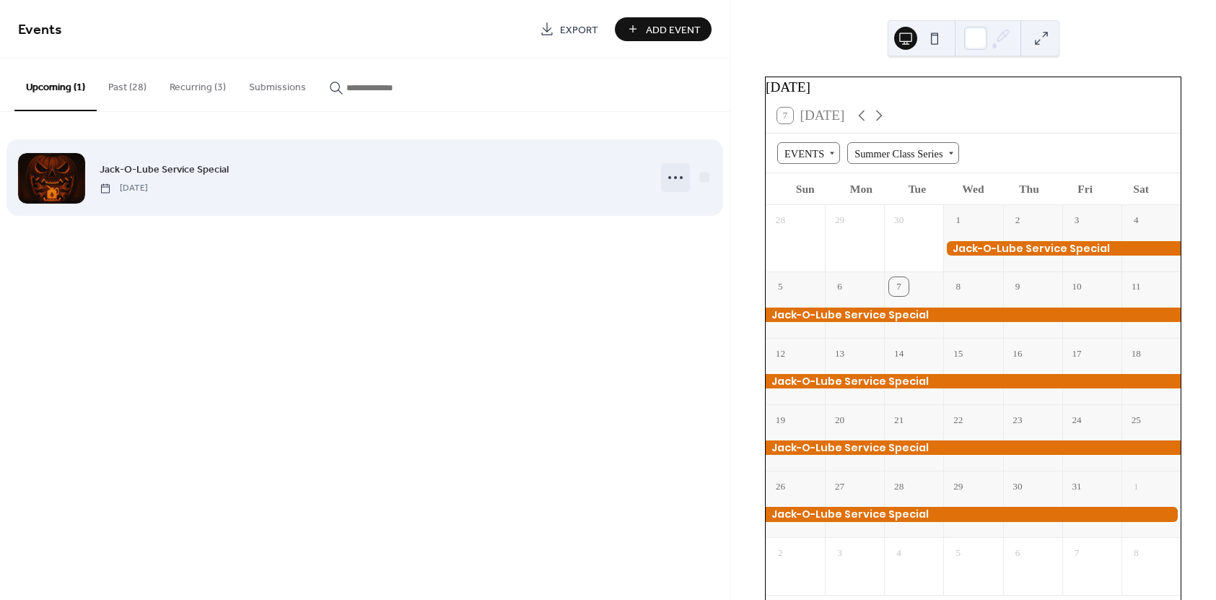
click at [670, 180] on icon at bounding box center [675, 177] width 23 height 23
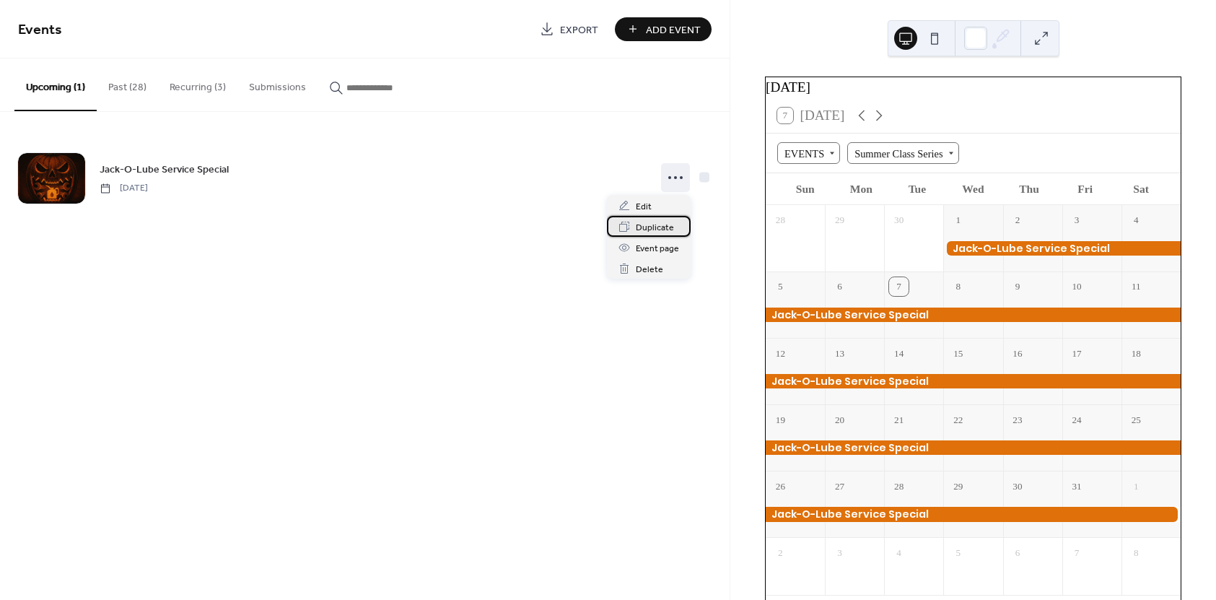
click at [663, 227] on span "Duplicate" at bounding box center [655, 227] width 38 height 15
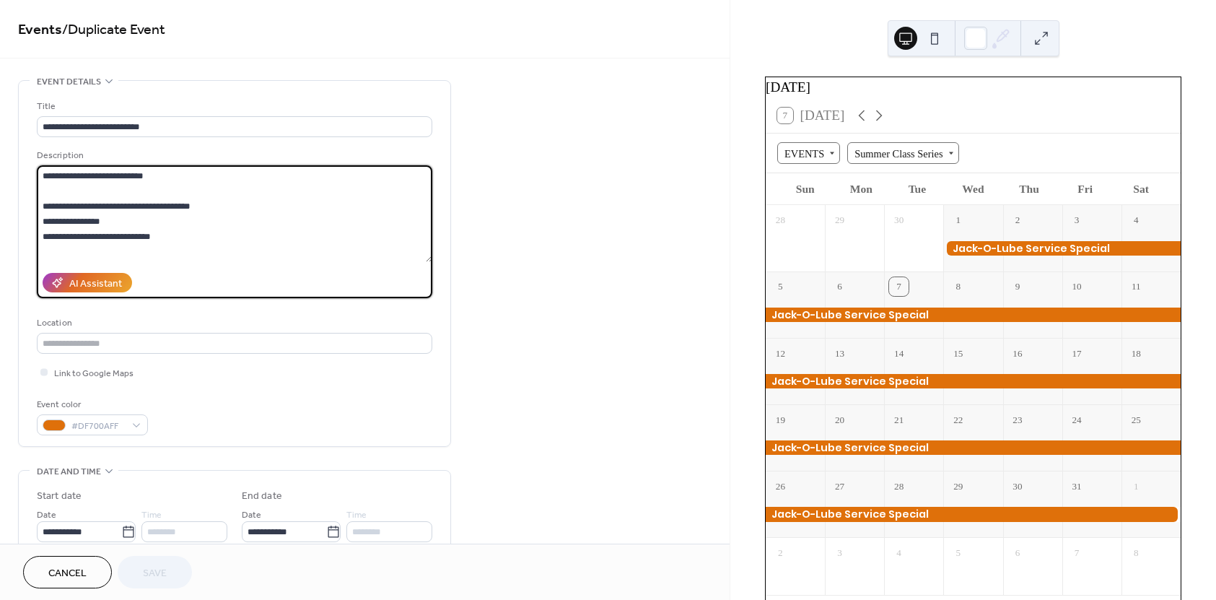
drag, startPoint x: 167, startPoint y: 241, endPoint x: -67, endPoint y: 125, distance: 261.1
click at [0, 125] on html "**********" at bounding box center [608, 300] width 1216 height 600
paste textarea "**********"
drag, startPoint x: 126, startPoint y: 251, endPoint x: -51, endPoint y: 118, distance: 220.9
click at [0, 118] on html "**********" at bounding box center [608, 300] width 1216 height 600
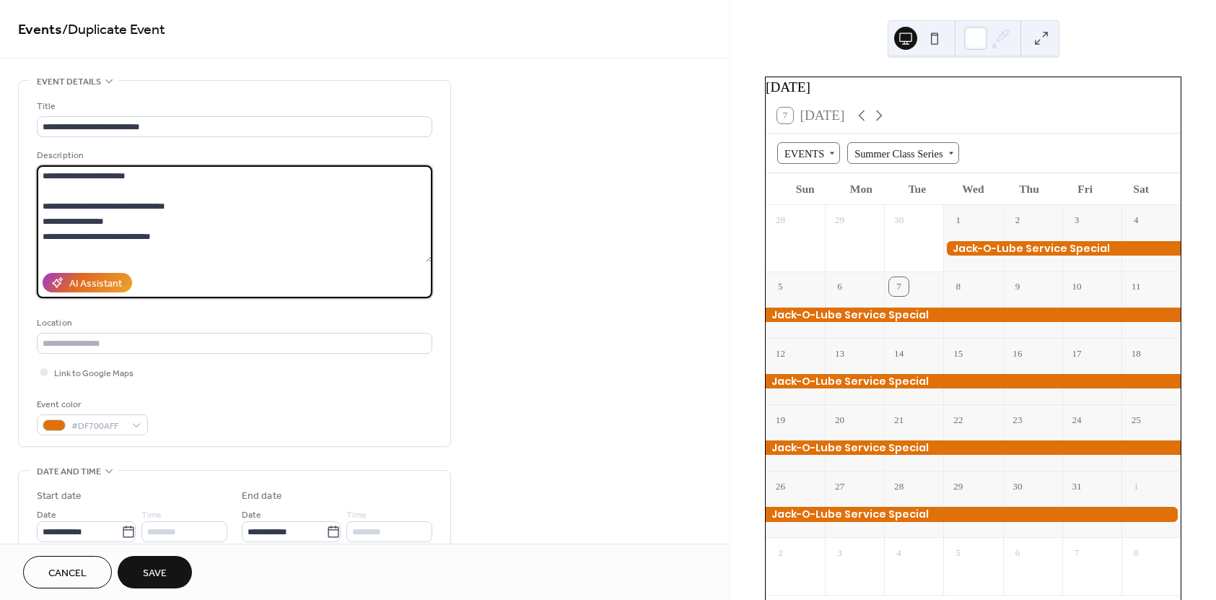
paste textarea
type textarea "**********"
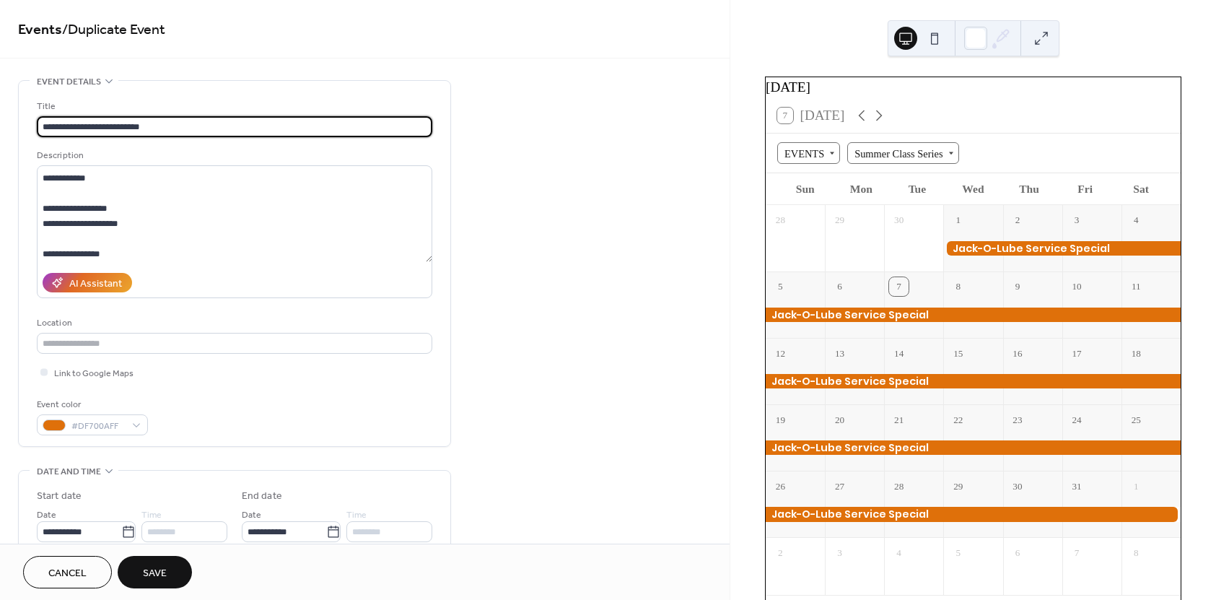
drag, startPoint x: 154, startPoint y: 126, endPoint x: -71, endPoint y: 114, distance: 224.7
click at [0, 114] on html "**********" at bounding box center [608, 300] width 1216 height 600
type input "**********"
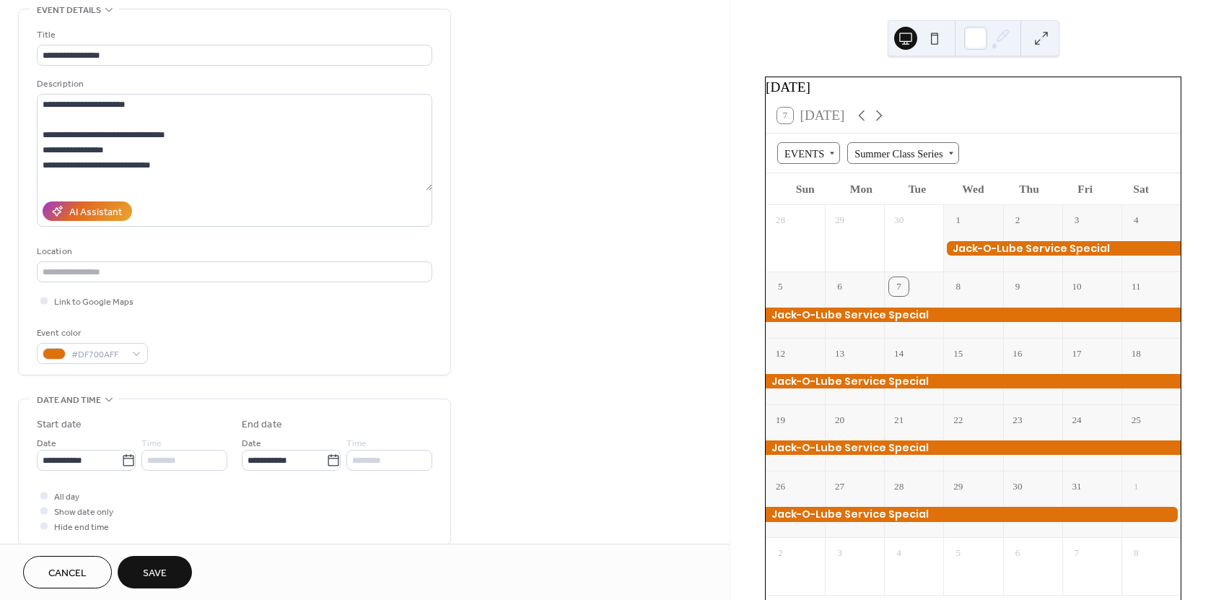
scroll to position [72, 0]
click at [56, 349] on div at bounding box center [54, 353] width 23 height 12
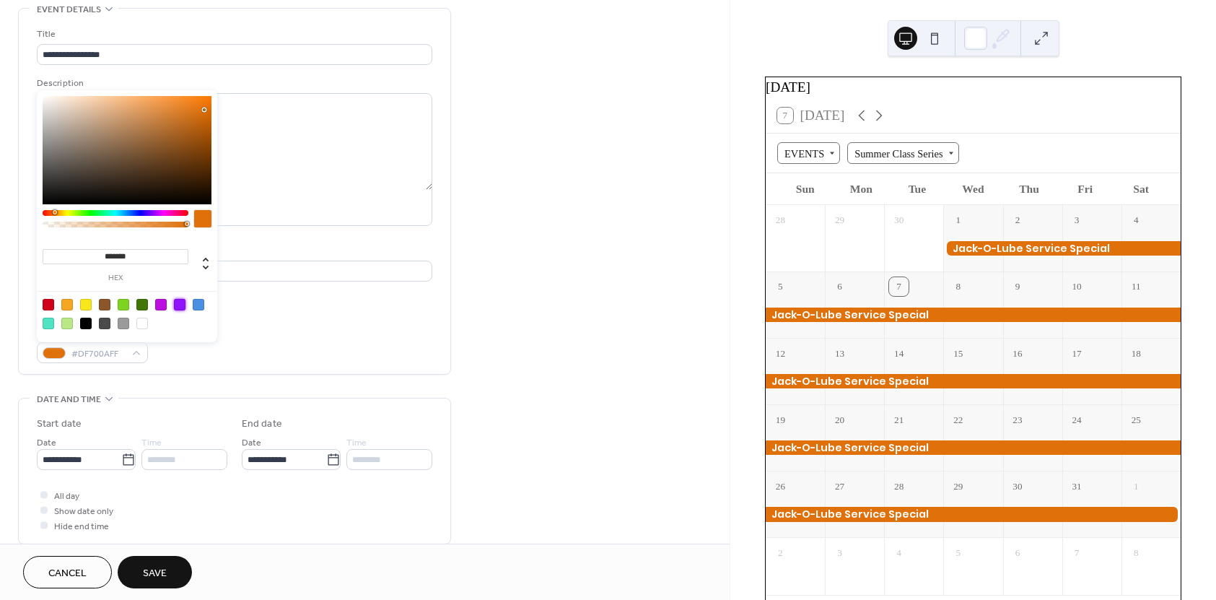
click at [180, 305] on div at bounding box center [180, 305] width 12 height 12
type input "*******"
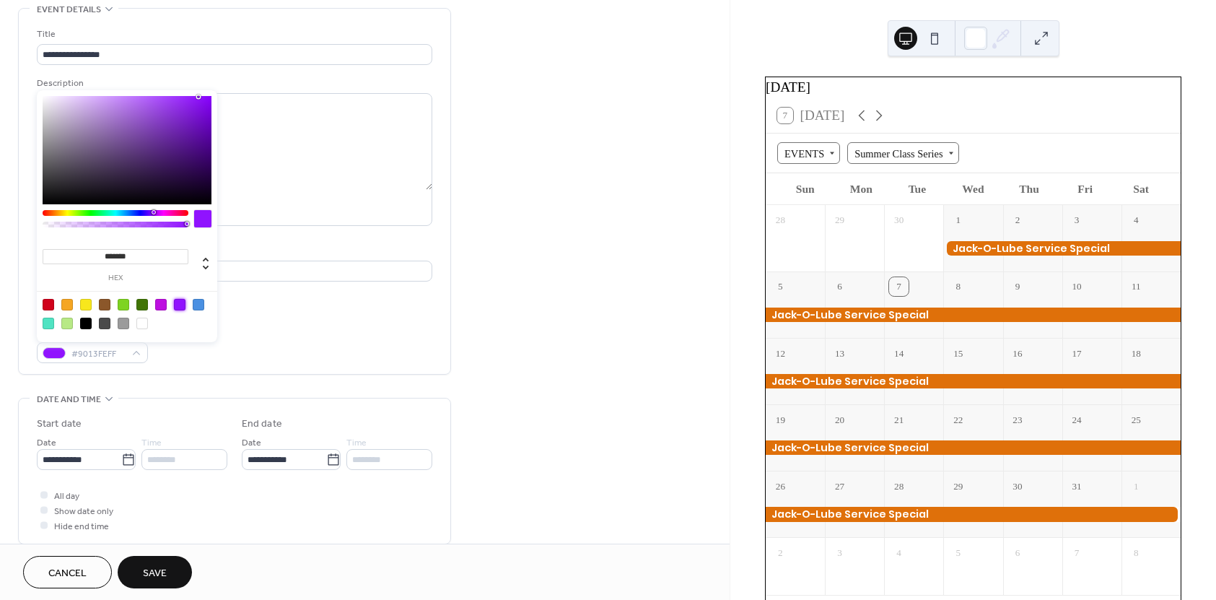
click at [445, 347] on div "**********" at bounding box center [234, 191] width 431 height 365
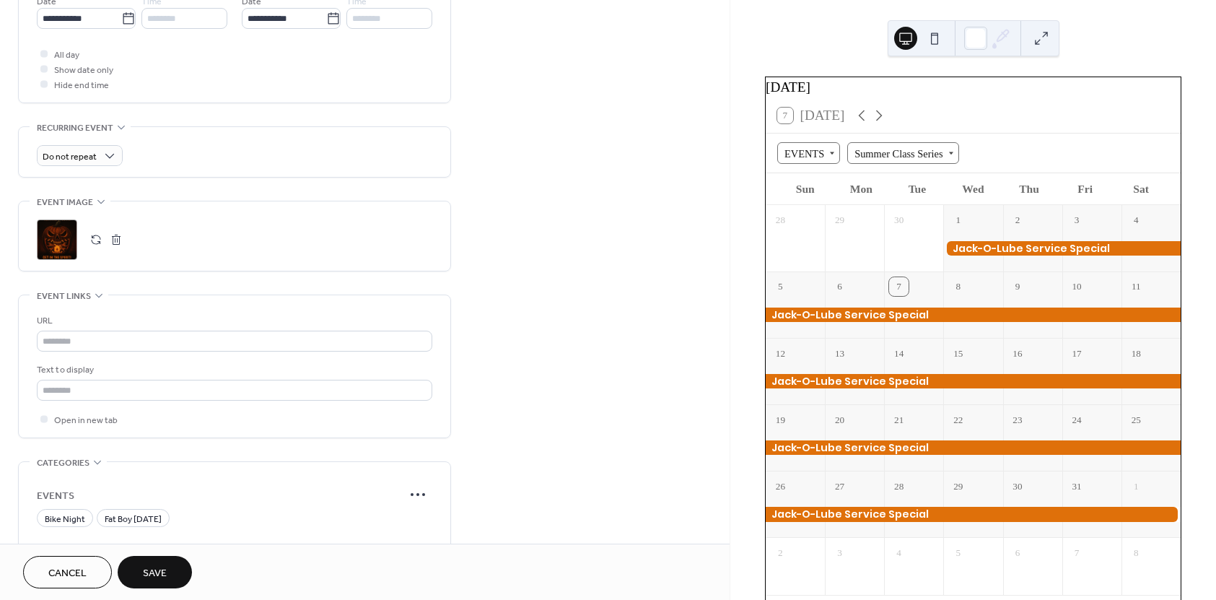
scroll to position [577, 0]
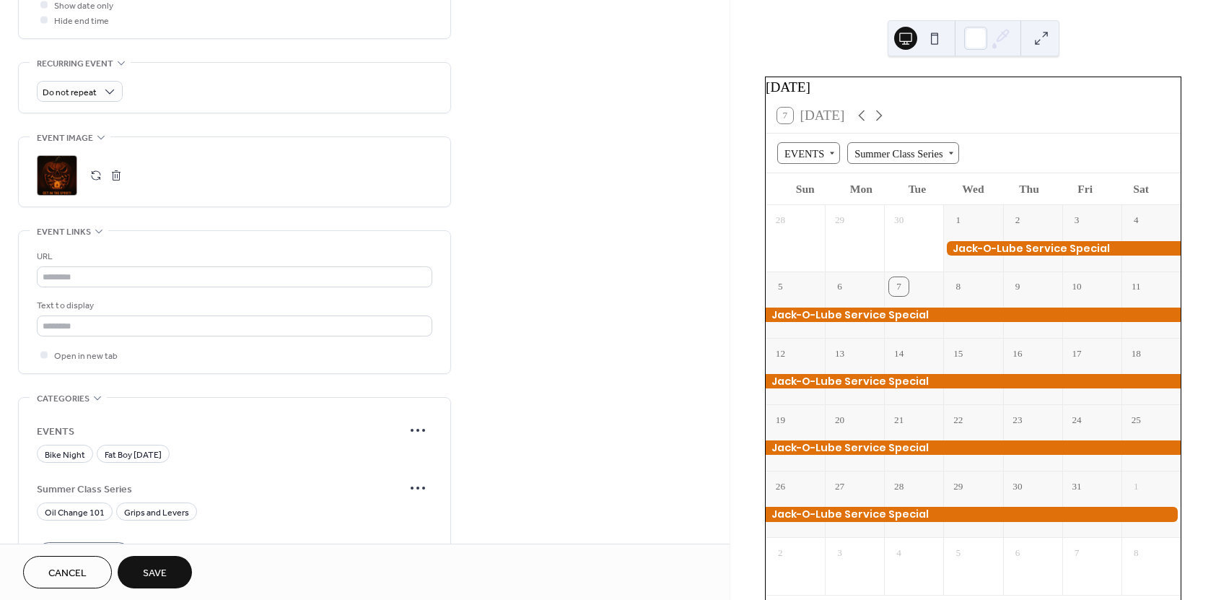
click at [109, 178] on button "button" at bounding box center [116, 175] width 20 height 20
click at [95, 178] on button "button" at bounding box center [96, 175] width 20 height 20
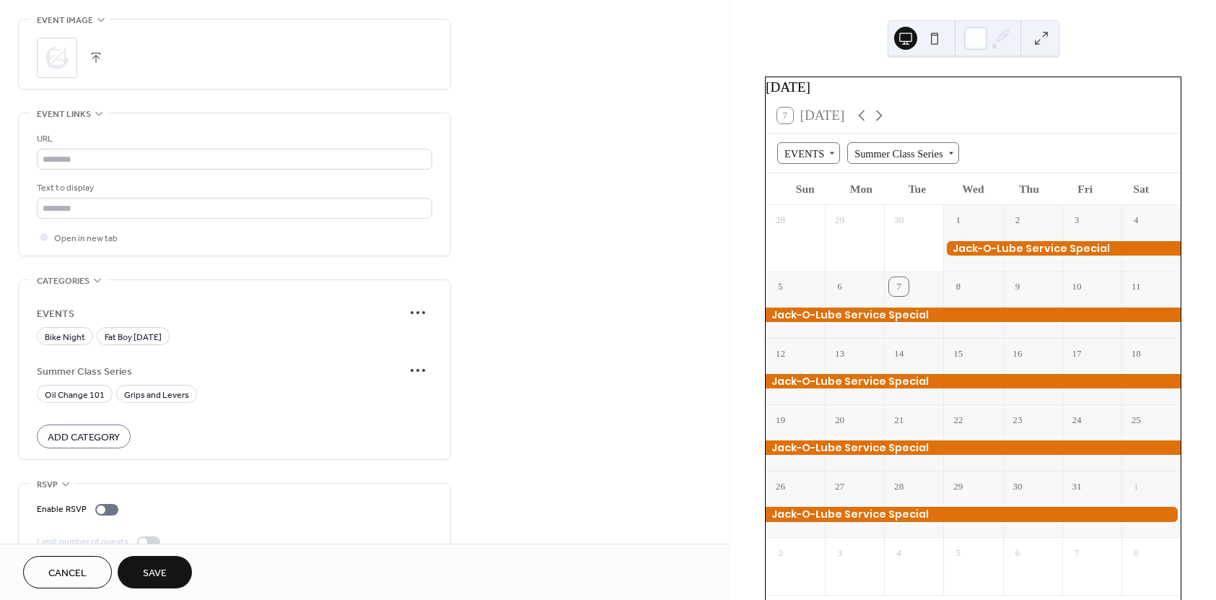
scroll to position [727, 0]
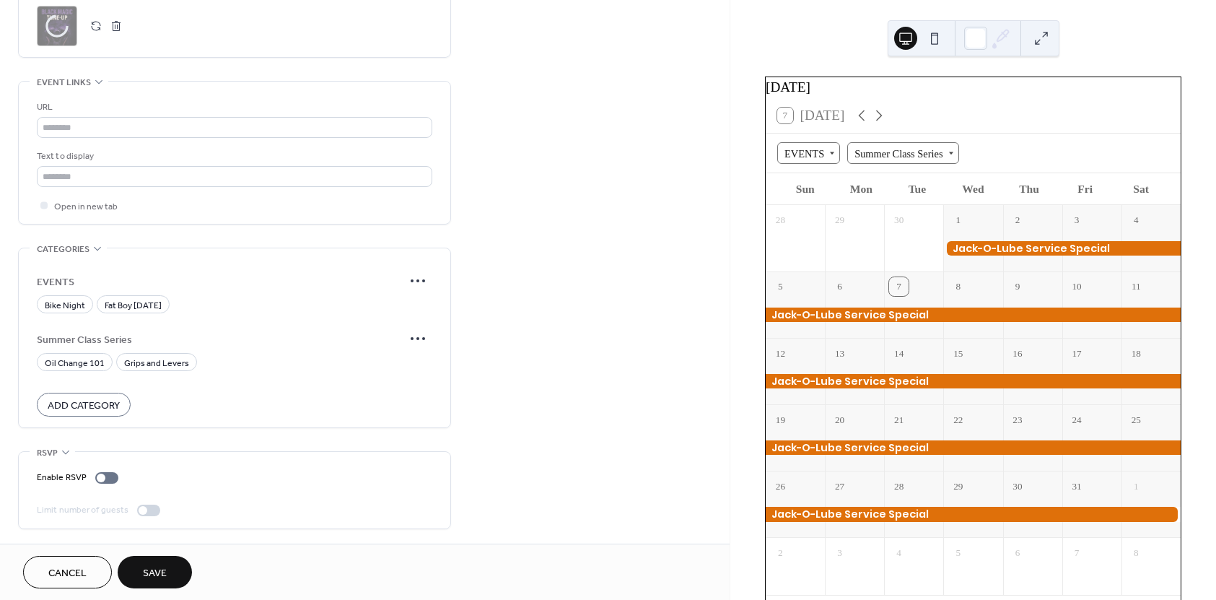
click at [160, 575] on span "Save" at bounding box center [155, 573] width 24 height 15
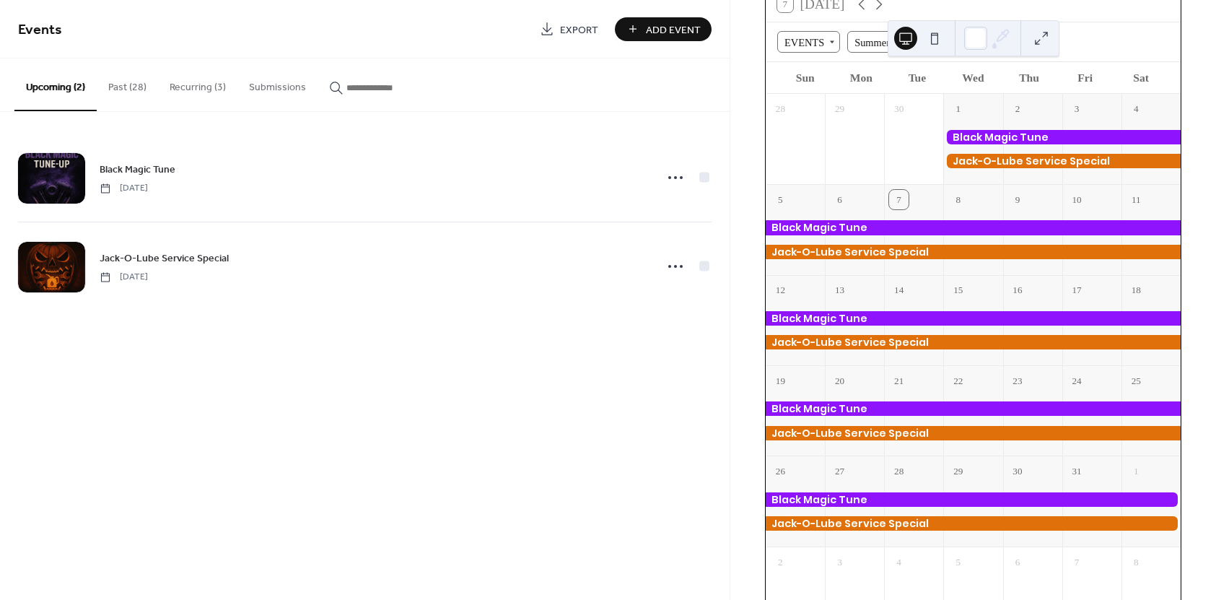
scroll to position [159, 0]
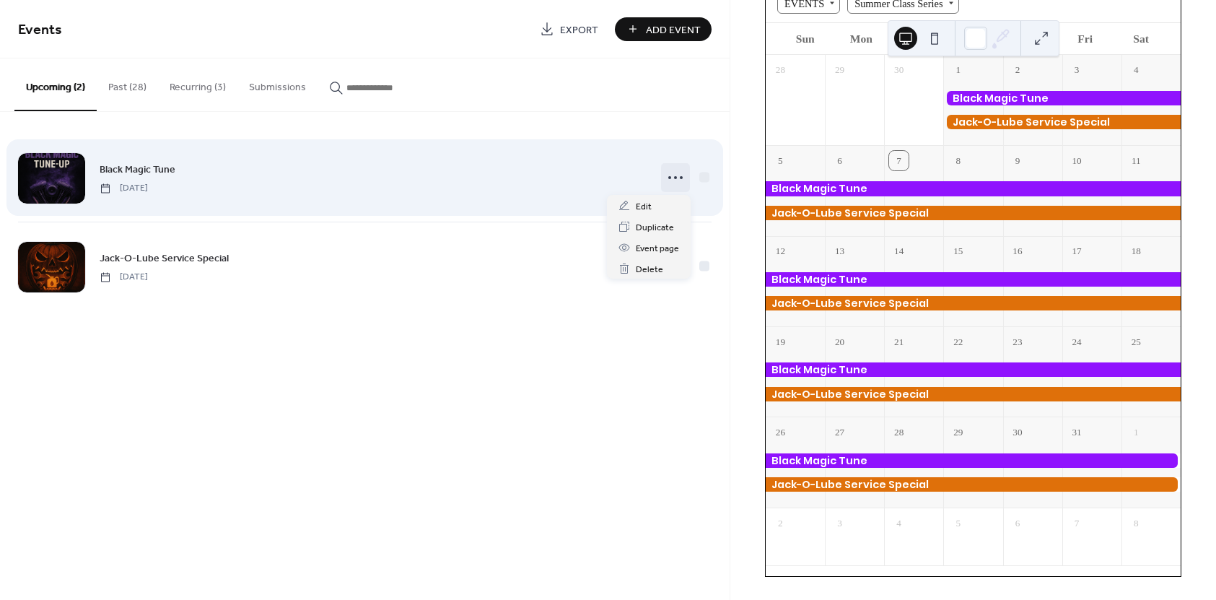
click at [670, 178] on circle at bounding box center [669, 177] width 3 height 3
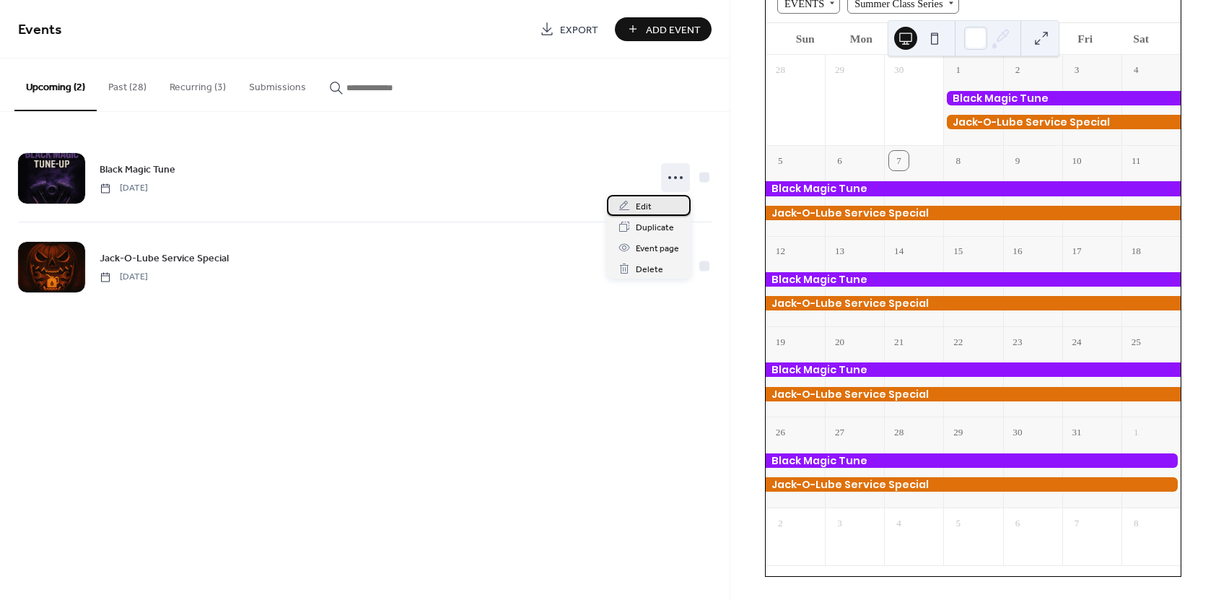
click at [653, 205] on div "Edit" at bounding box center [649, 205] width 84 height 21
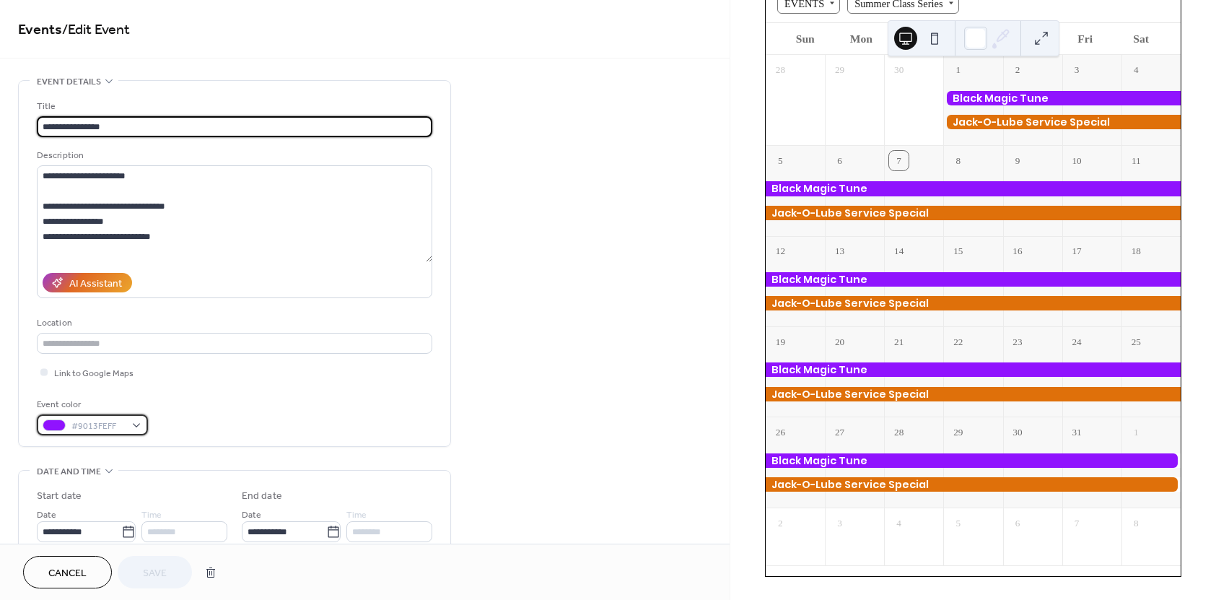
click at [57, 426] on div at bounding box center [54, 425] width 23 height 12
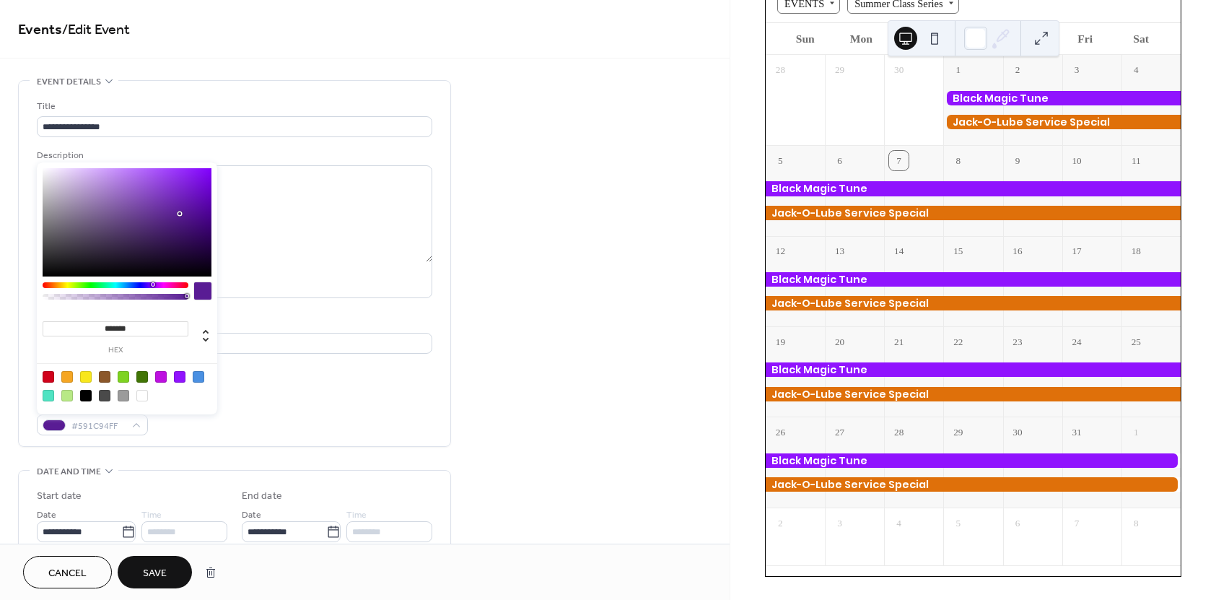
type input "*******"
drag, startPoint x: 201, startPoint y: 219, endPoint x: 170, endPoint y: 207, distance: 33.1
click at [170, 207] on div at bounding box center [127, 222] width 169 height 108
click at [170, 566] on button "Save" at bounding box center [155, 572] width 74 height 32
